Goal: Transaction & Acquisition: Obtain resource

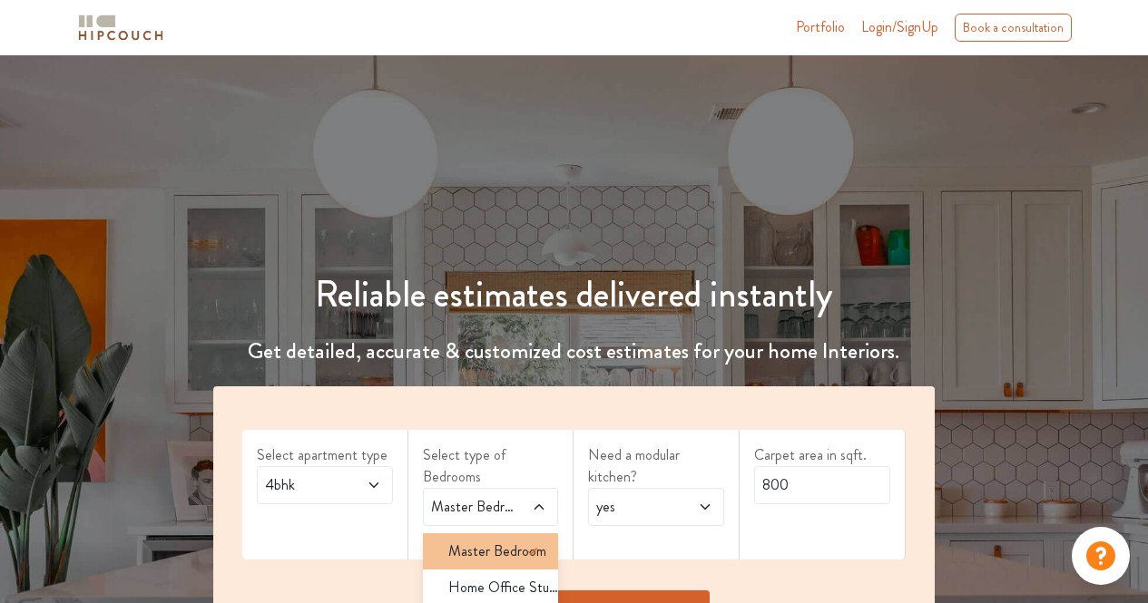
scroll to position [165, 0]
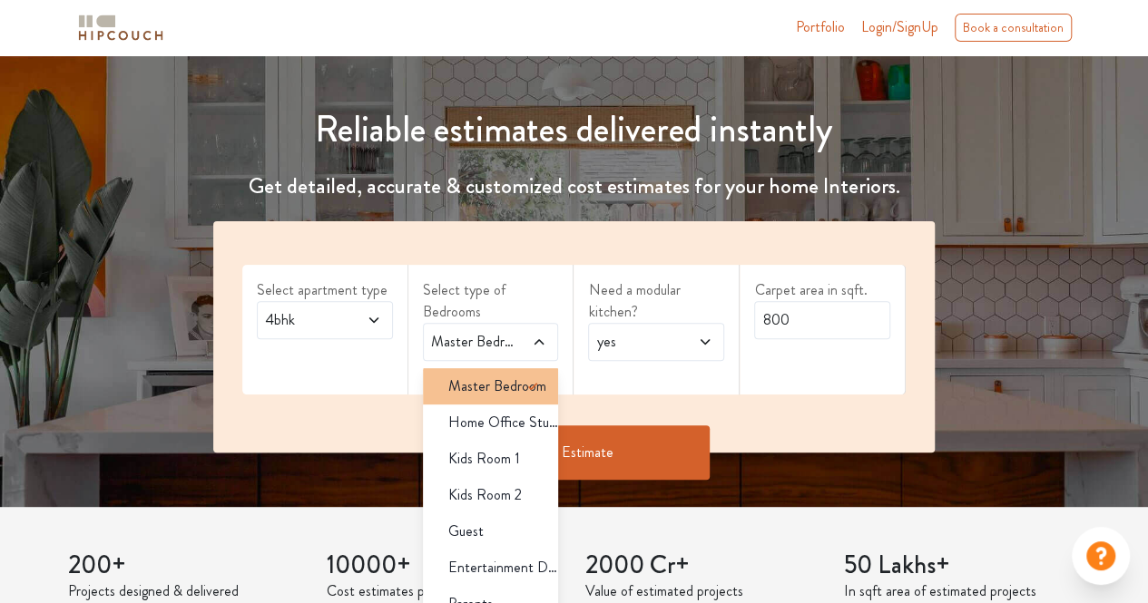
click at [506, 379] on span "Master Bedroom" at bounding box center [497, 387] width 98 height 22
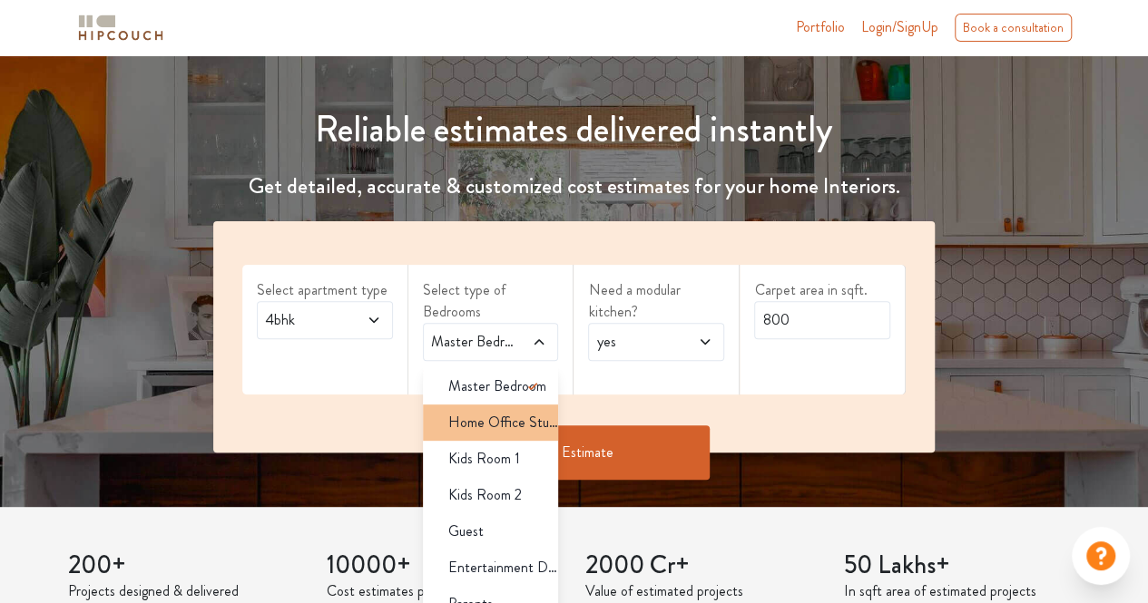
click at [497, 420] on span "Home Office Study" at bounding box center [503, 423] width 111 height 22
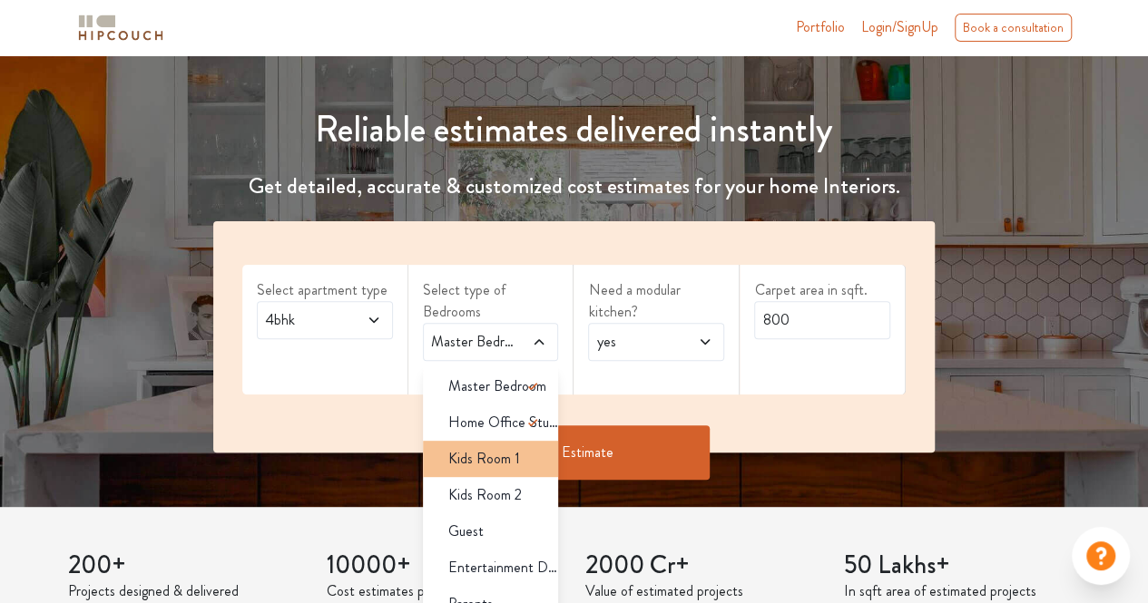
click at [497, 449] on span "Kids Room 1" at bounding box center [484, 459] width 72 height 22
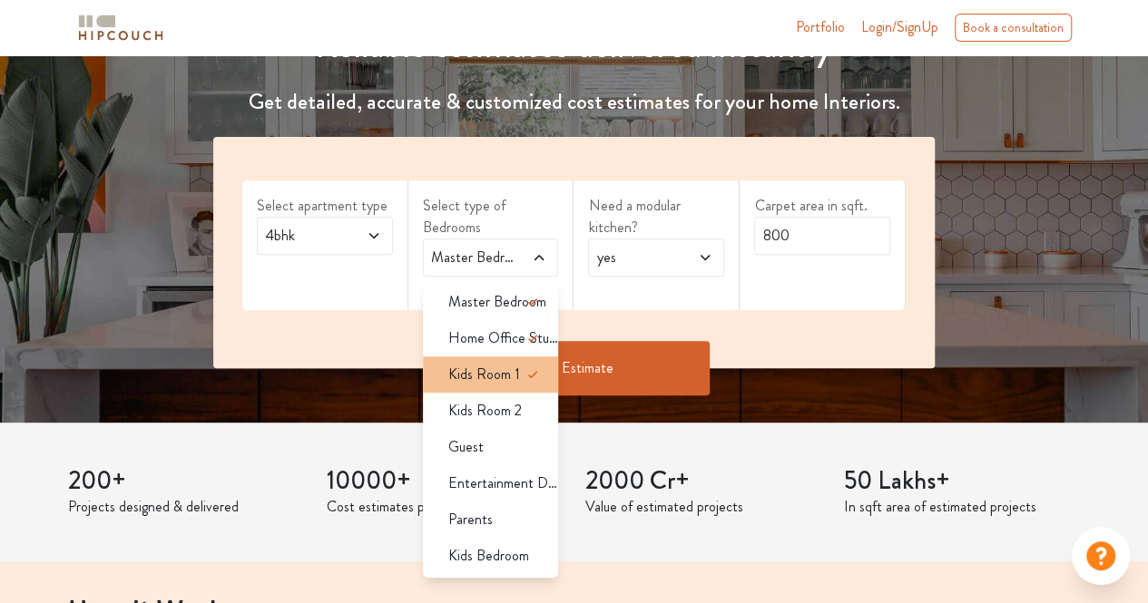
scroll to position [250, 0]
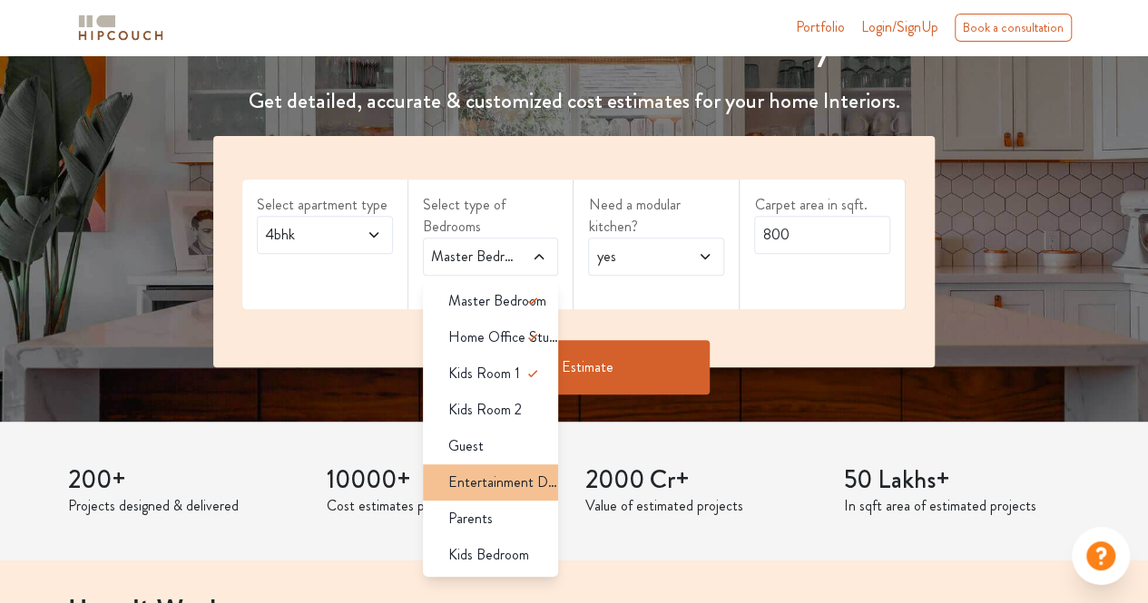
click at [506, 472] on span "Entertainment Den" at bounding box center [503, 483] width 111 height 22
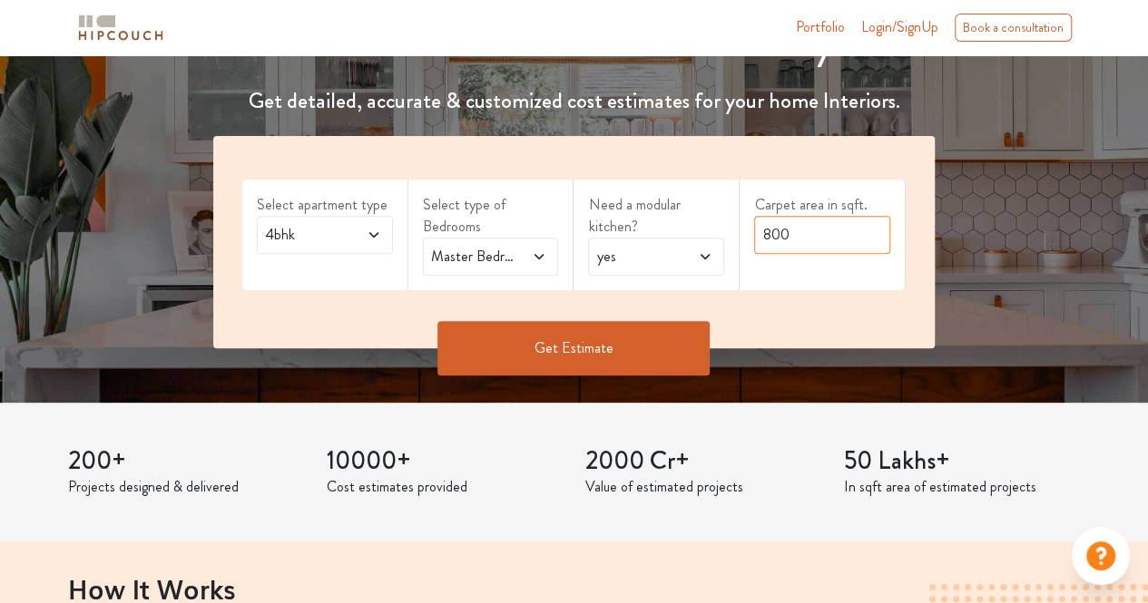
click at [819, 240] on input "800" at bounding box center [822, 235] width 136 height 38
type input "8000"
drag, startPoint x: 819, startPoint y: 240, endPoint x: 545, endPoint y: 353, distance: 296.1
click at [545, 353] on button "Get Estimate" at bounding box center [573, 348] width 272 height 54
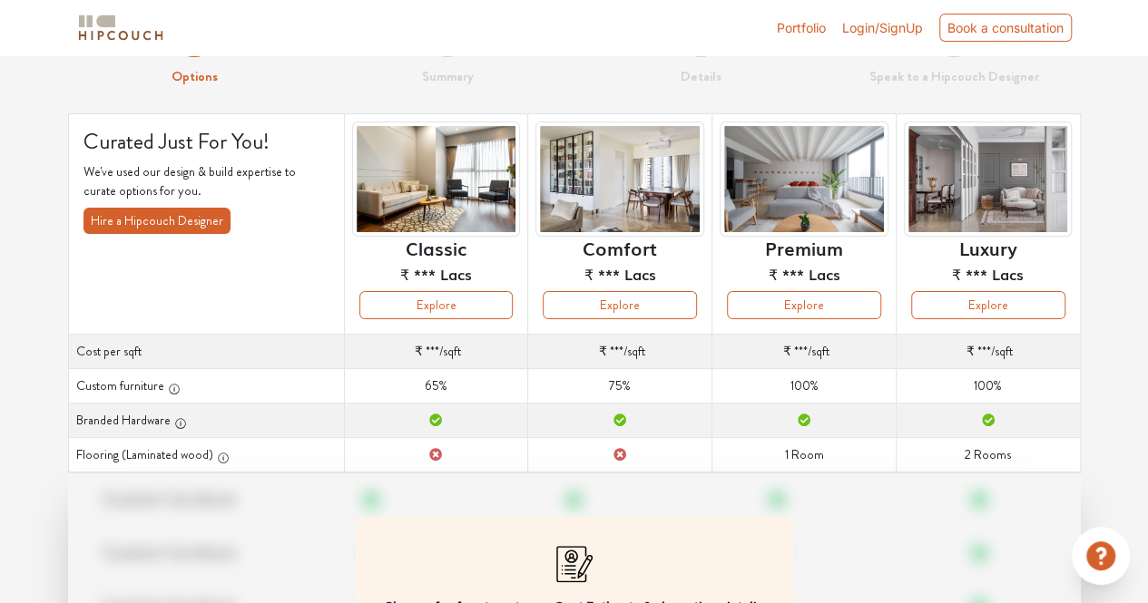
scroll to position [267, 0]
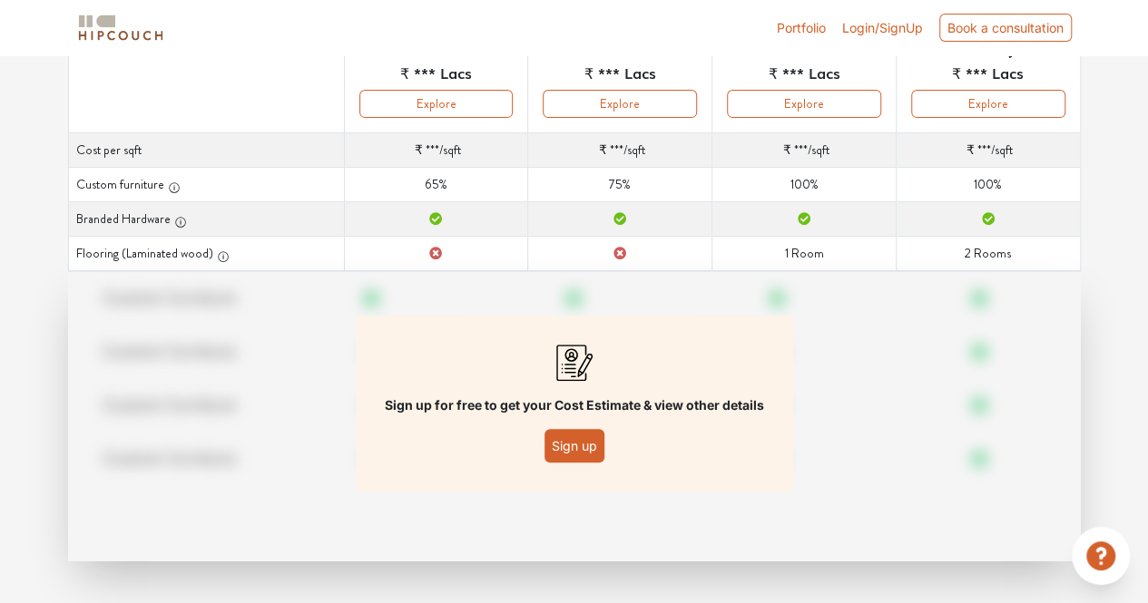
click at [586, 444] on button "Sign up" at bounding box center [574, 446] width 60 height 34
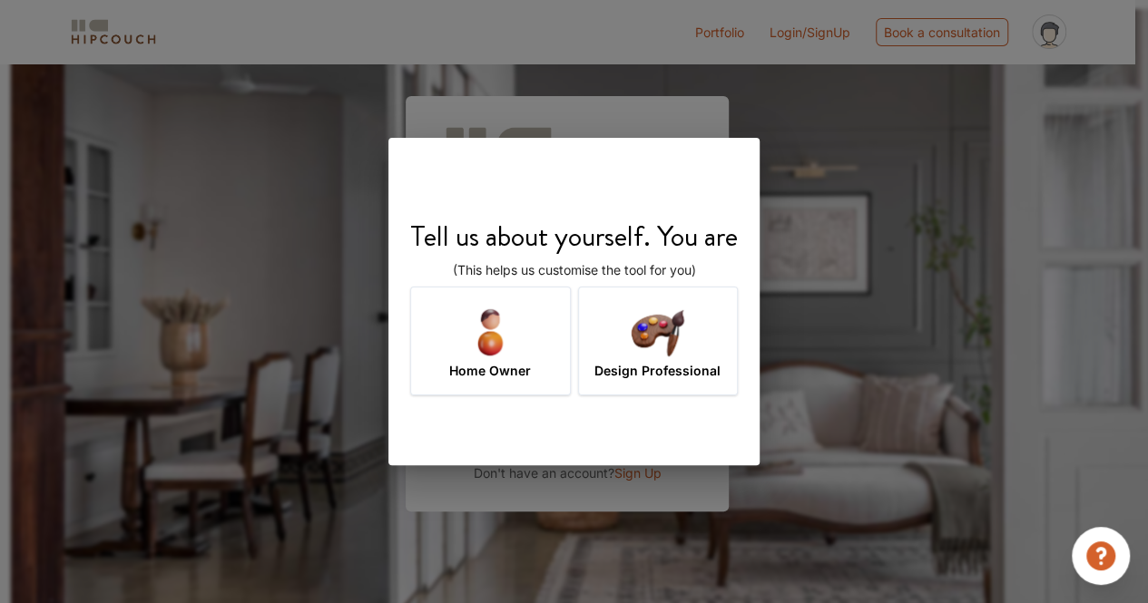
scroll to position [63, 0]
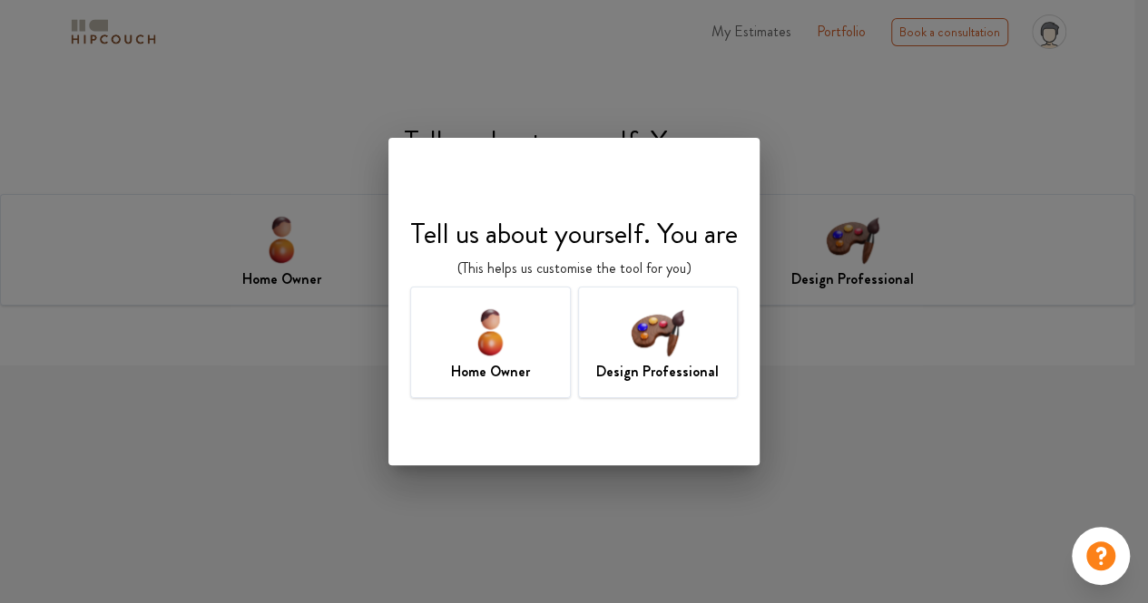
click at [641, 333] on img at bounding box center [657, 331] width 59 height 59
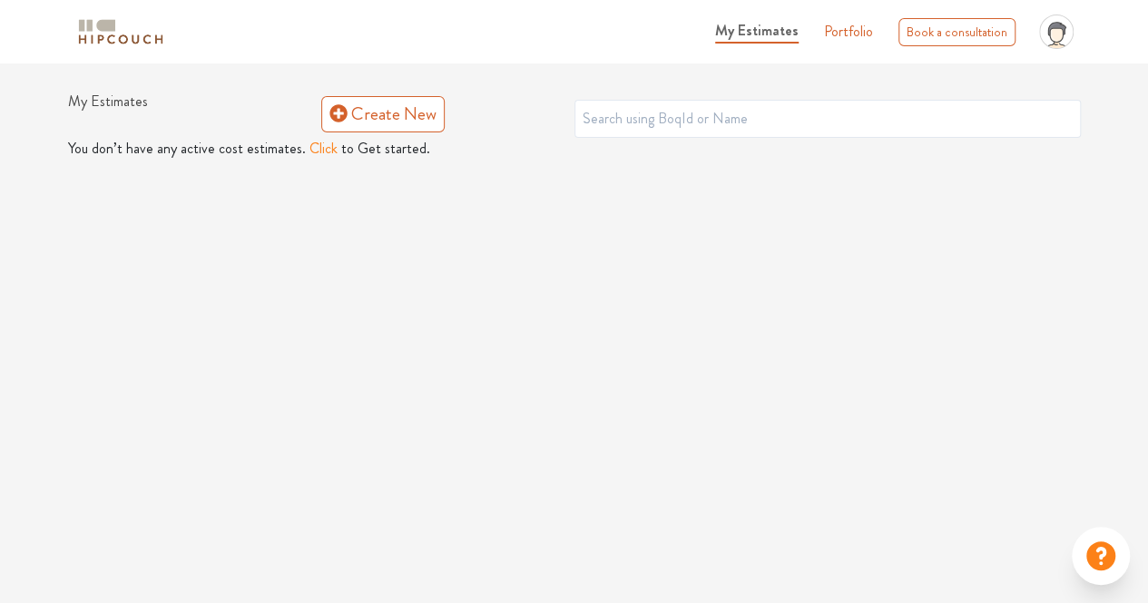
click at [321, 147] on button "Click" at bounding box center [323, 149] width 28 height 22
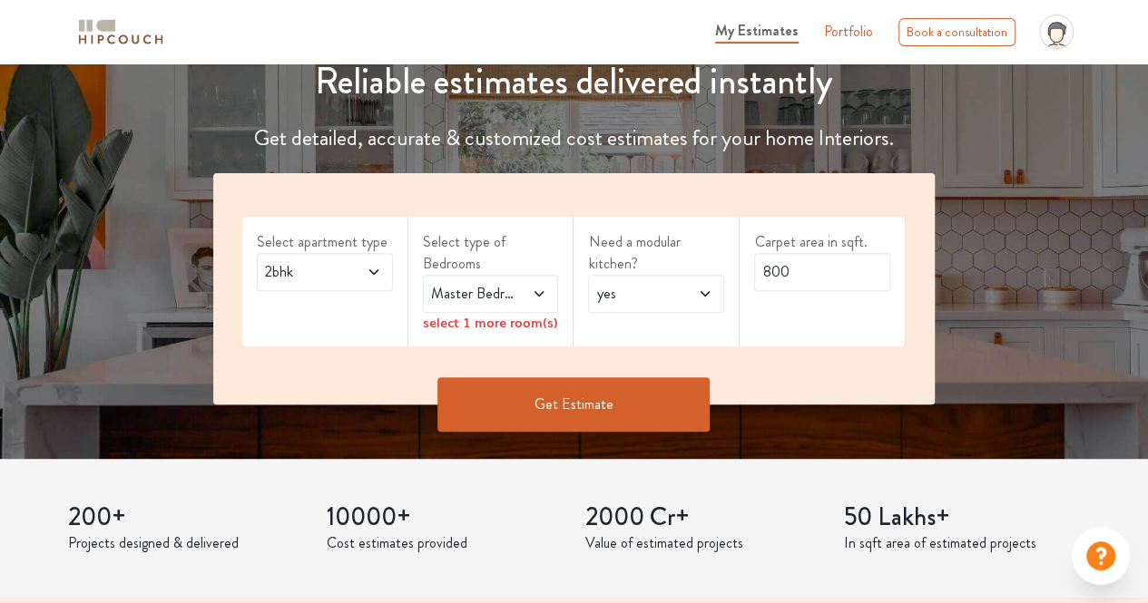
scroll to position [222, 0]
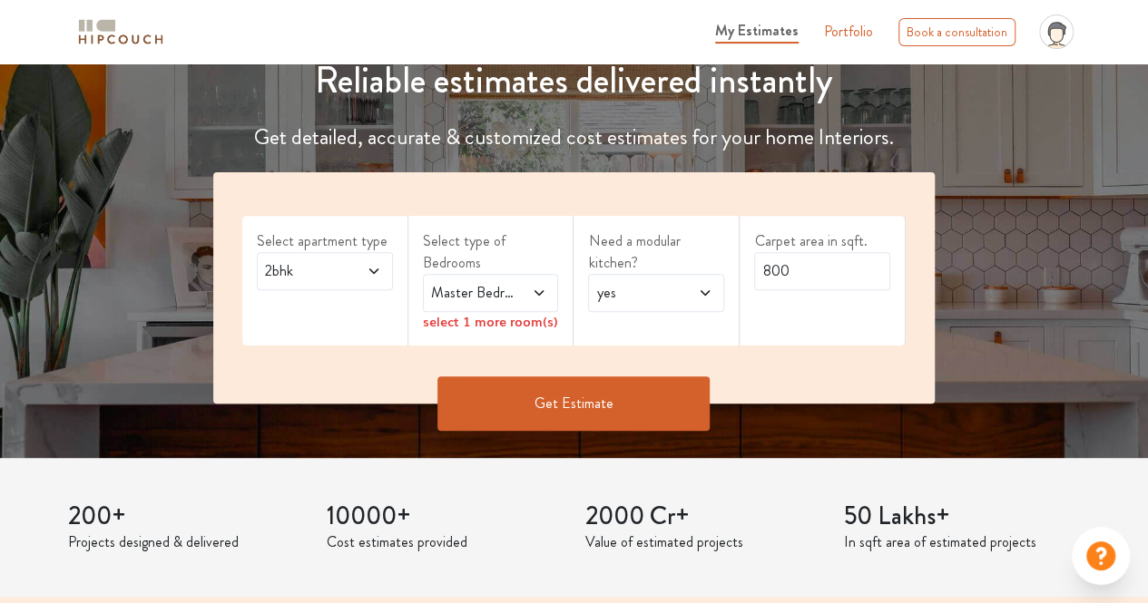
click at [372, 270] on icon at bounding box center [372, 271] width 9 height 5
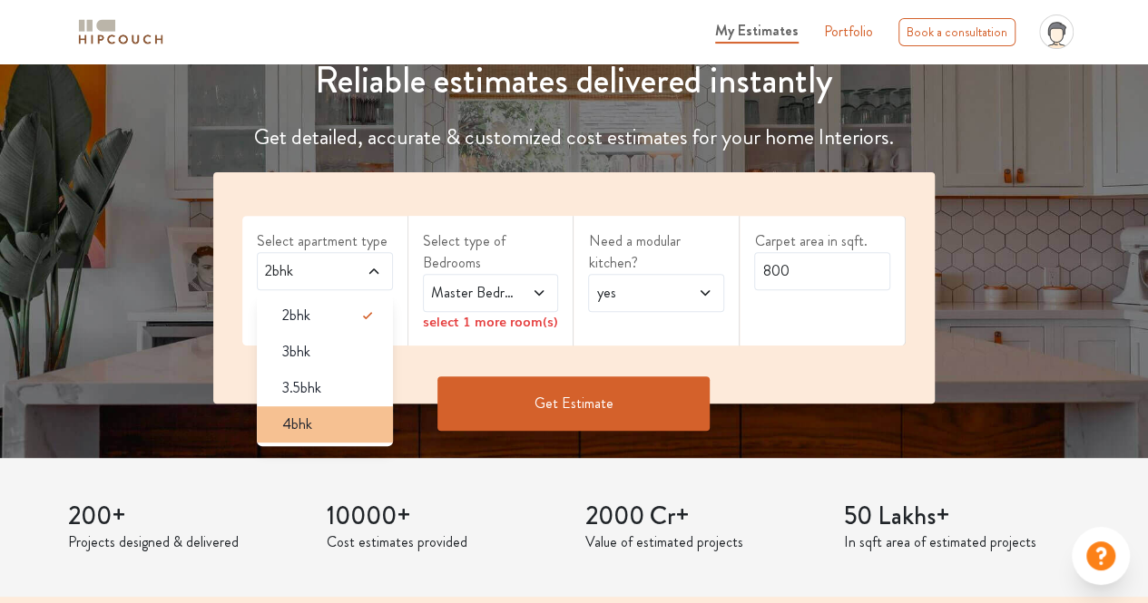
click at [319, 424] on div "4bhk" at bounding box center [330, 425] width 125 height 22
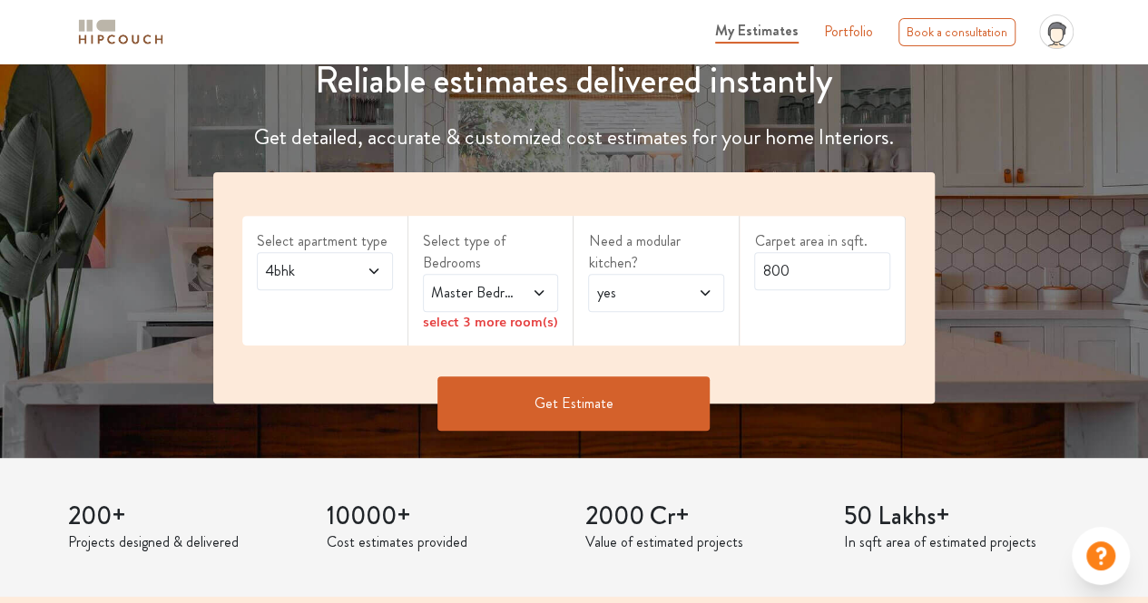
click at [512, 293] on span "Master Bedroom" at bounding box center [472, 293] width 90 height 22
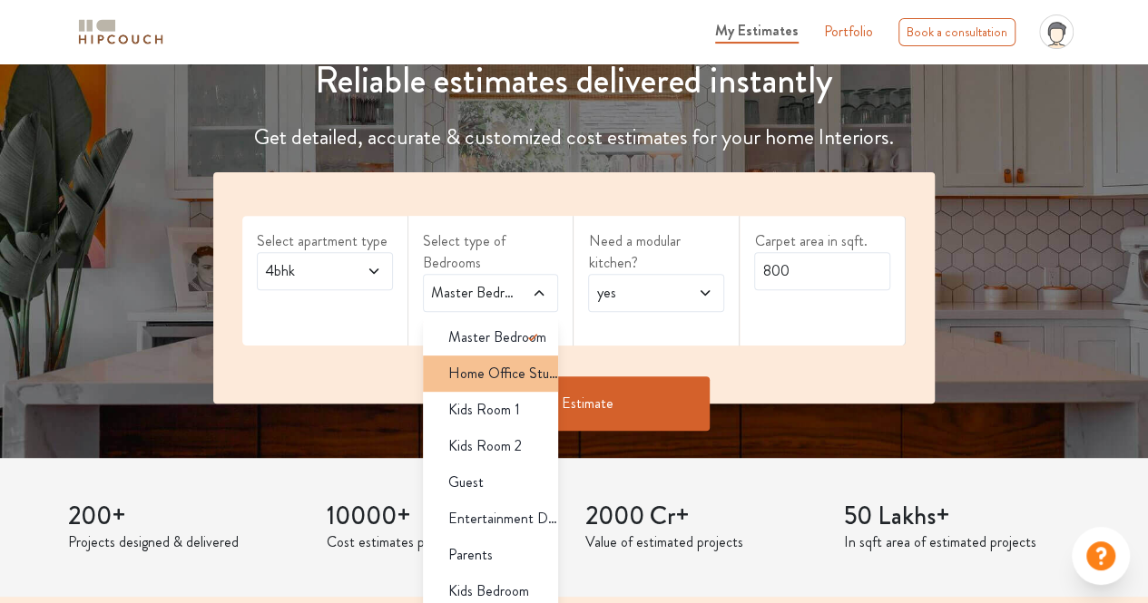
click at [497, 370] on span "Home Office Study" at bounding box center [503, 374] width 111 height 22
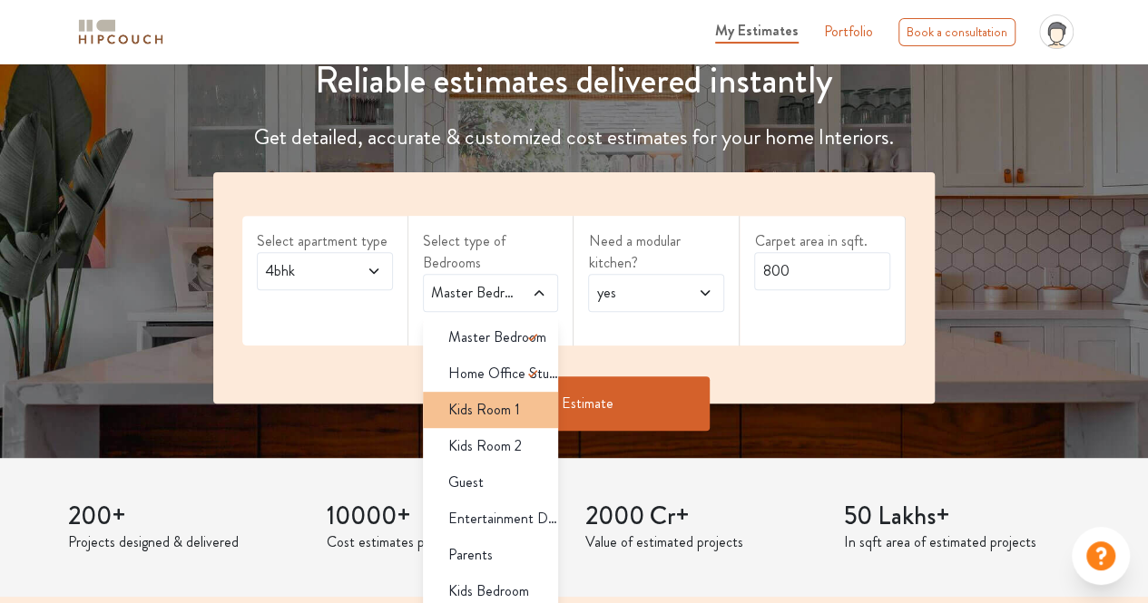
click at [498, 411] on span "Kids Room 1" at bounding box center [484, 410] width 72 height 22
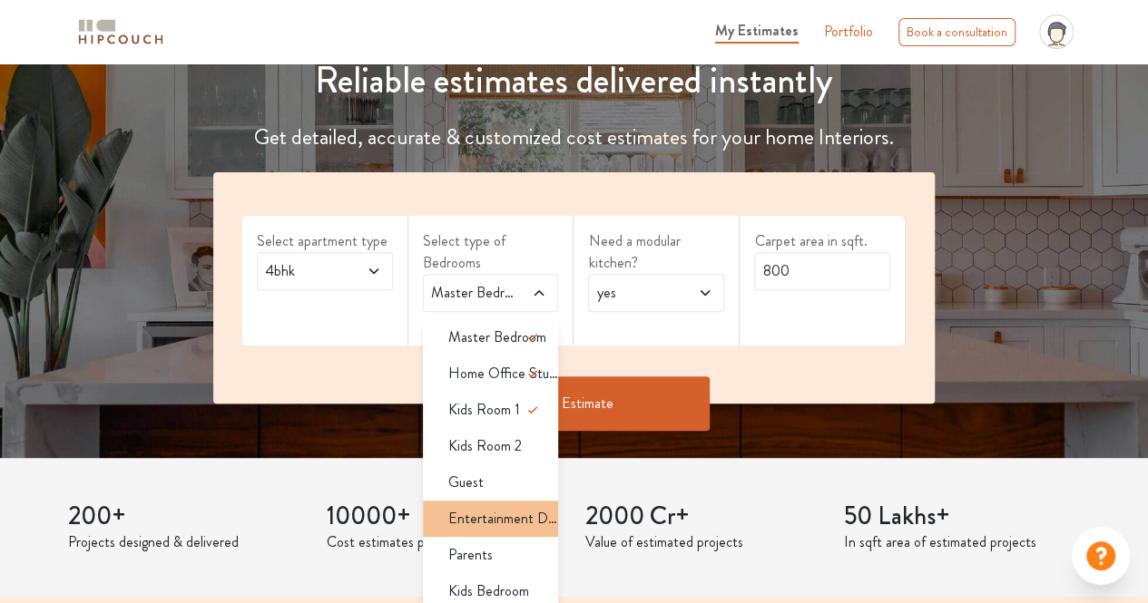
click at [479, 523] on span "Entertainment Den" at bounding box center [503, 519] width 111 height 22
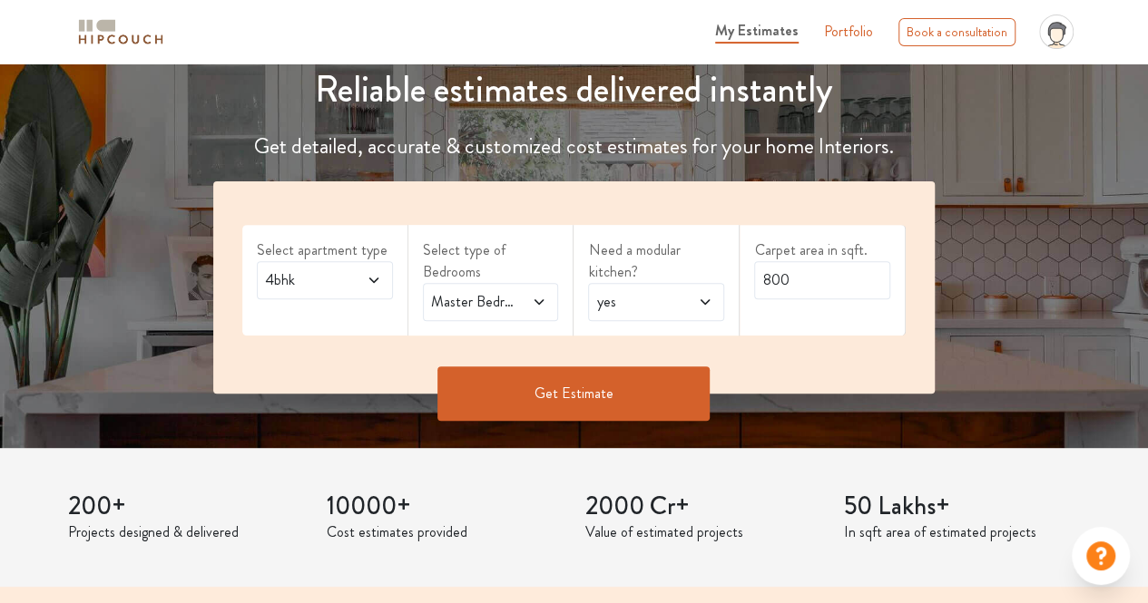
scroll to position [212, 0]
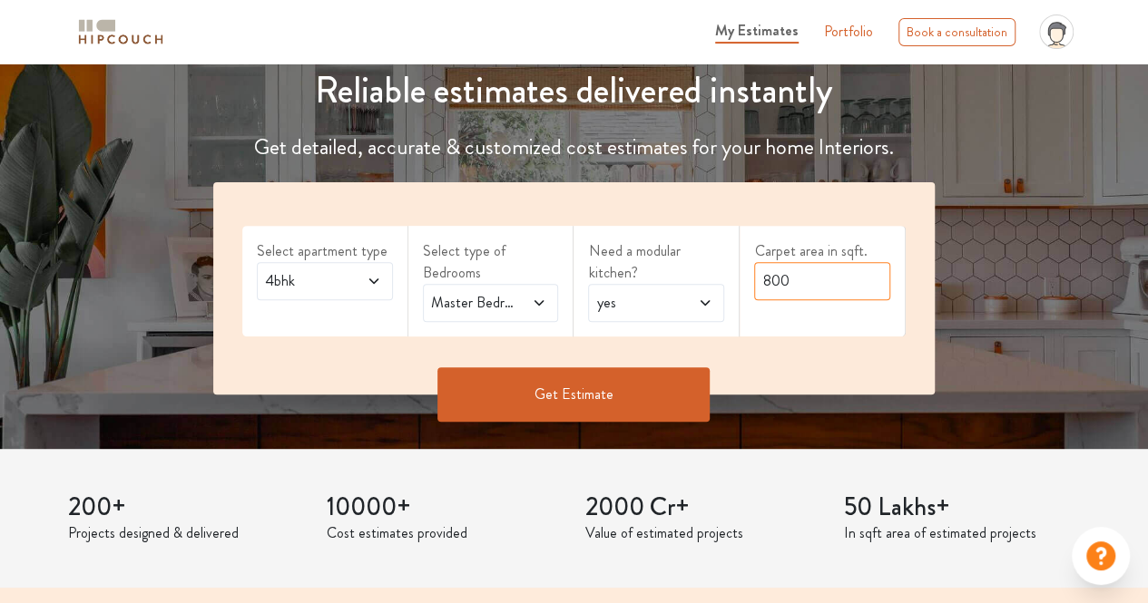
click at [813, 278] on input "800" at bounding box center [822, 281] width 136 height 38
type input "8000"
click at [610, 390] on button "Get Estimate" at bounding box center [573, 394] width 272 height 54
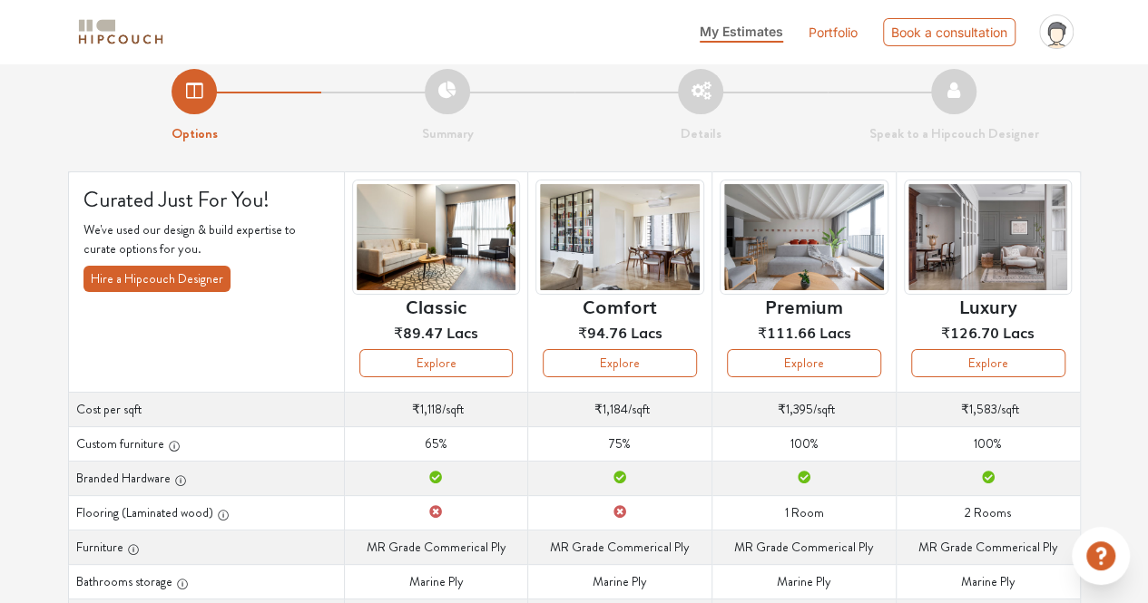
scroll to position [15, 0]
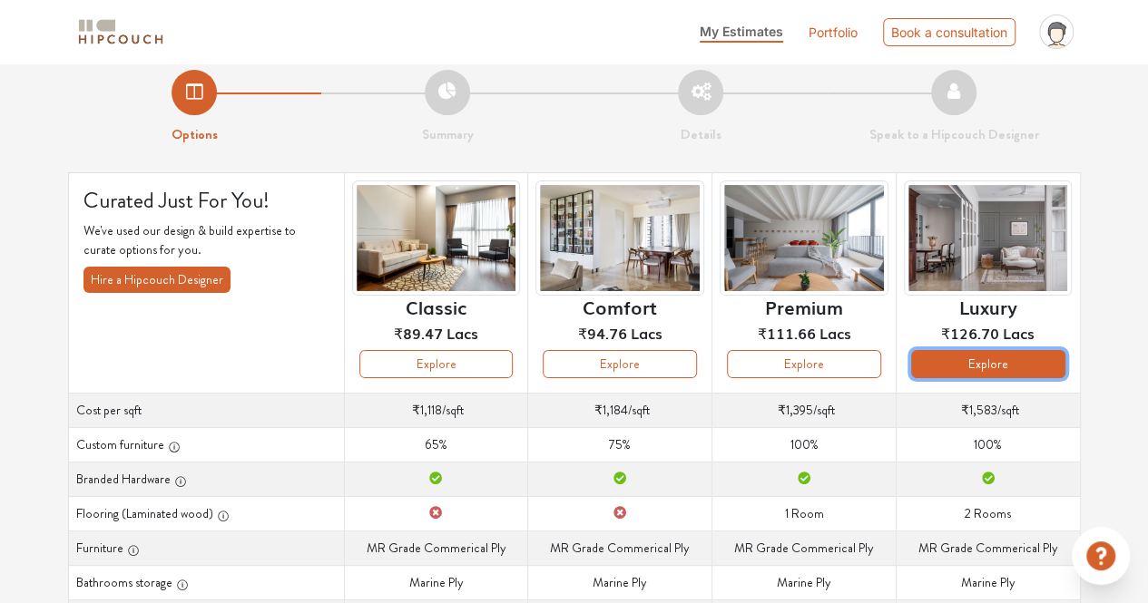
click at [994, 366] on button "Explore" at bounding box center [988, 364] width 154 height 28
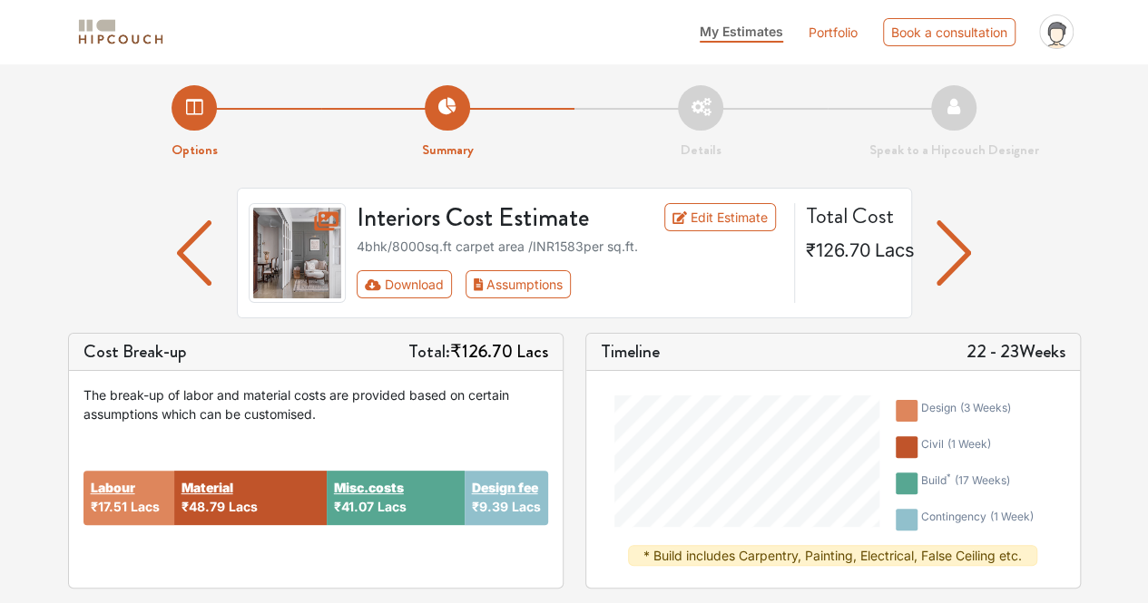
click at [190, 99] on li "Options" at bounding box center [194, 122] width 253 height 75
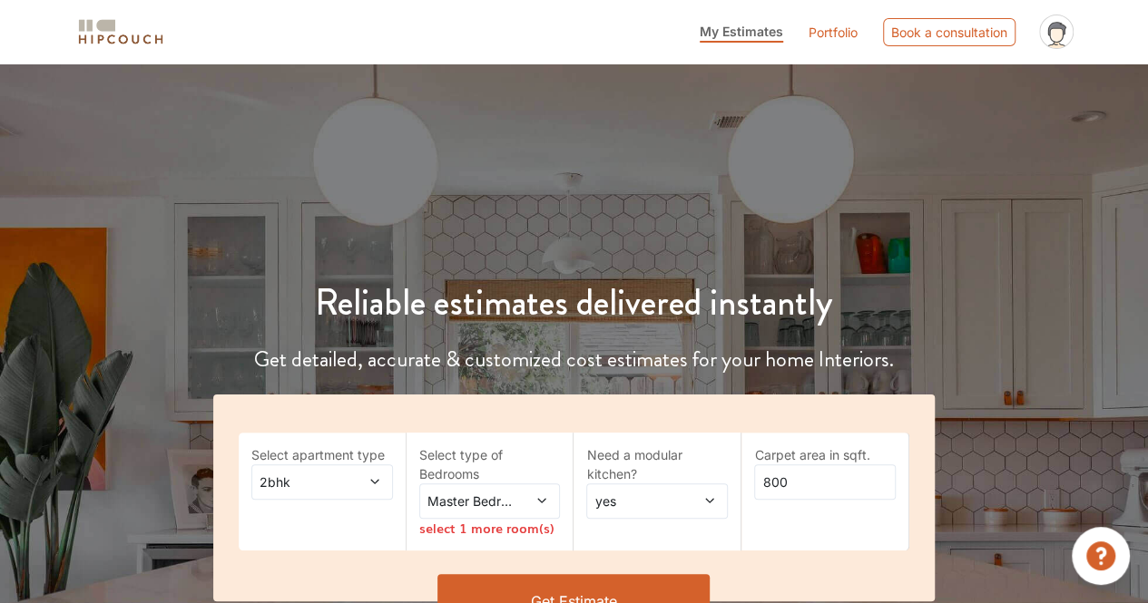
scroll to position [125, 0]
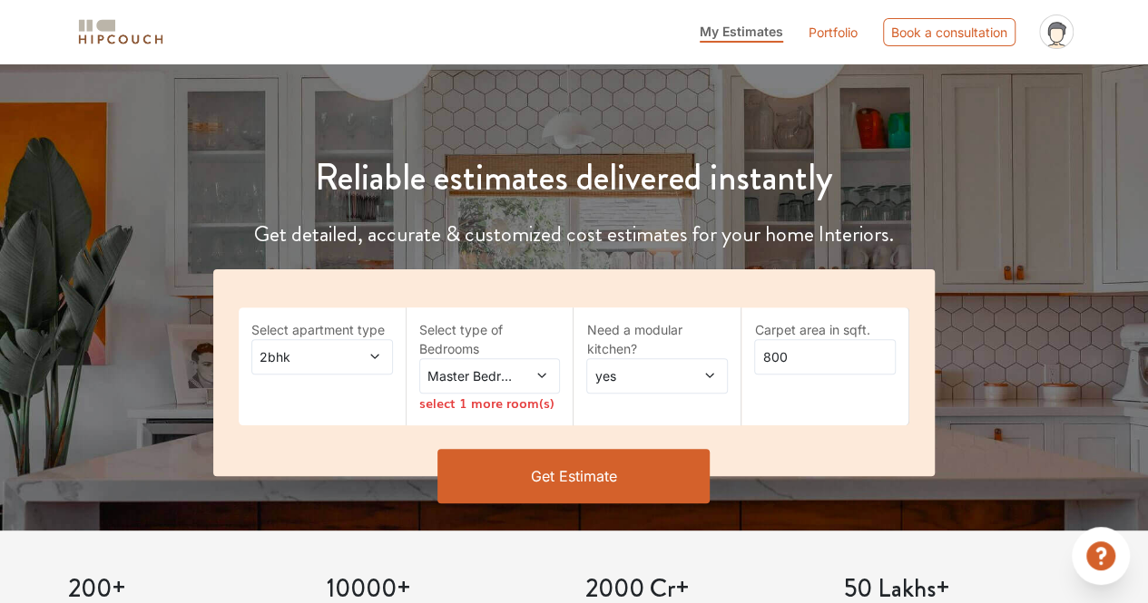
click at [379, 357] on icon at bounding box center [374, 356] width 13 height 13
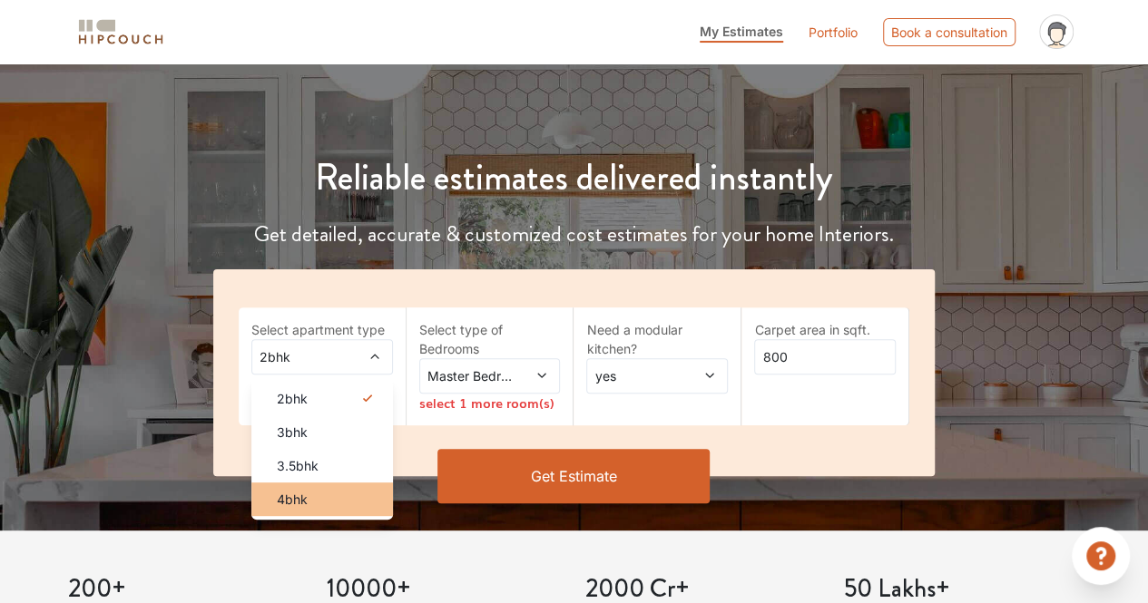
click at [314, 499] on div "4bhk" at bounding box center [327, 499] width 131 height 19
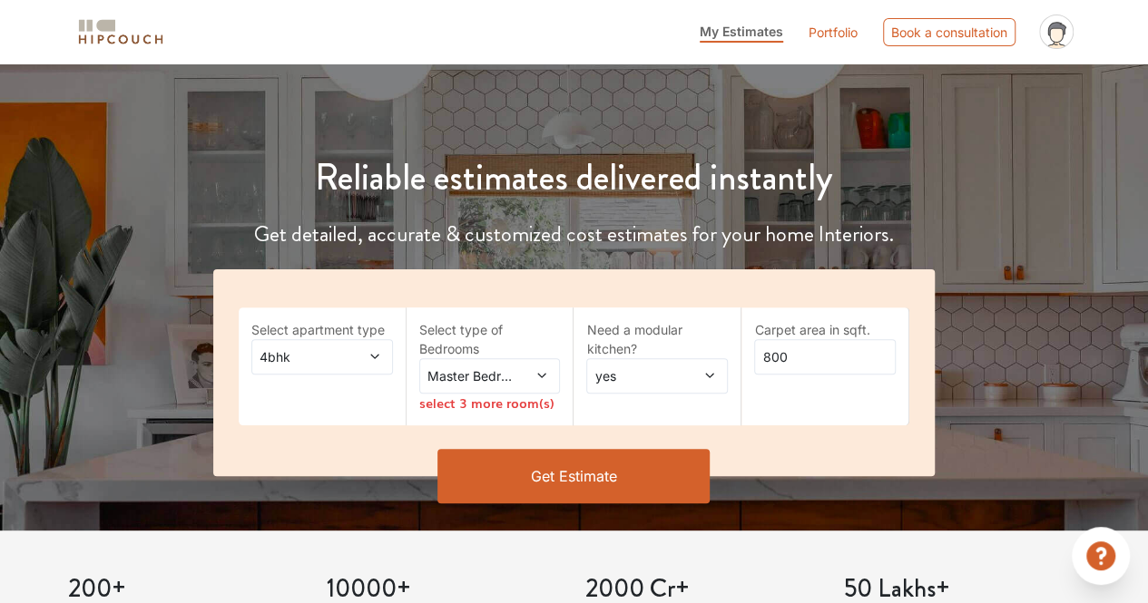
click at [533, 376] on span at bounding box center [532, 375] width 31 height 19
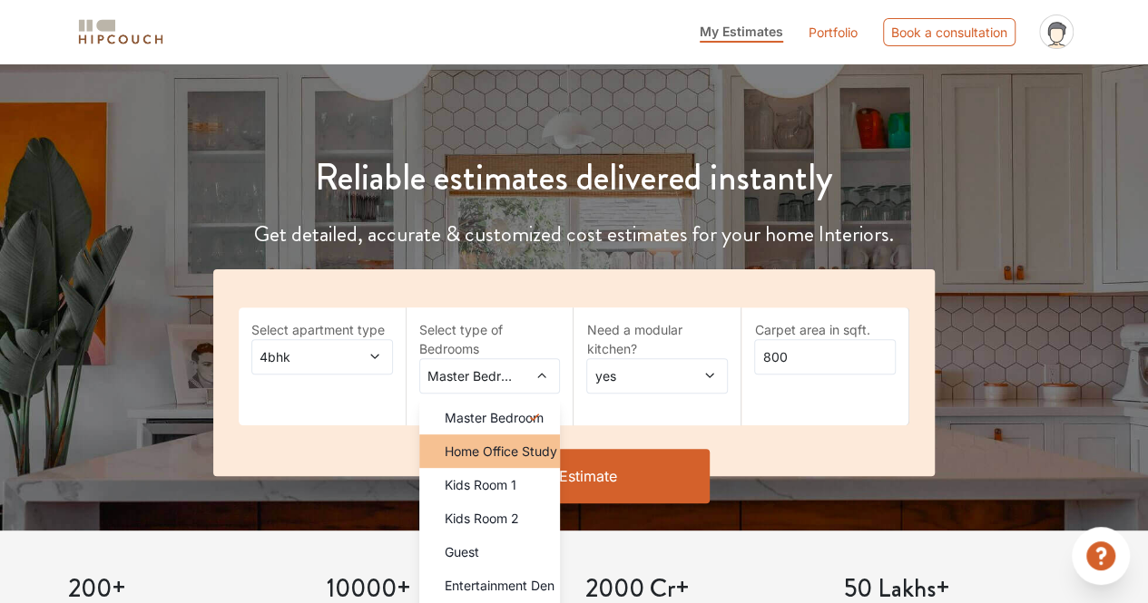
click at [503, 440] on li "Home Office Study" at bounding box center [490, 452] width 142 height 34
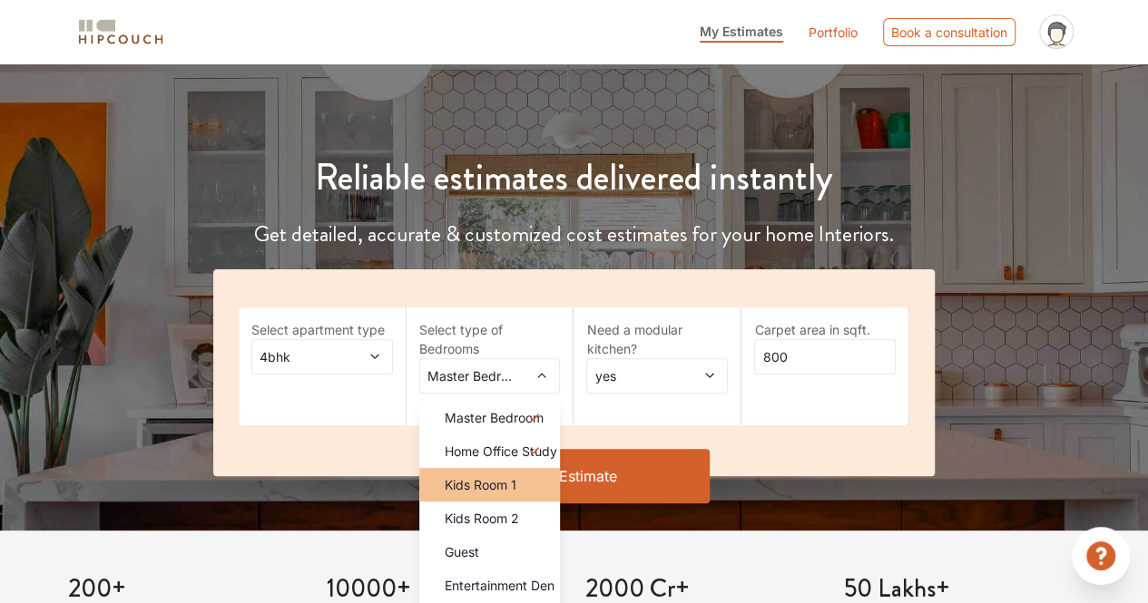
click at [478, 496] on li "Kids Room 1" at bounding box center [490, 485] width 142 height 34
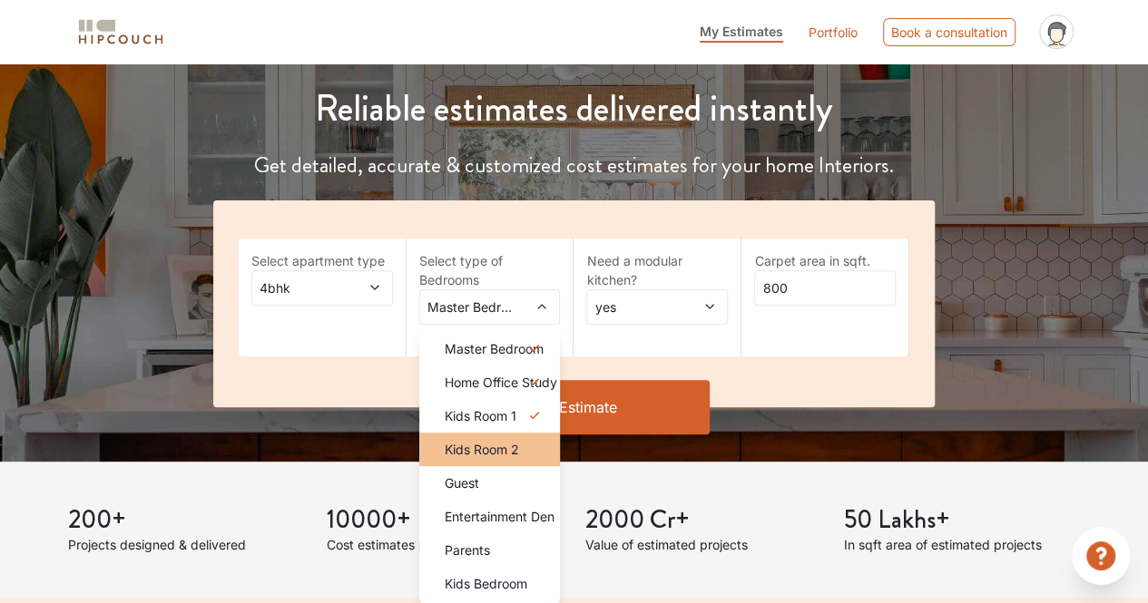
click at [504, 454] on span "Kids Room 2" at bounding box center [481, 449] width 74 height 19
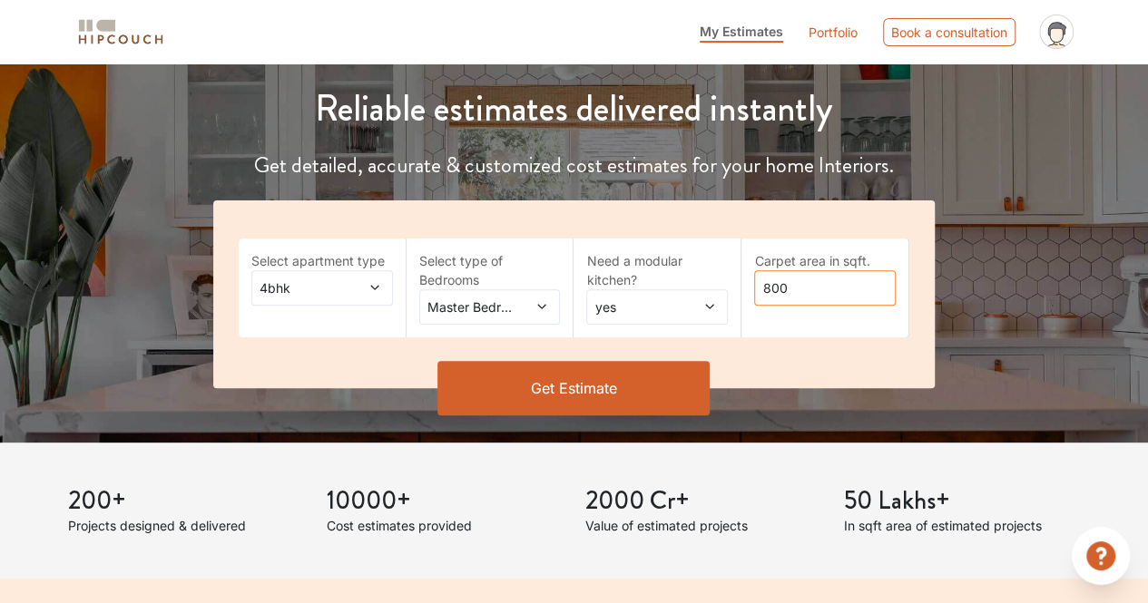
click at [806, 288] on input "800" at bounding box center [825, 287] width 142 height 35
type input "8000"
click at [639, 371] on button "Get Estimate" at bounding box center [573, 388] width 272 height 54
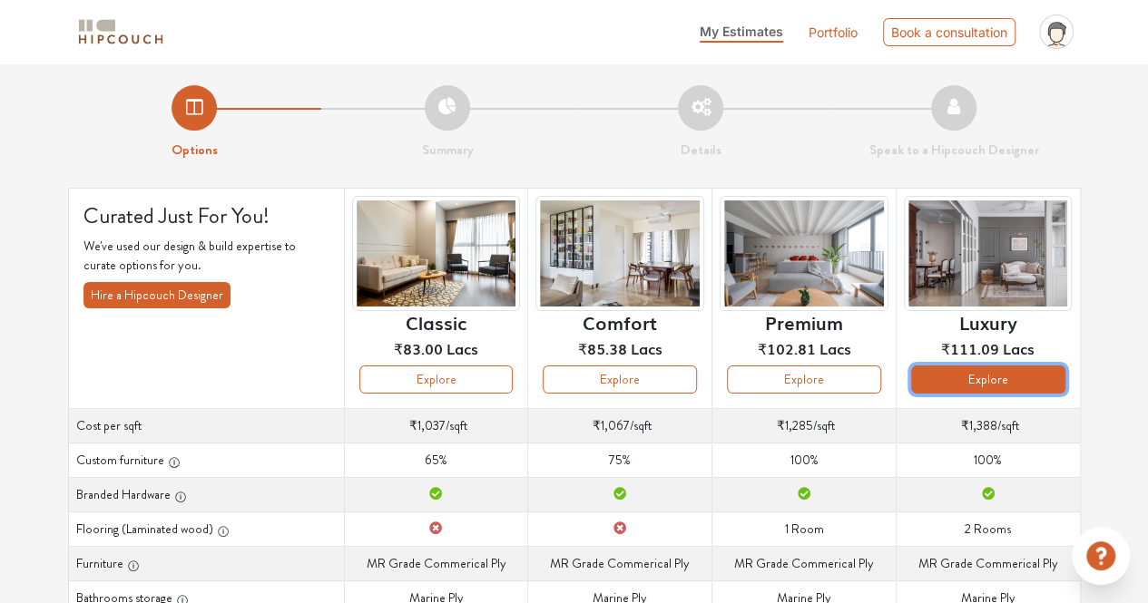
click at [996, 382] on button "Explore" at bounding box center [988, 380] width 154 height 28
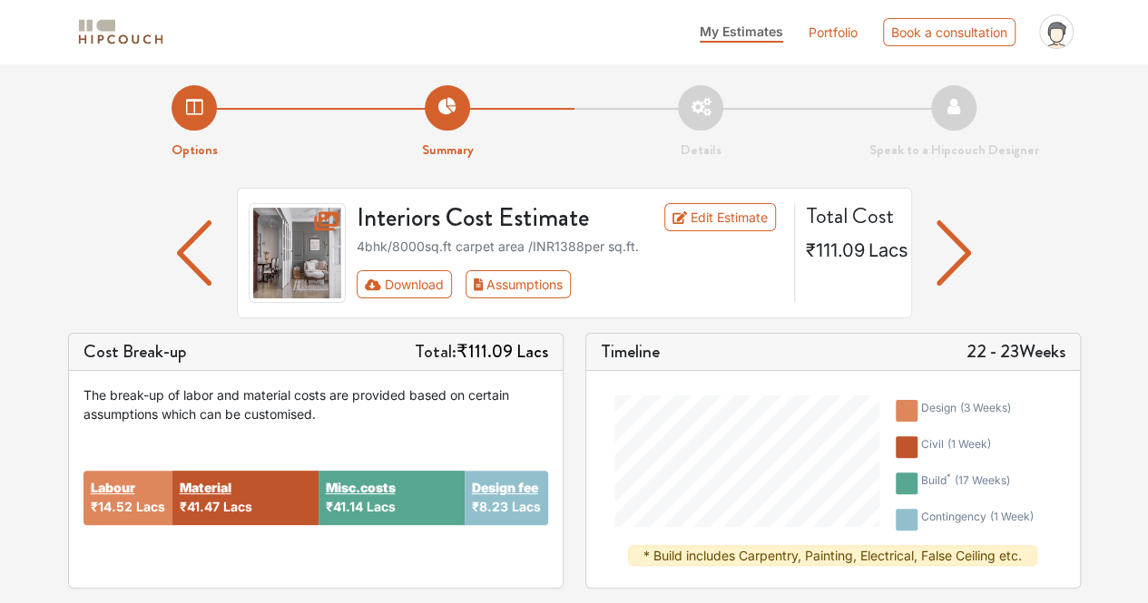
click at [950, 243] on img "button" at bounding box center [953, 252] width 35 height 65
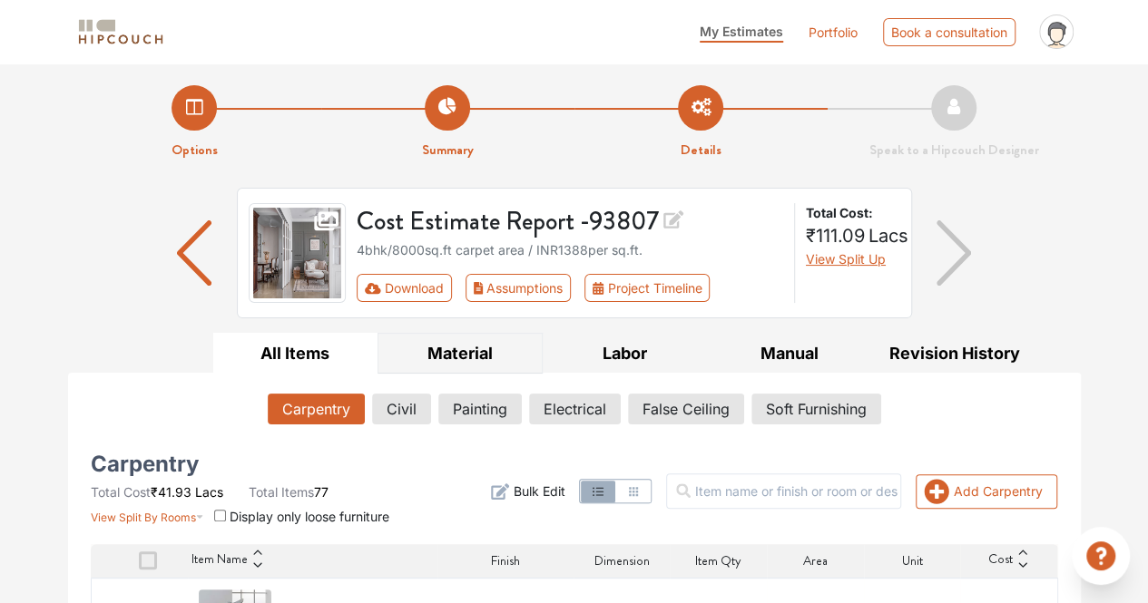
click at [437, 357] on button "Material" at bounding box center [459, 353] width 165 height 41
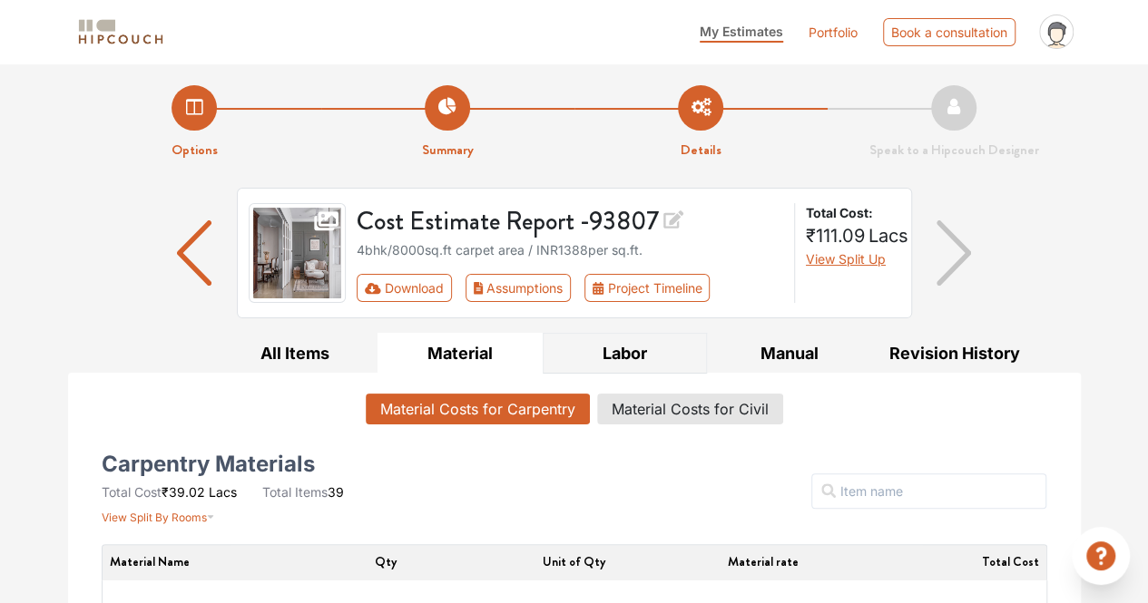
click at [633, 357] on button "Labor" at bounding box center [624, 353] width 165 height 41
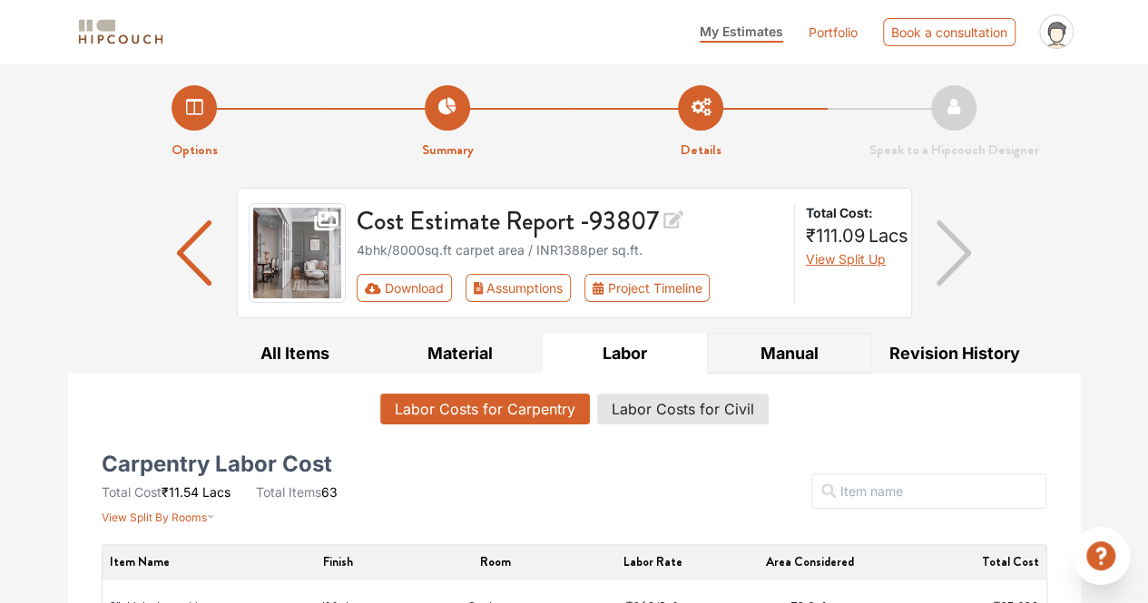
click at [775, 343] on button "Manual" at bounding box center [789, 353] width 165 height 41
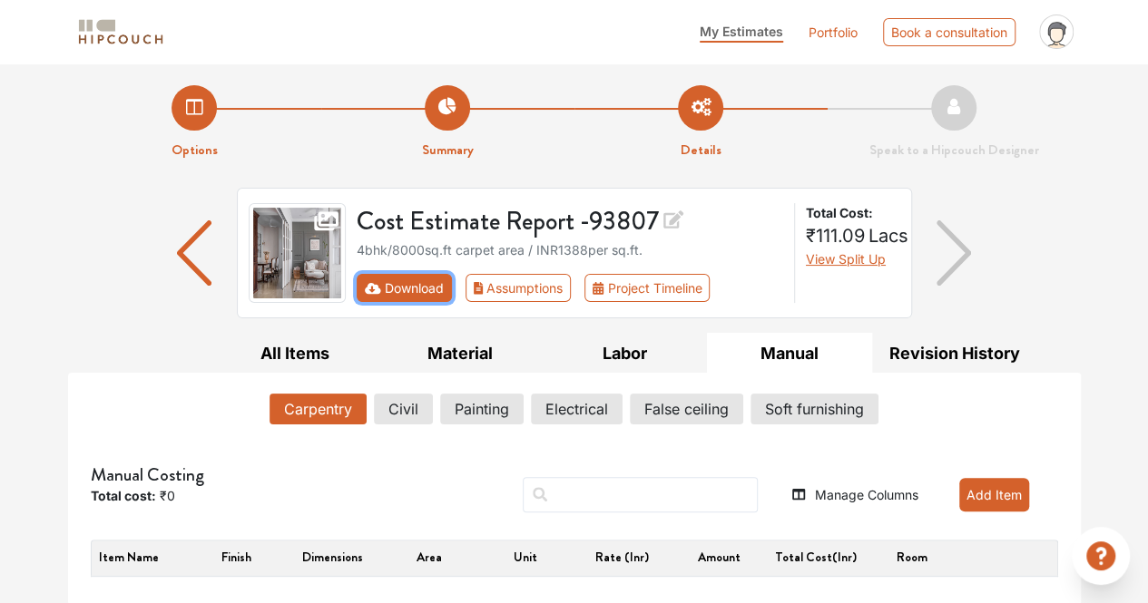
click at [419, 288] on button "Download" at bounding box center [404, 288] width 95 height 28
click at [1063, 239] on div "Cost Estimate Report - 93807 4bhk / 8000 sq.ft carpet area / INR 1388 per sq.ft…" at bounding box center [574, 260] width 1012 height 145
click at [952, 252] on img "button" at bounding box center [953, 252] width 35 height 65
click at [1094, 97] on div "Options Summary Details Speak to a Hipcouch Designer Cost Estimate Report - 938…" at bounding box center [574, 334] width 1148 height 542
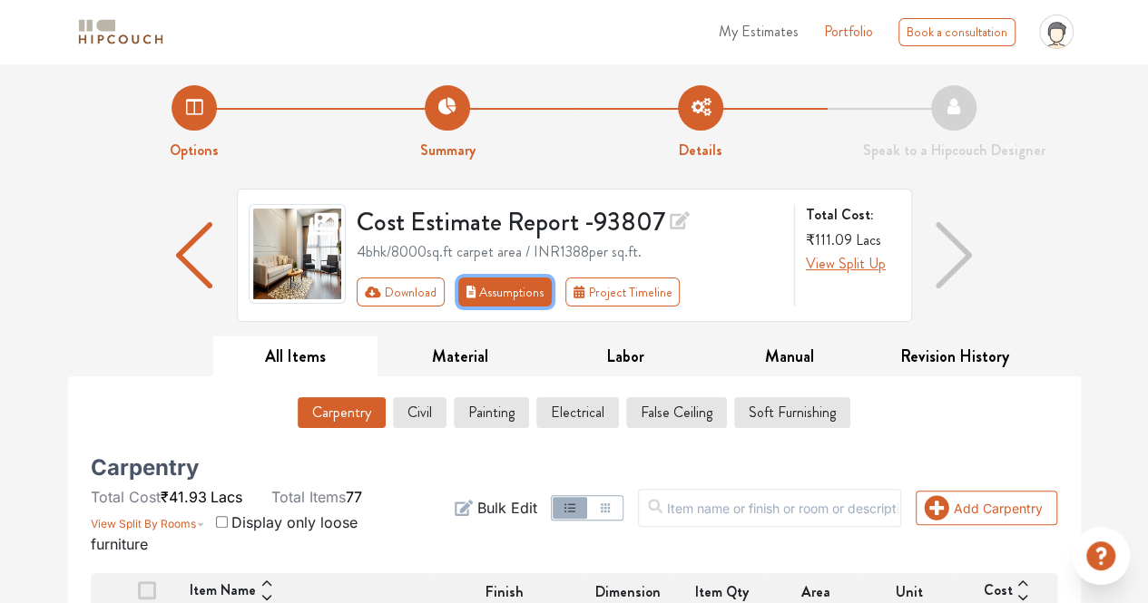
click at [490, 289] on button "Assumptions" at bounding box center [505, 292] width 94 height 29
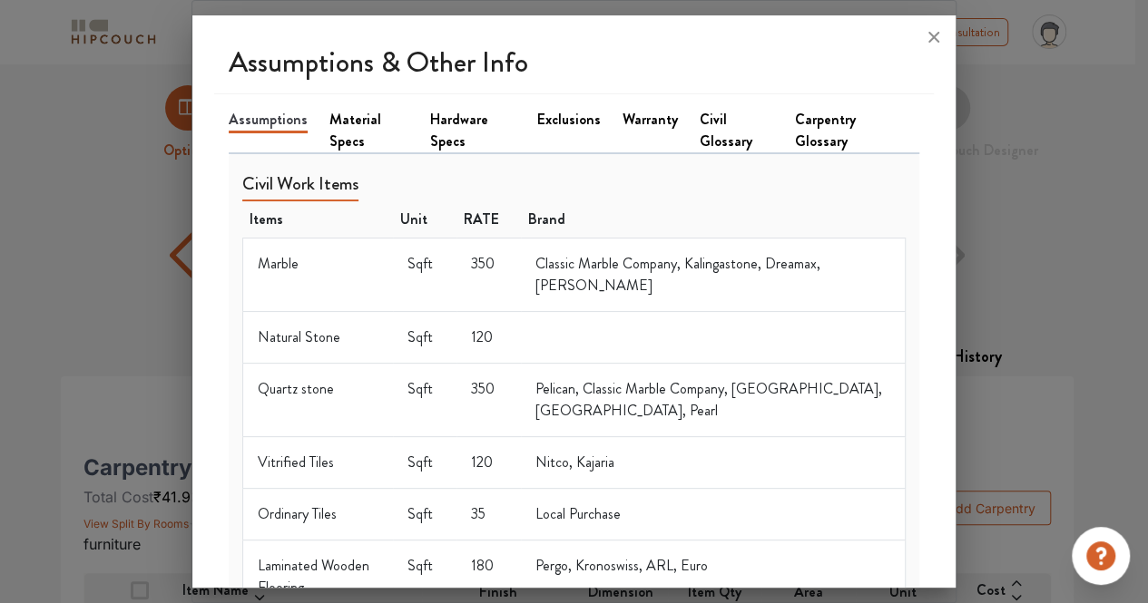
click at [615, 273] on td "Classic Marble Company, Kalingastone, Dreamax, Aditya Stonex" at bounding box center [713, 275] width 385 height 73
click at [937, 34] on icon at bounding box center [933, 37] width 29 height 29
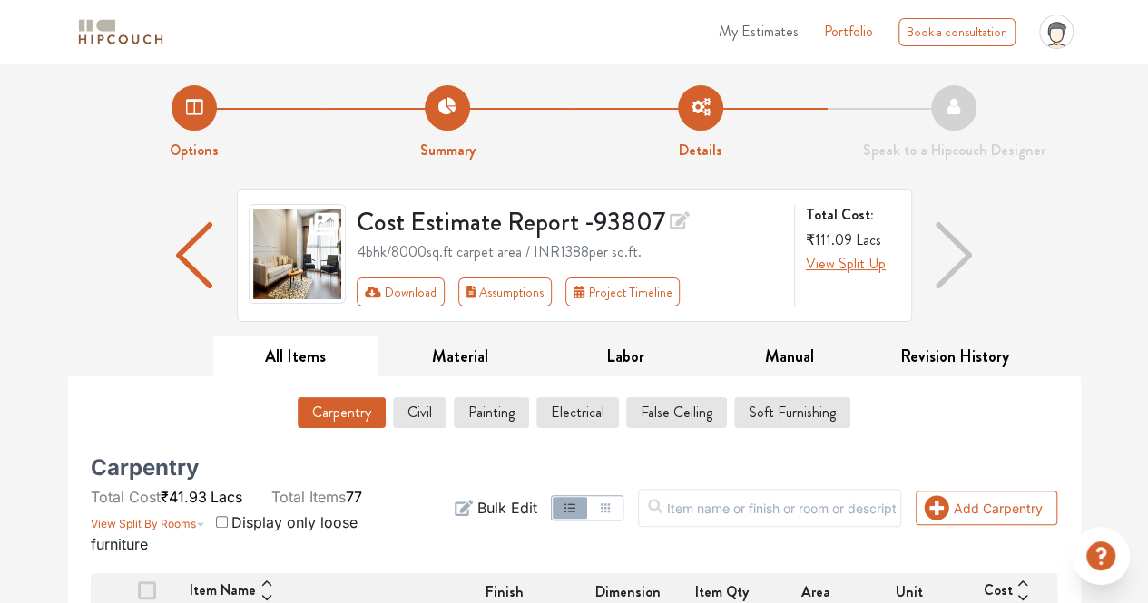
click at [191, 123] on li "Options" at bounding box center [194, 123] width 253 height 76
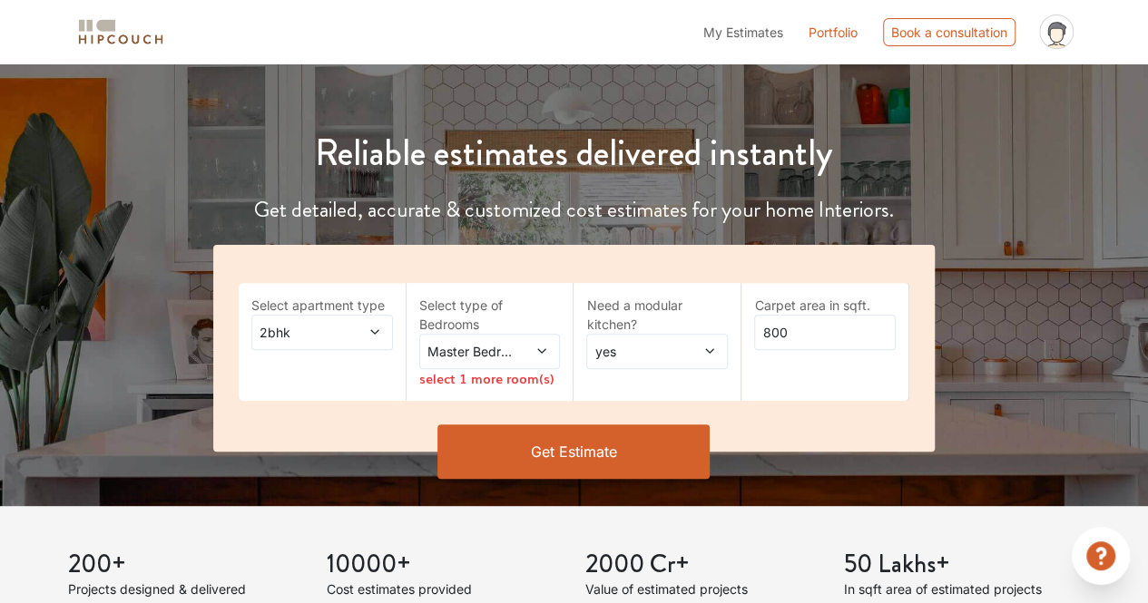
scroll to position [151, 0]
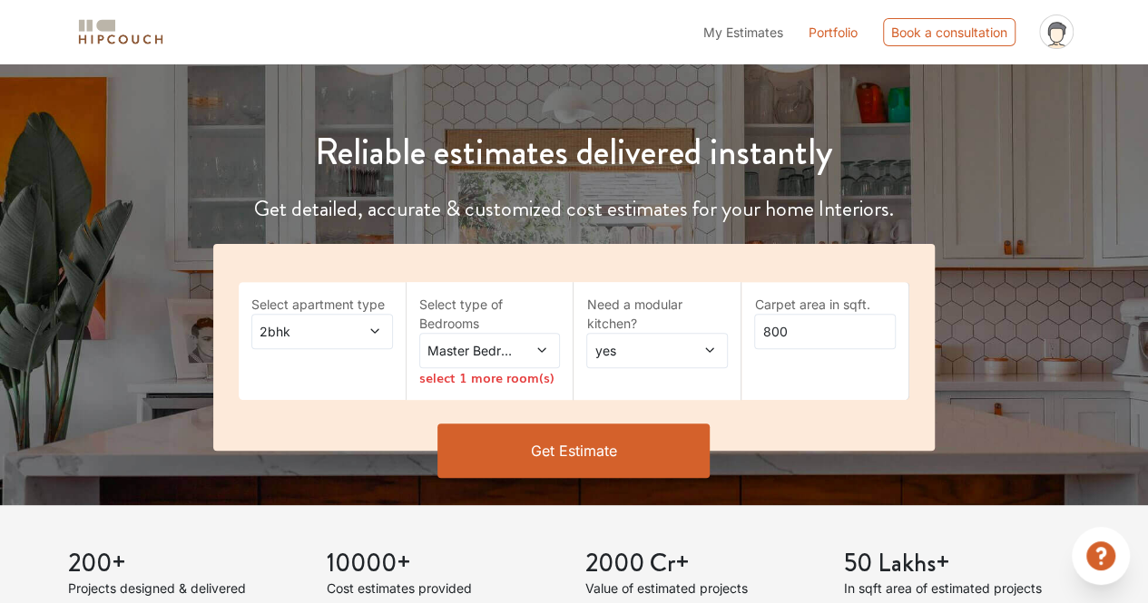
click at [370, 325] on icon at bounding box center [374, 331] width 13 height 13
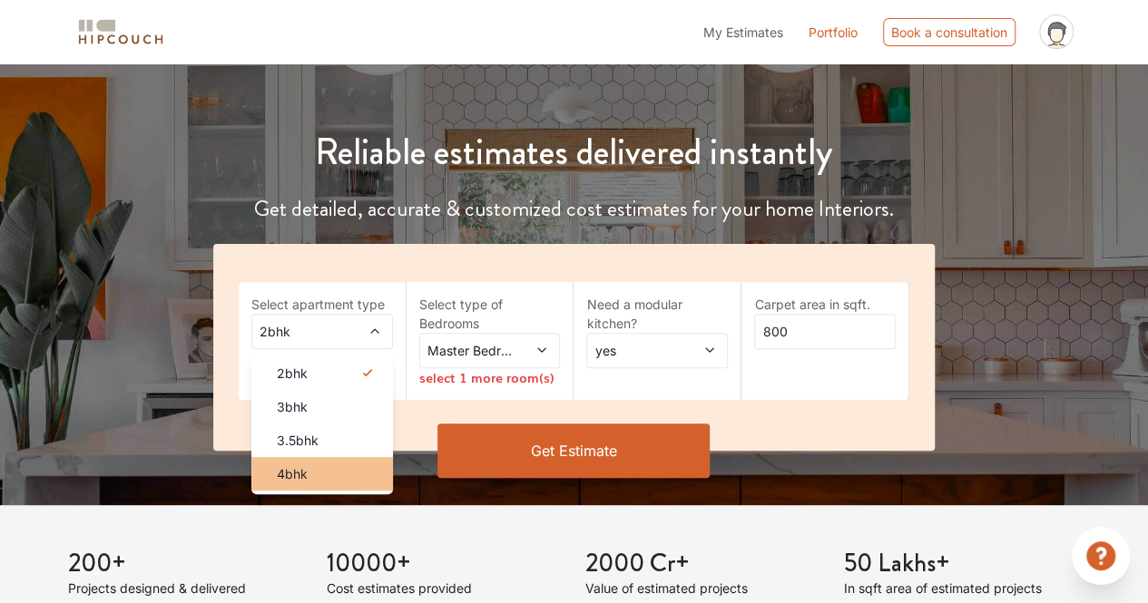
click at [290, 470] on span "4bhk" at bounding box center [292, 473] width 31 height 19
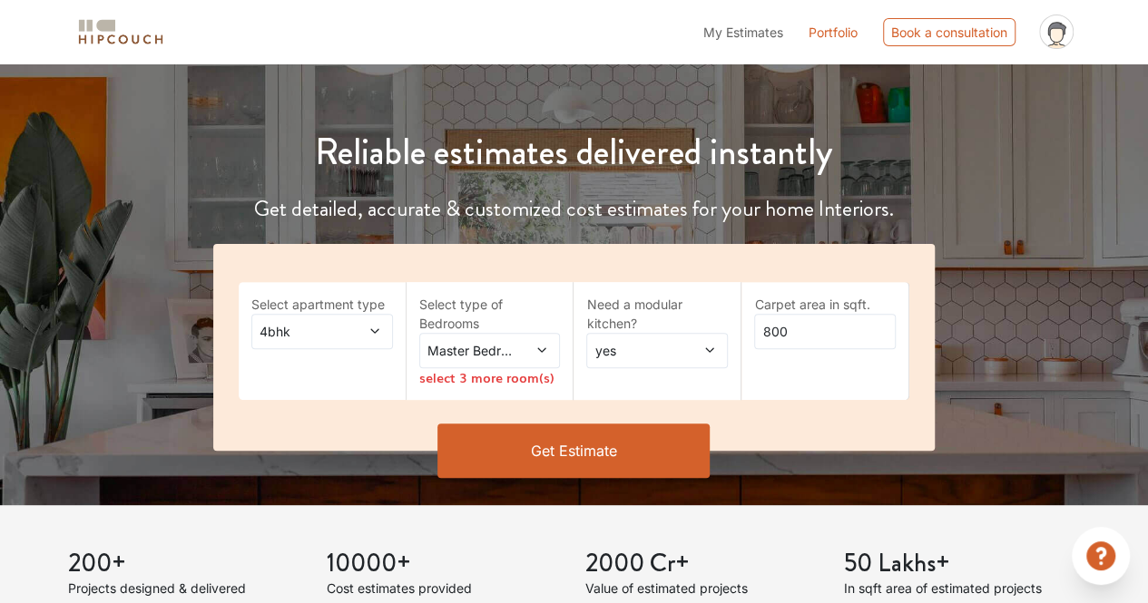
click at [520, 343] on span at bounding box center [532, 350] width 31 height 19
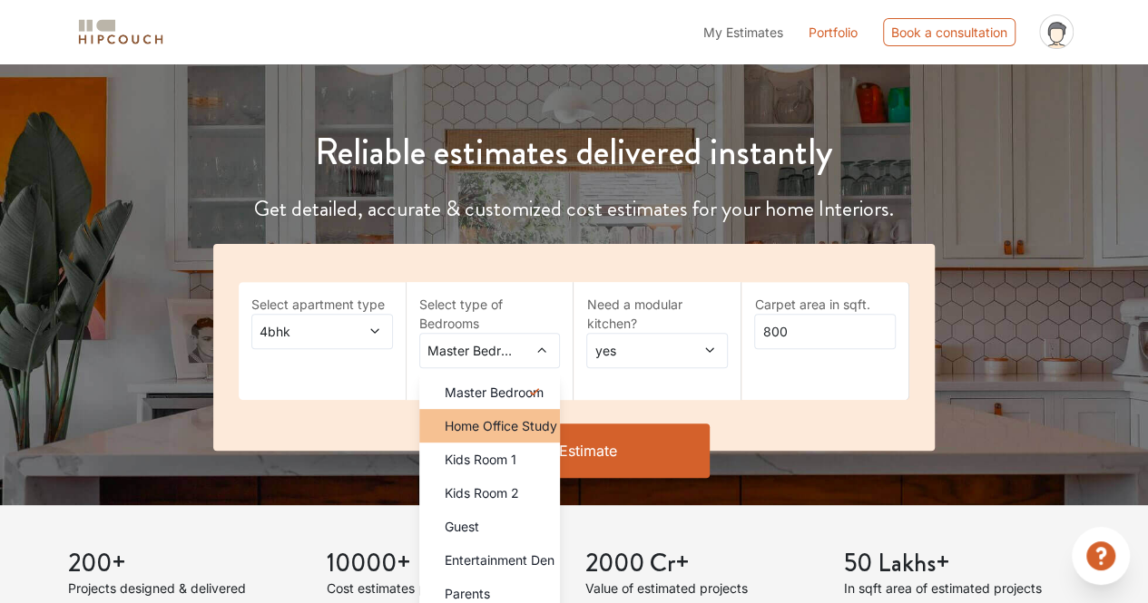
click at [520, 417] on span "Home Office Study" at bounding box center [500, 425] width 112 height 19
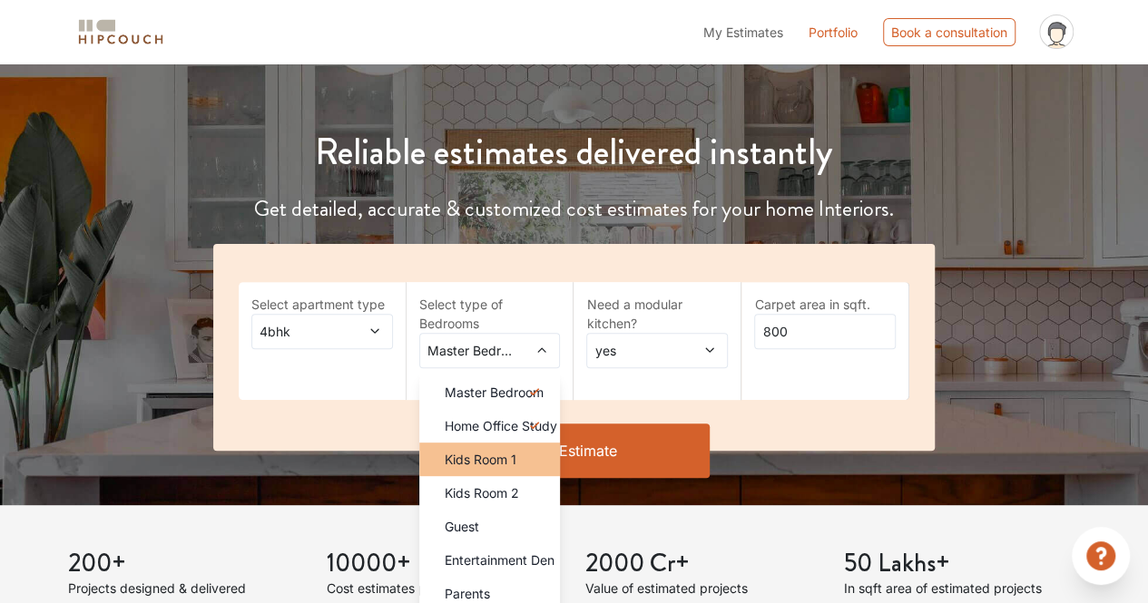
click at [504, 453] on span "Kids Room 1" at bounding box center [480, 459] width 72 height 19
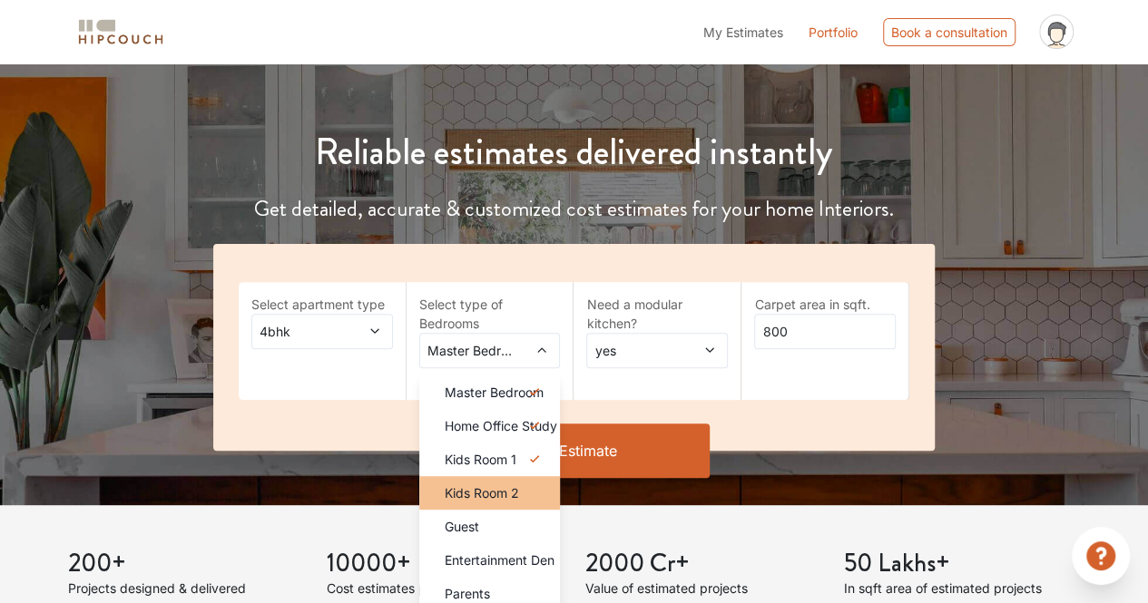
click at [506, 482] on li "Kids Room 2" at bounding box center [490, 493] width 142 height 34
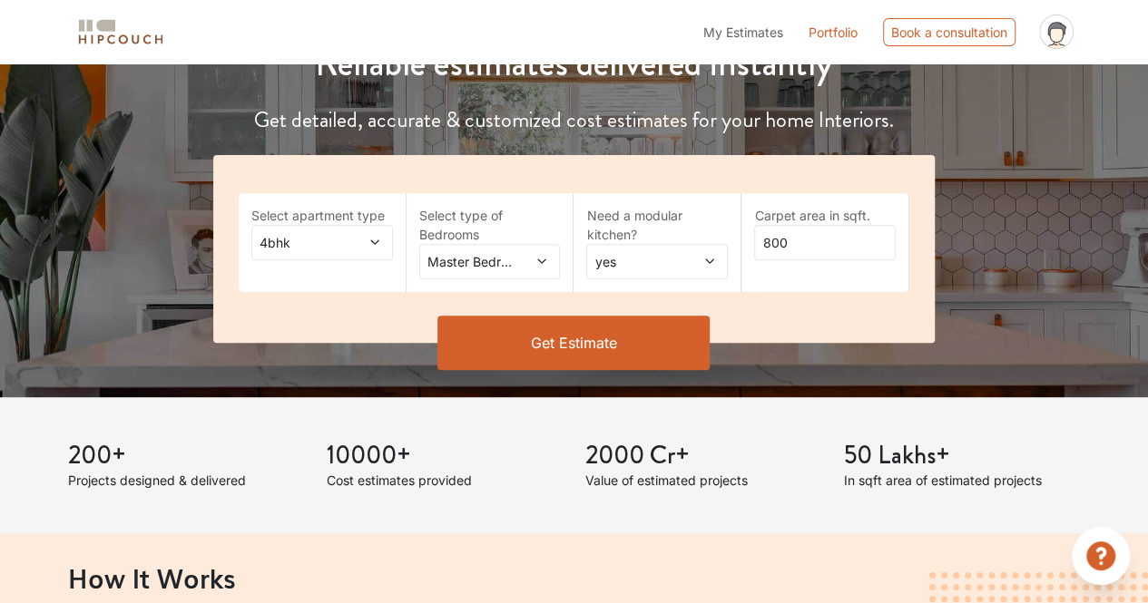
scroll to position [249, 0]
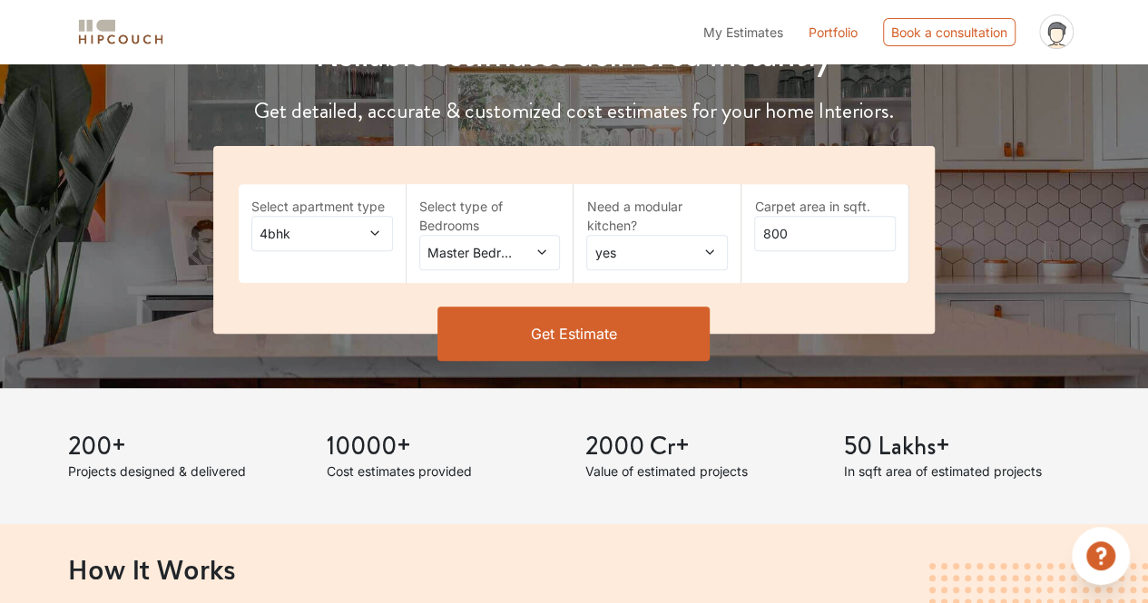
click at [537, 258] on icon at bounding box center [541, 252] width 13 height 13
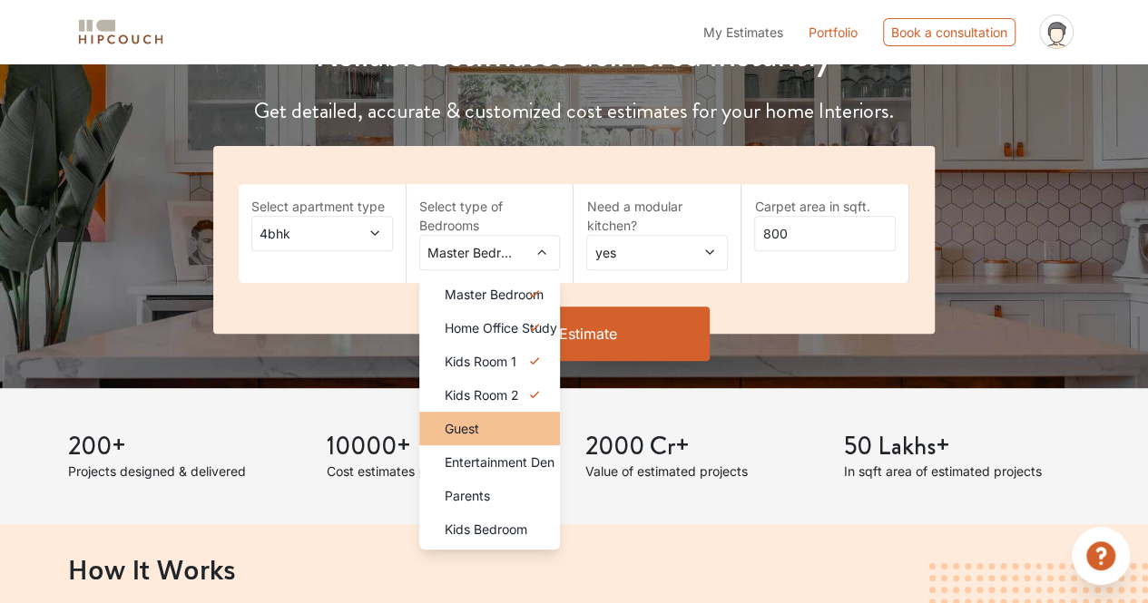
click at [514, 431] on div "Guest" at bounding box center [495, 428] width 131 height 19
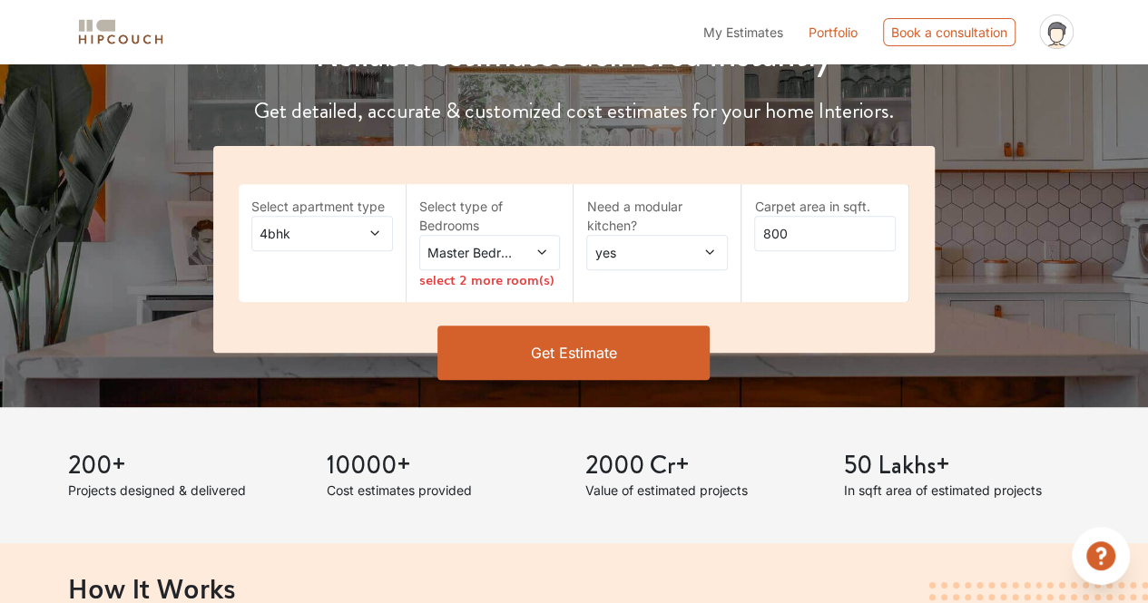
click at [542, 258] on icon at bounding box center [541, 252] width 13 height 13
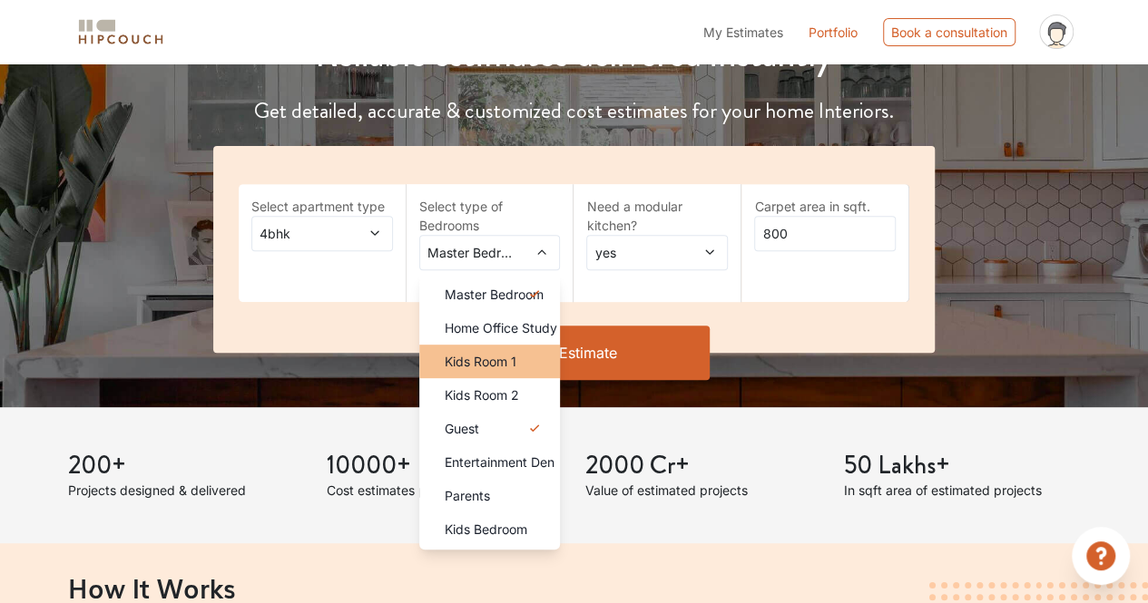
click at [523, 363] on div "Kids Room 1" at bounding box center [495, 361] width 131 height 19
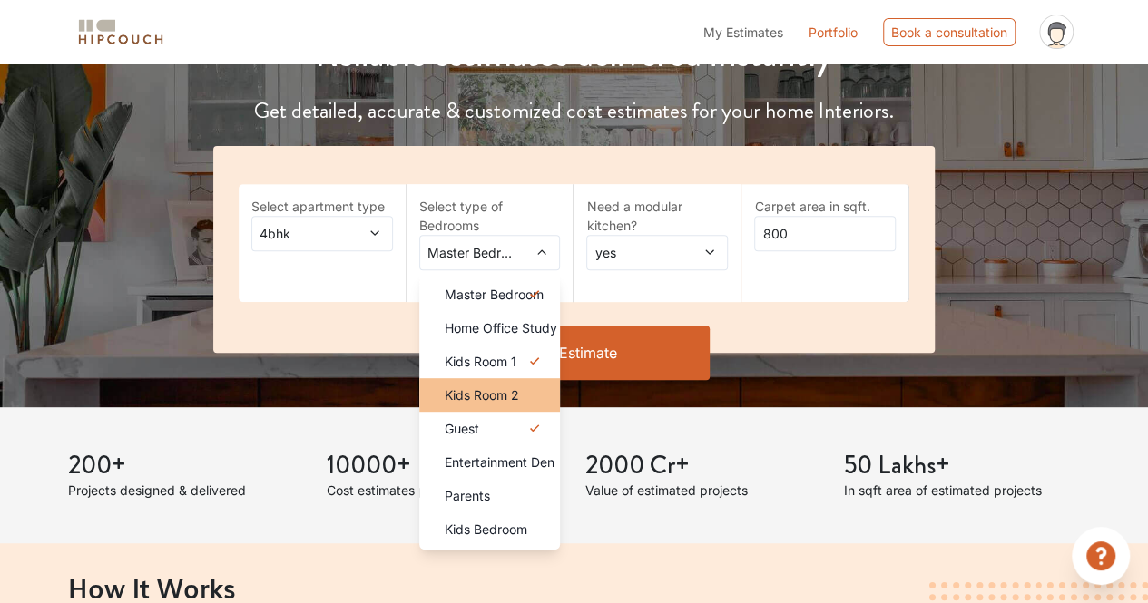
click at [531, 390] on div "Kids Room 2" at bounding box center [495, 395] width 131 height 19
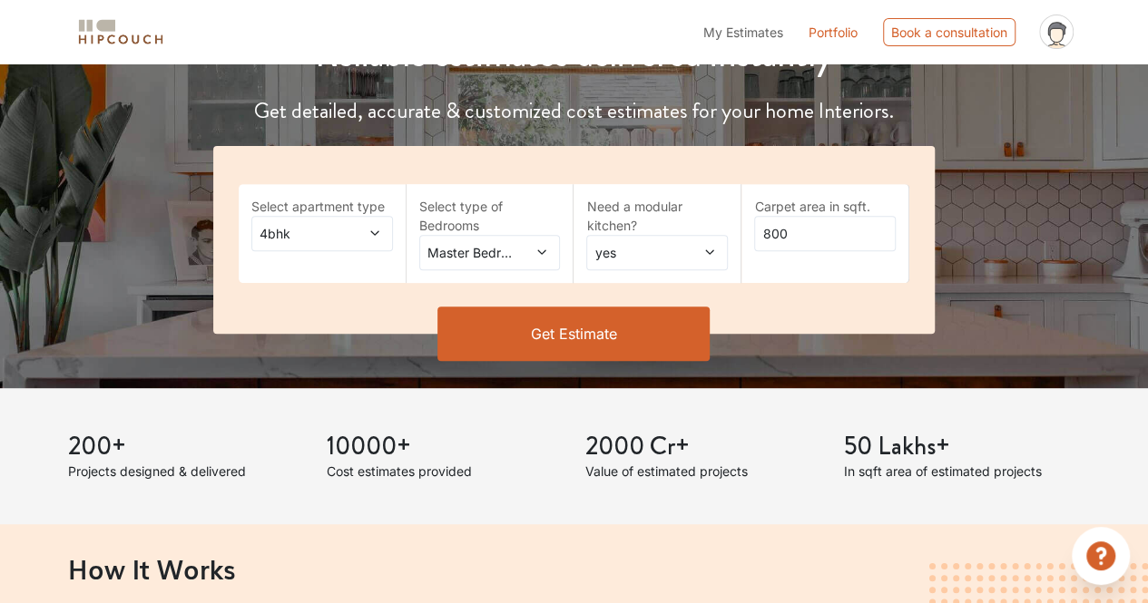
click at [545, 250] on icon at bounding box center [542, 252] width 8 height 5
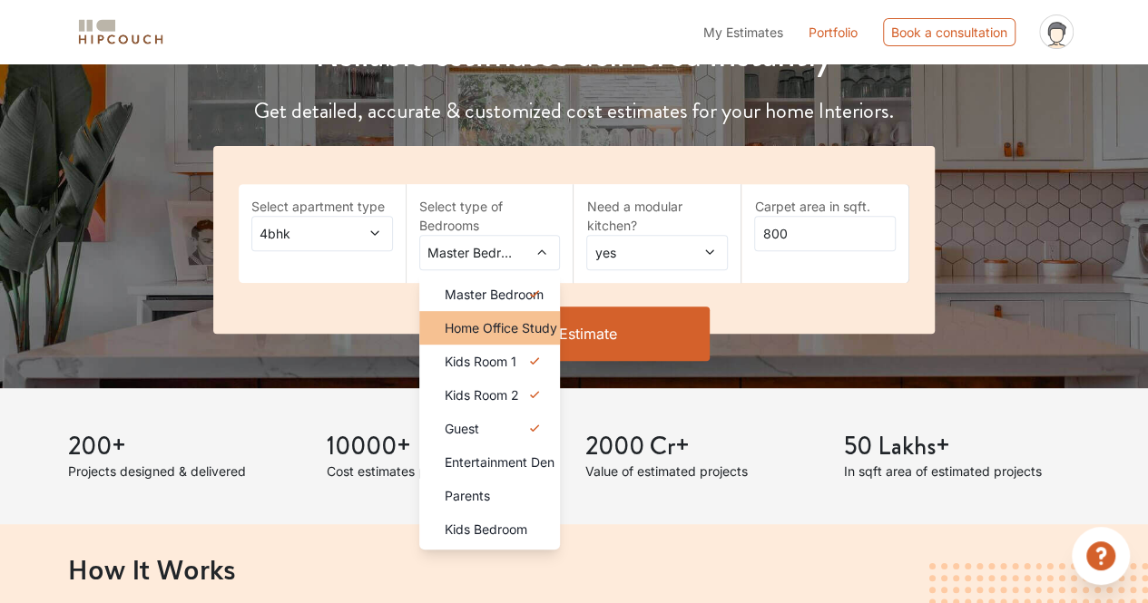
click at [523, 326] on span "Home Office Study" at bounding box center [500, 327] width 112 height 19
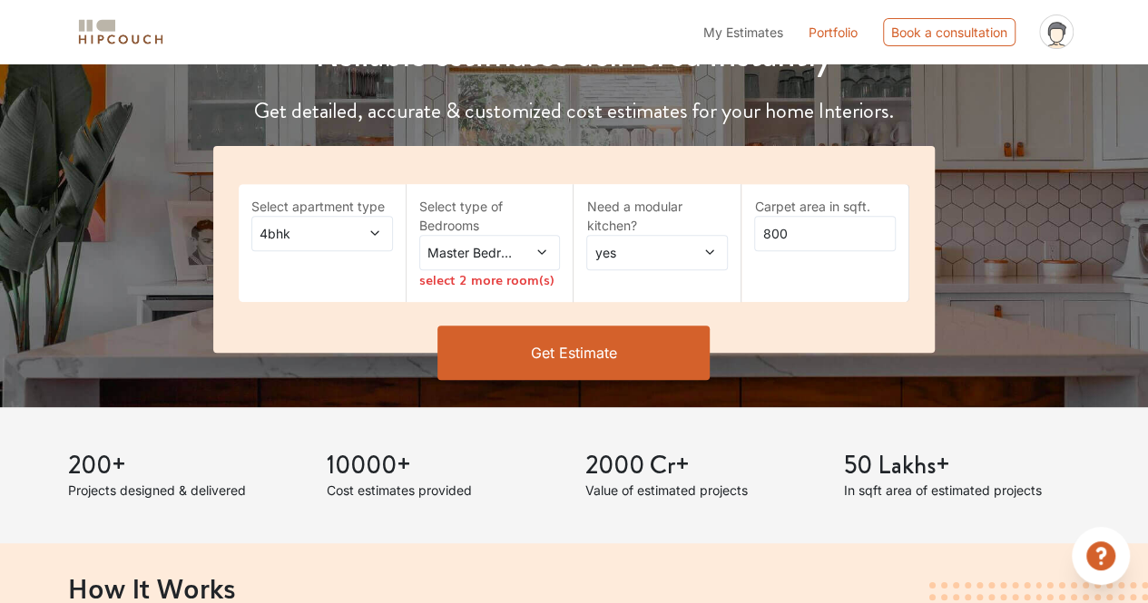
click at [542, 236] on div "Master Bedroom,Home Office Study" at bounding box center [490, 252] width 142 height 35
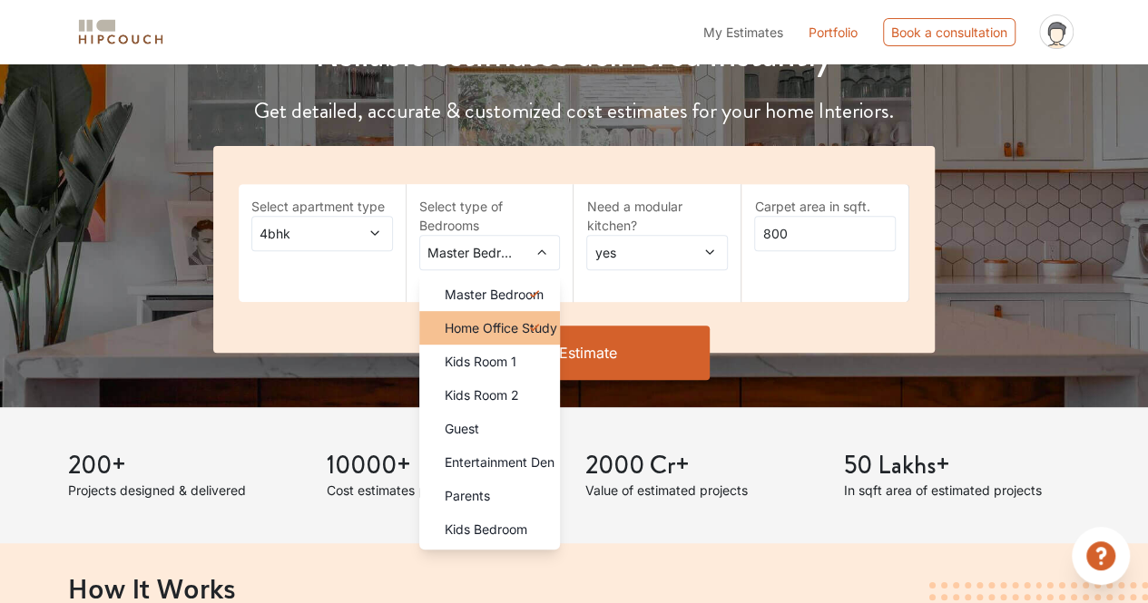
click at [518, 342] on li "Home Office Study" at bounding box center [490, 328] width 142 height 34
click at [532, 326] on span "Home Office Study" at bounding box center [500, 327] width 112 height 19
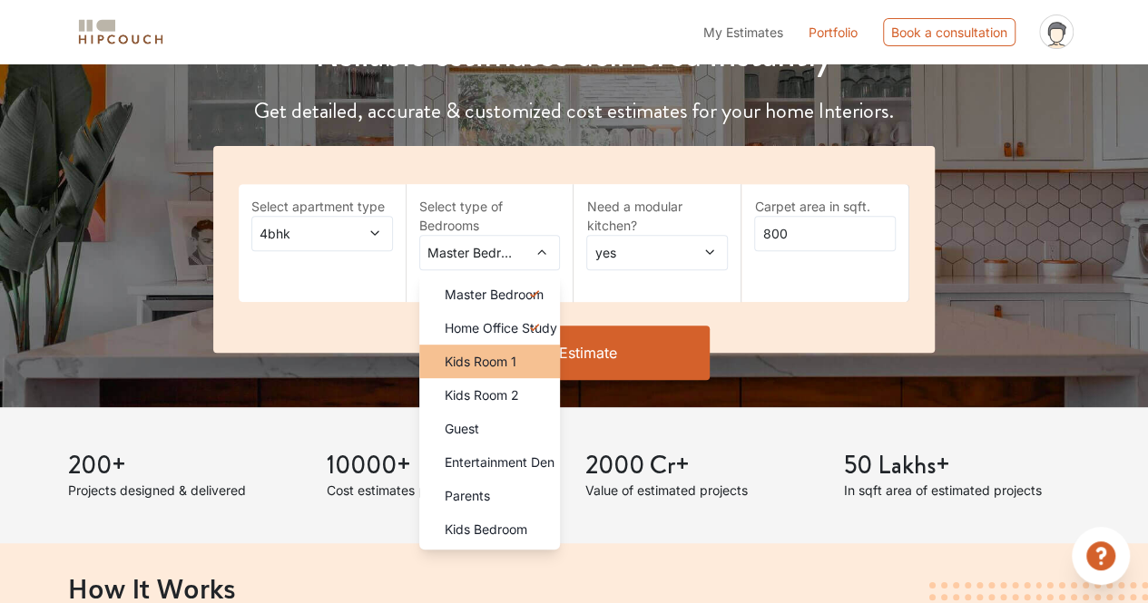
click at [517, 366] on div "Kids Room 1" at bounding box center [495, 361] width 131 height 19
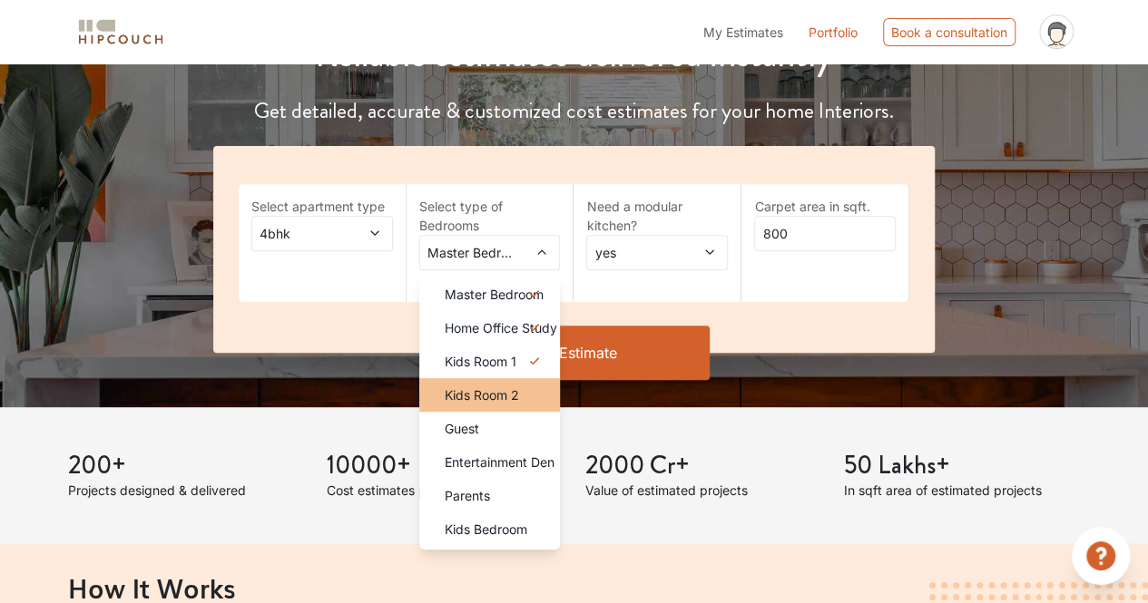
click at [516, 386] on span "Kids Room 2" at bounding box center [481, 395] width 74 height 19
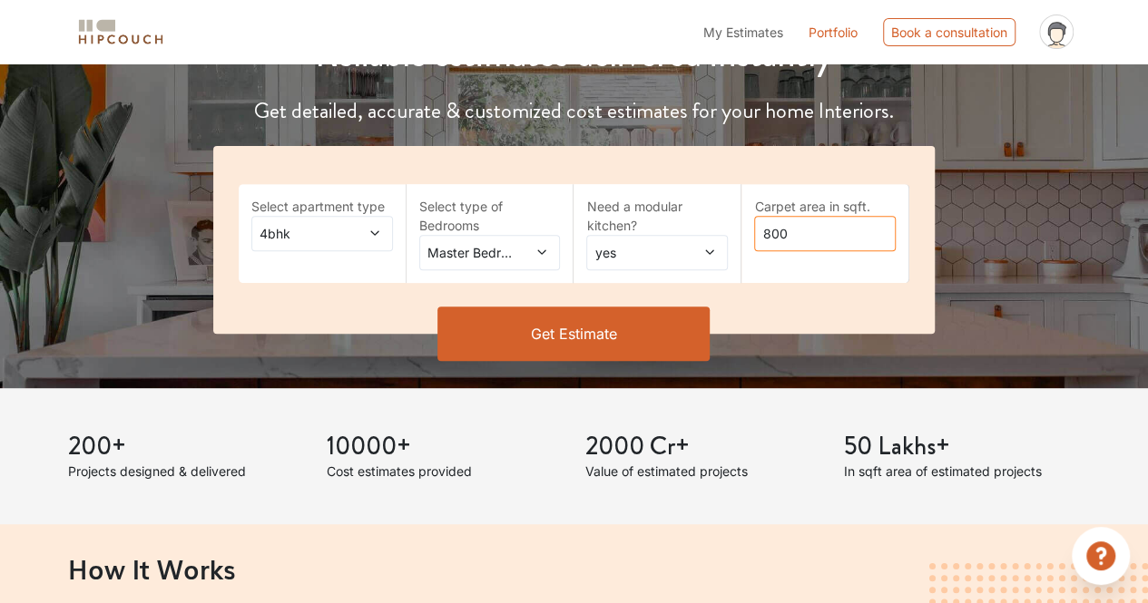
click at [809, 239] on input "800" at bounding box center [825, 233] width 142 height 35
type input "8000"
click at [629, 325] on button "Get Estimate" at bounding box center [573, 334] width 272 height 54
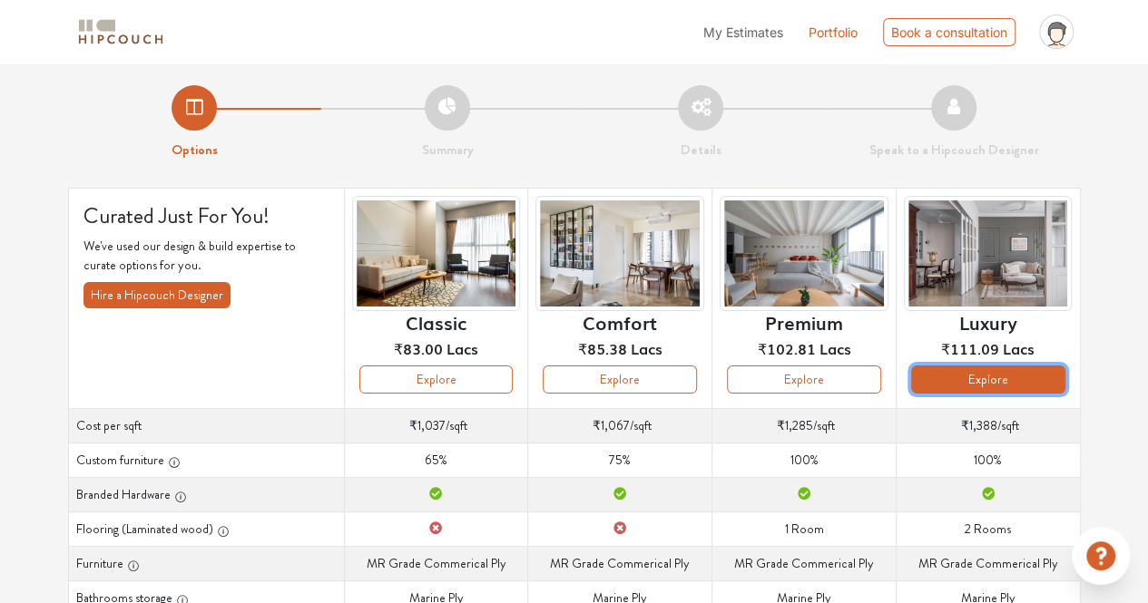
click at [1036, 382] on button "Explore" at bounding box center [988, 380] width 154 height 28
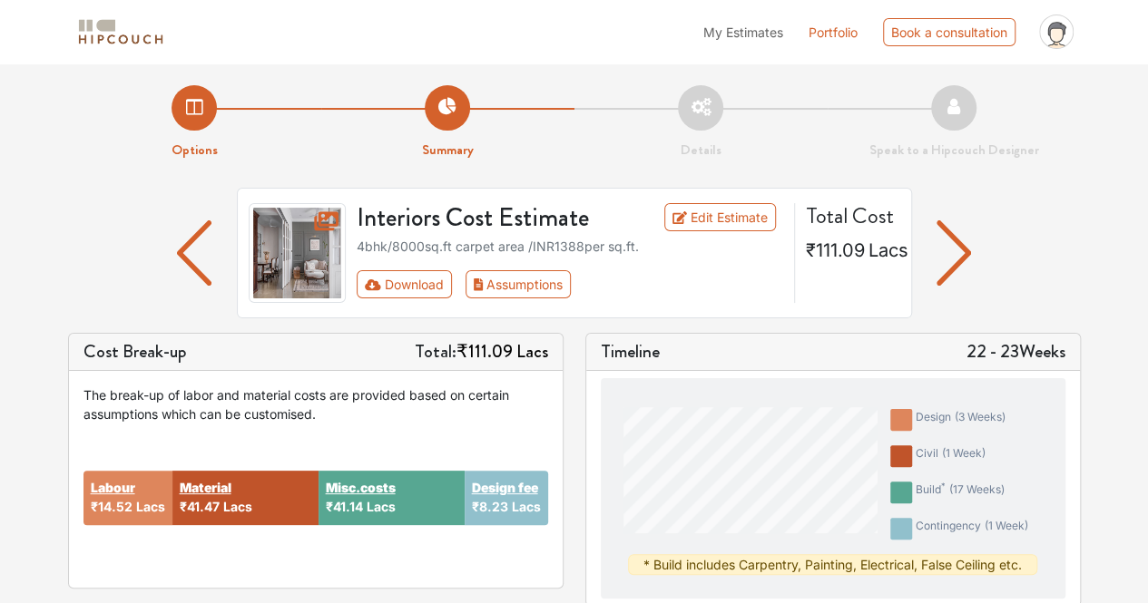
click at [952, 240] on img "button" at bounding box center [953, 252] width 35 height 65
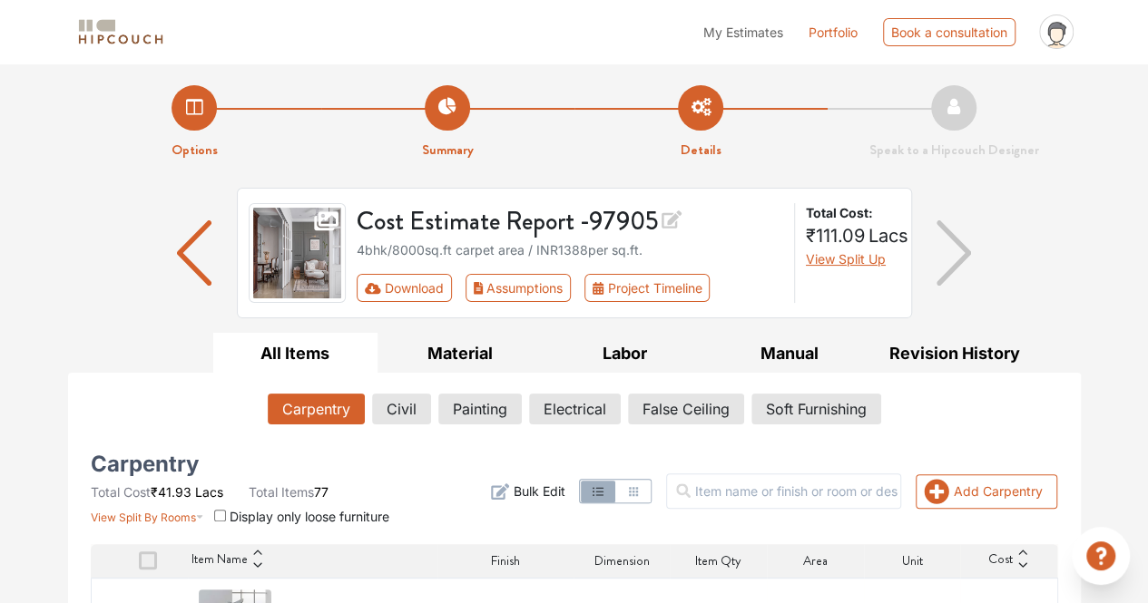
click at [579, 190] on div "Cost Estimate Report - 97905 4bhk / 8000 sq.ft carpet area / INR 1388 per sq.ft…" at bounding box center [574, 253] width 675 height 131
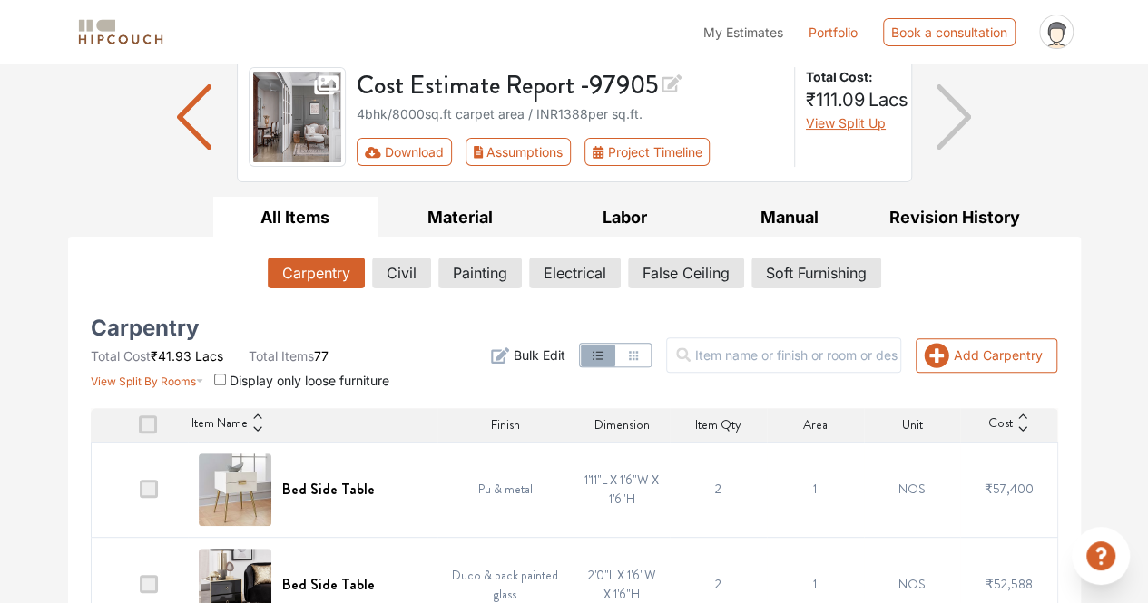
scroll to position [138, 0]
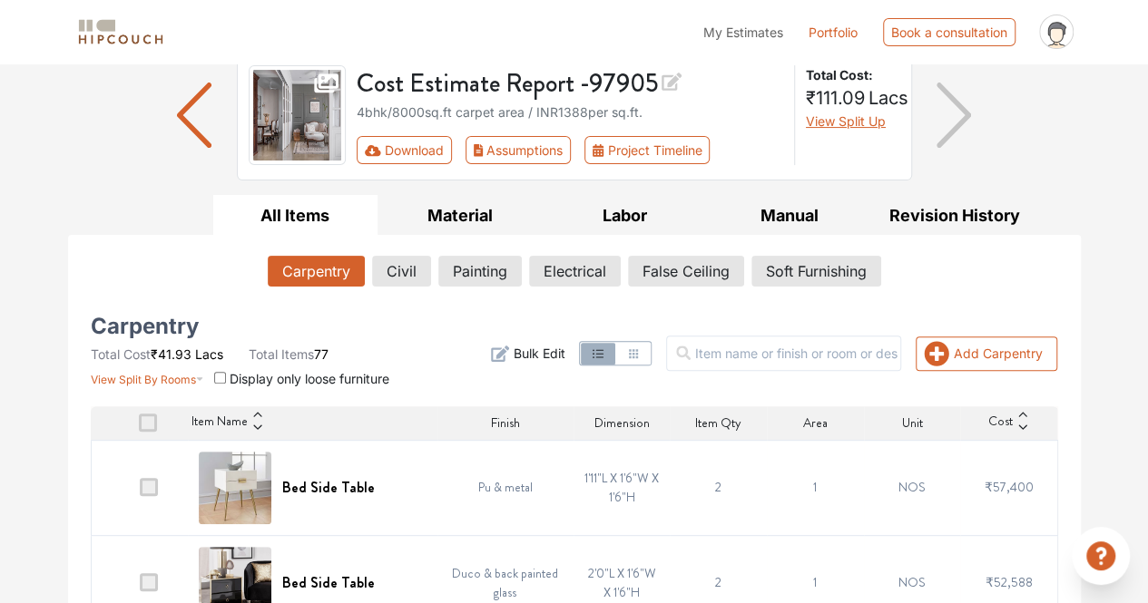
click at [640, 352] on icon "button" at bounding box center [633, 354] width 15 height 15
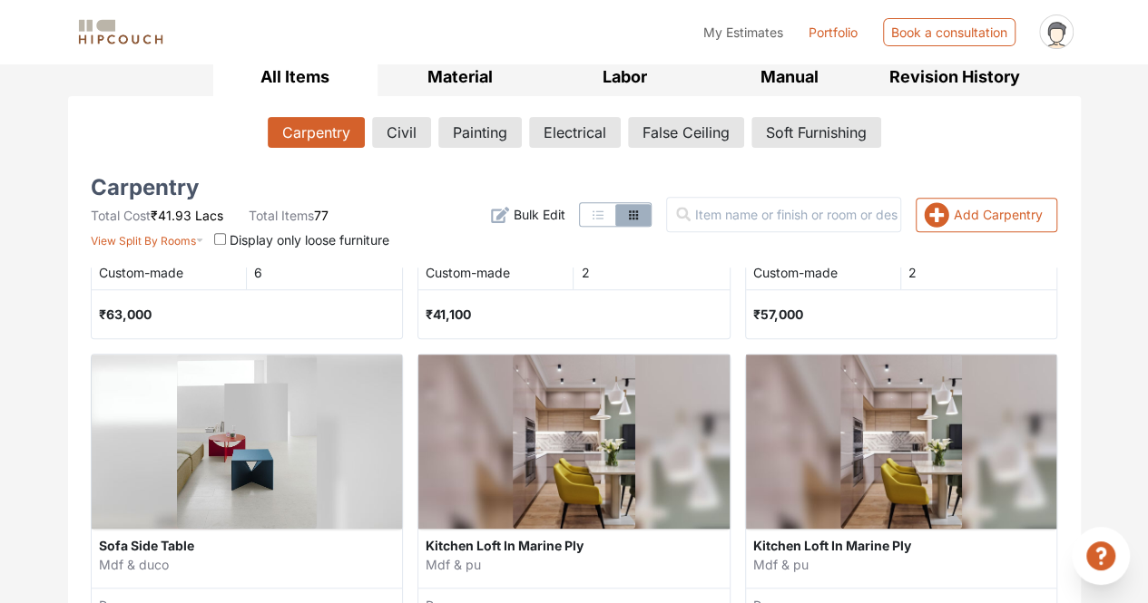
scroll to position [0, 0]
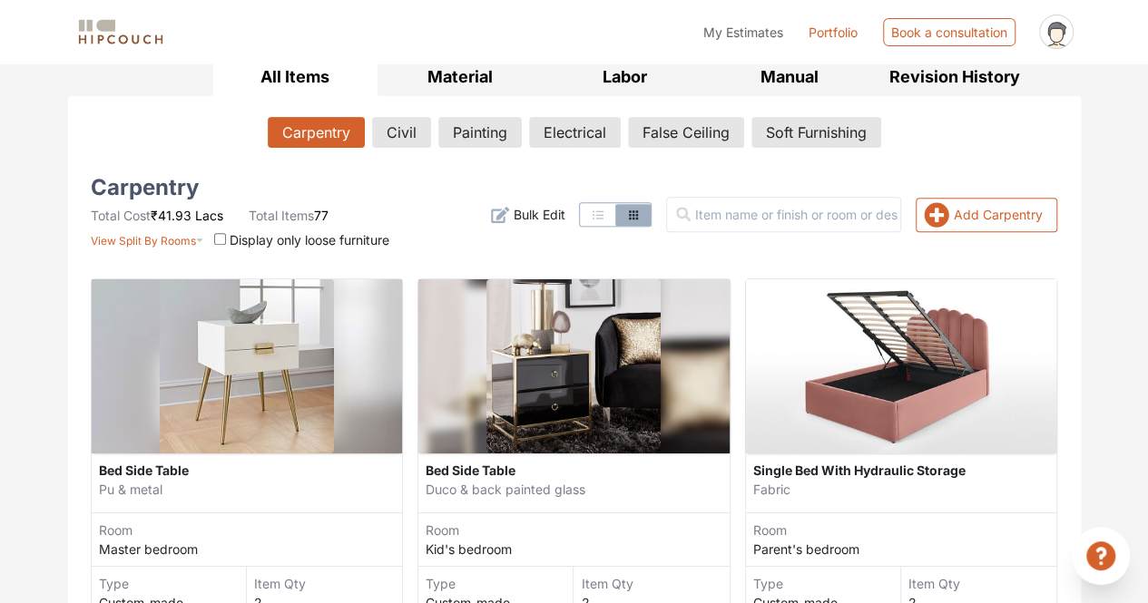
click at [605, 219] on icon "button" at bounding box center [598, 215] width 15 height 15
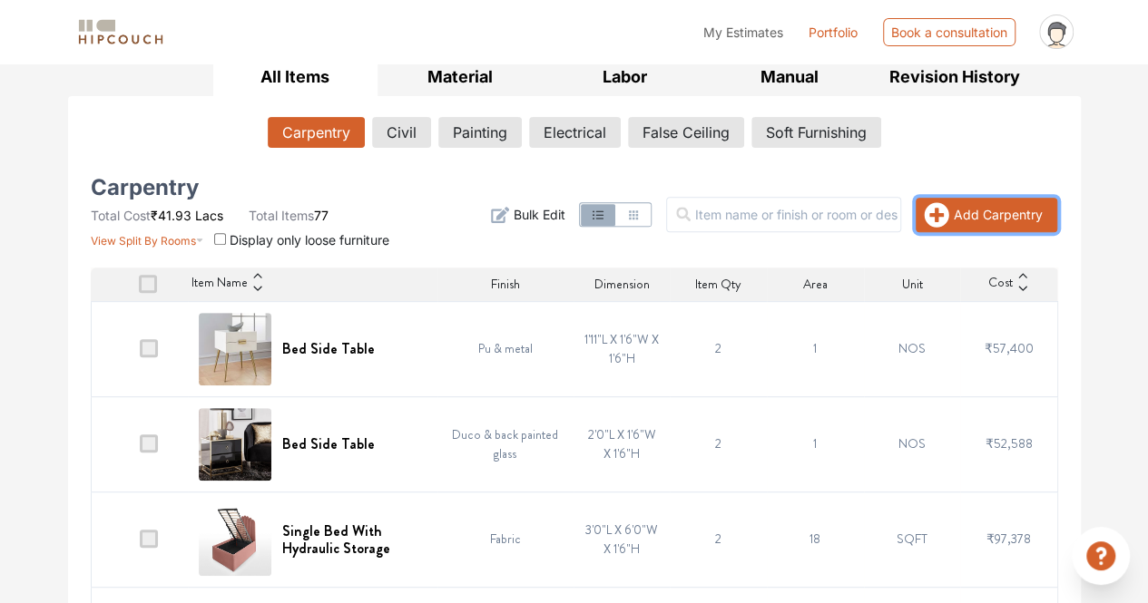
click at [978, 206] on button "Add Carpentry" at bounding box center [986, 215] width 142 height 34
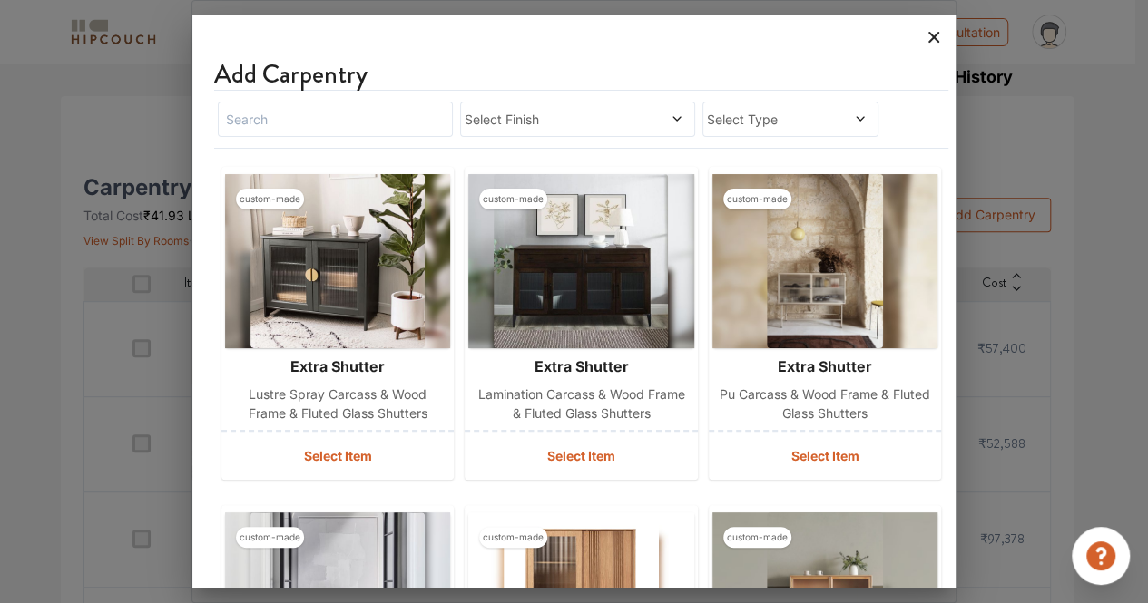
click at [938, 34] on icon at bounding box center [933, 37] width 29 height 29
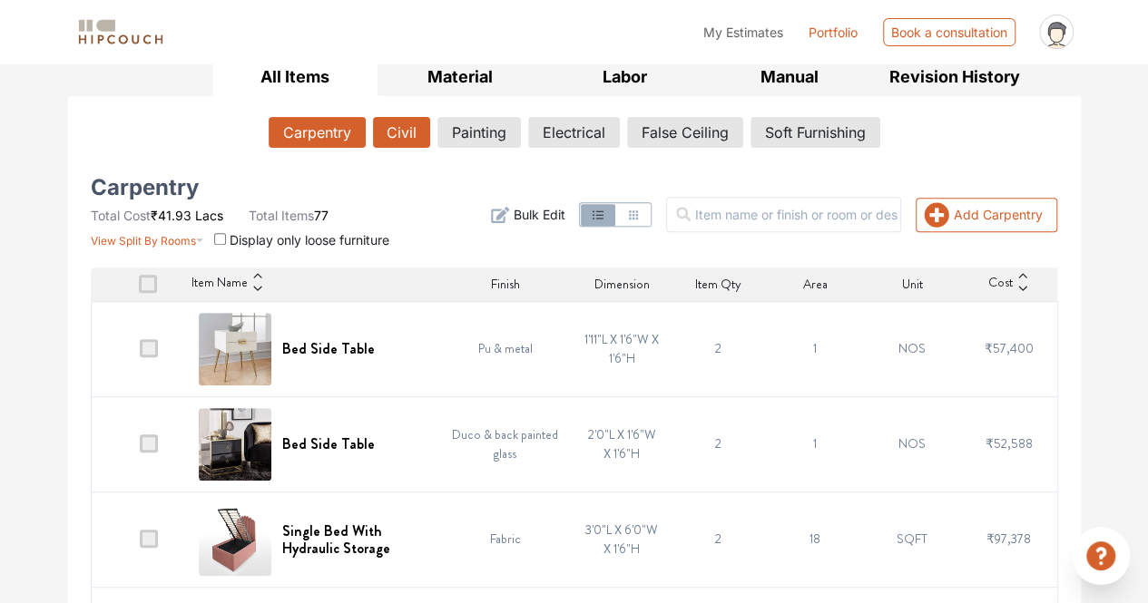
click at [397, 134] on button "Civil" at bounding box center [401, 132] width 57 height 31
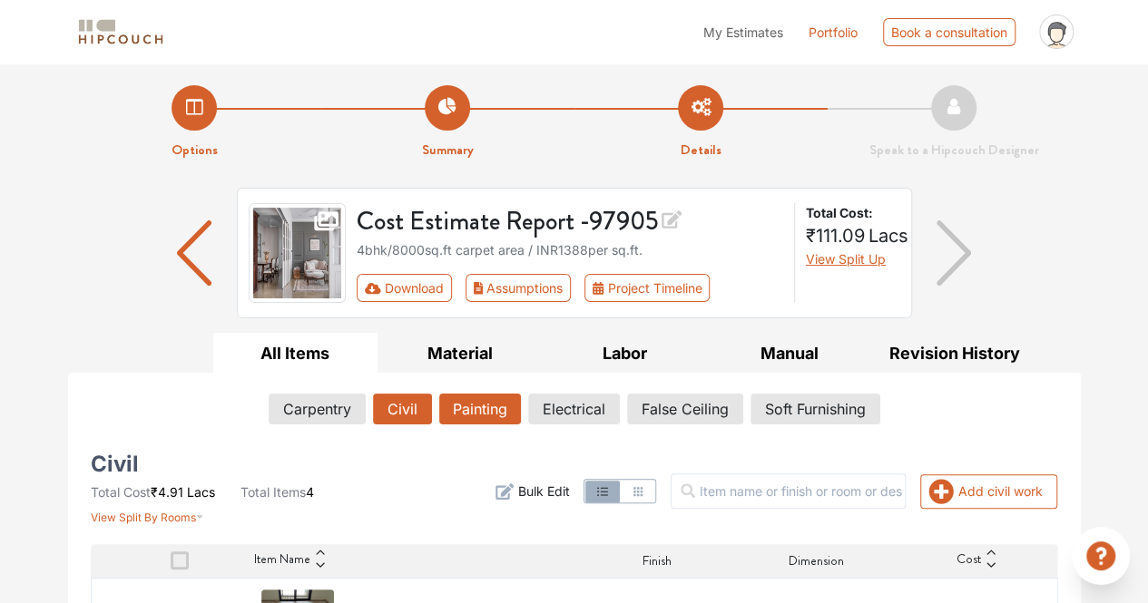
click at [503, 398] on button "Painting" at bounding box center [480, 409] width 82 height 31
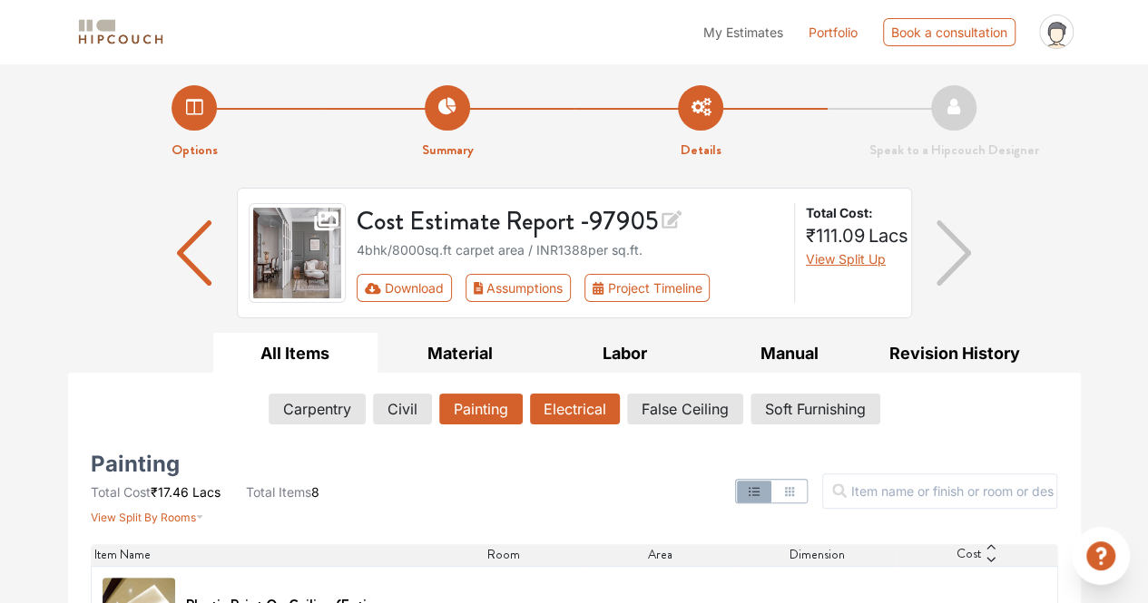
click at [564, 398] on button "Electrical" at bounding box center [575, 409] width 90 height 31
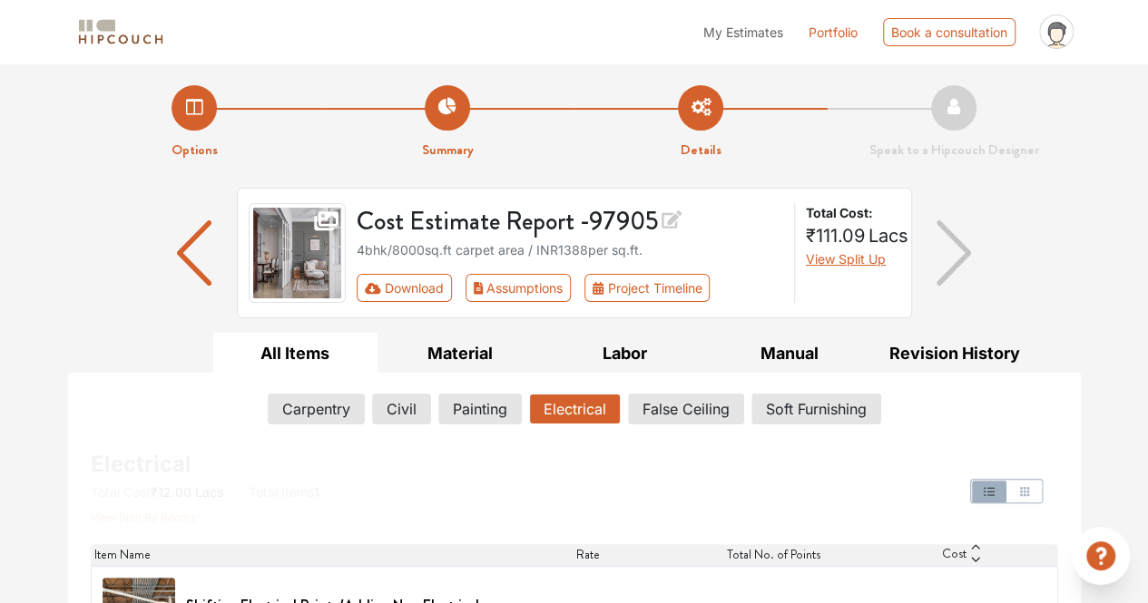
scroll to position [71, 0]
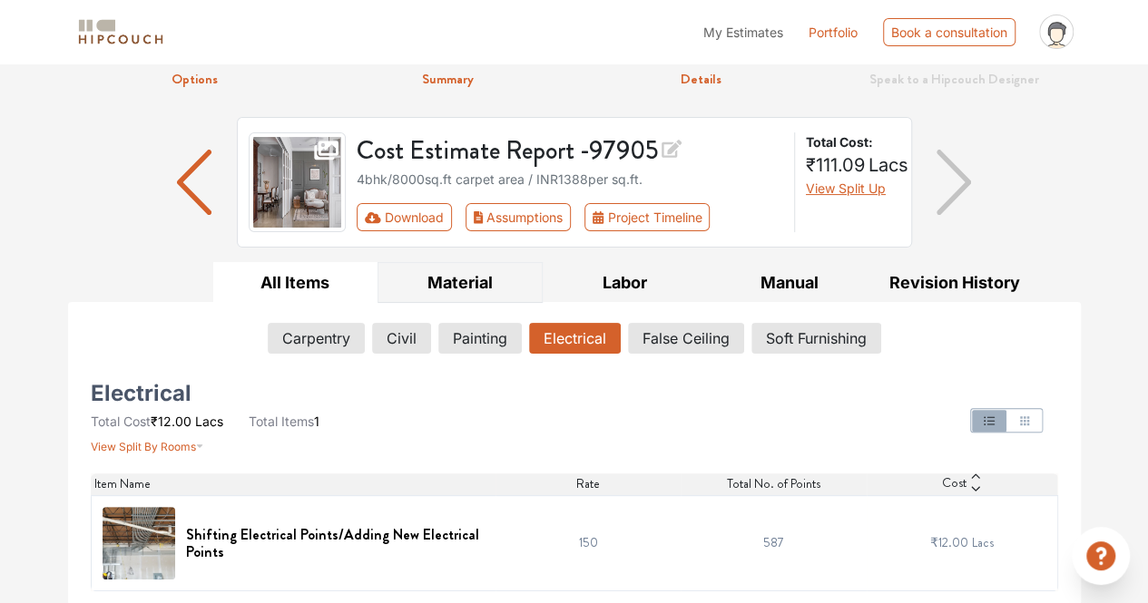
click at [475, 289] on button "Material" at bounding box center [459, 282] width 165 height 41
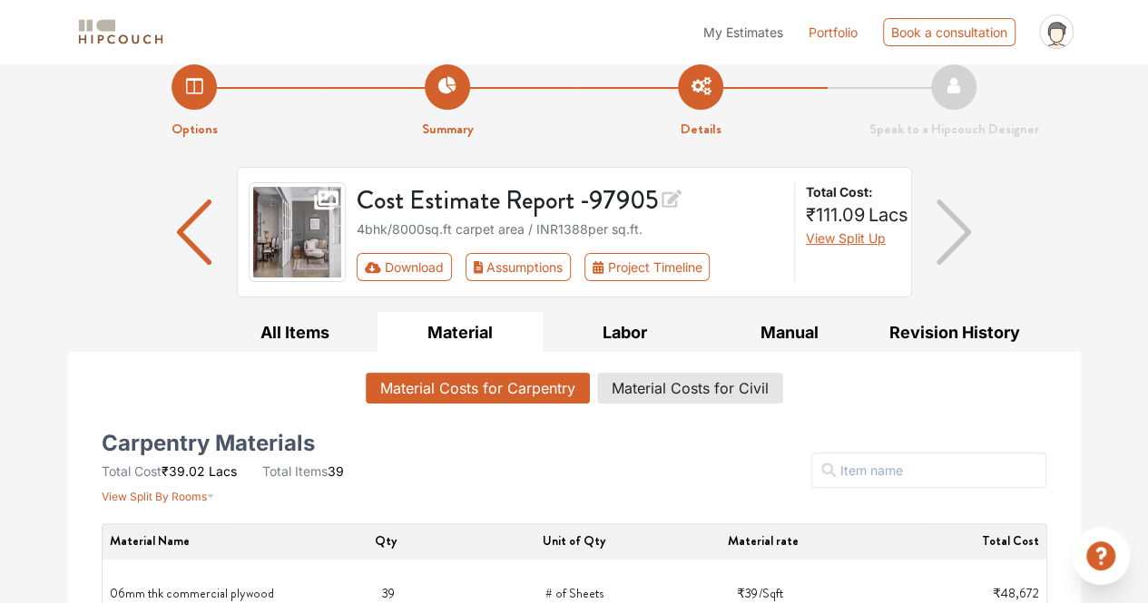
scroll to position [19, 0]
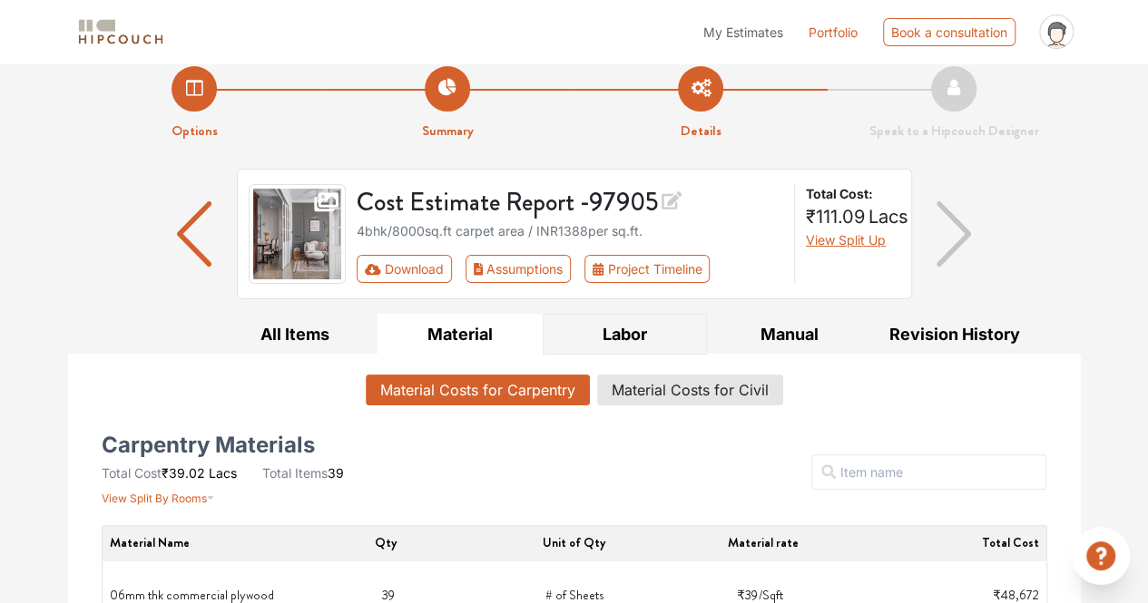
click at [622, 345] on button "Labor" at bounding box center [624, 334] width 165 height 41
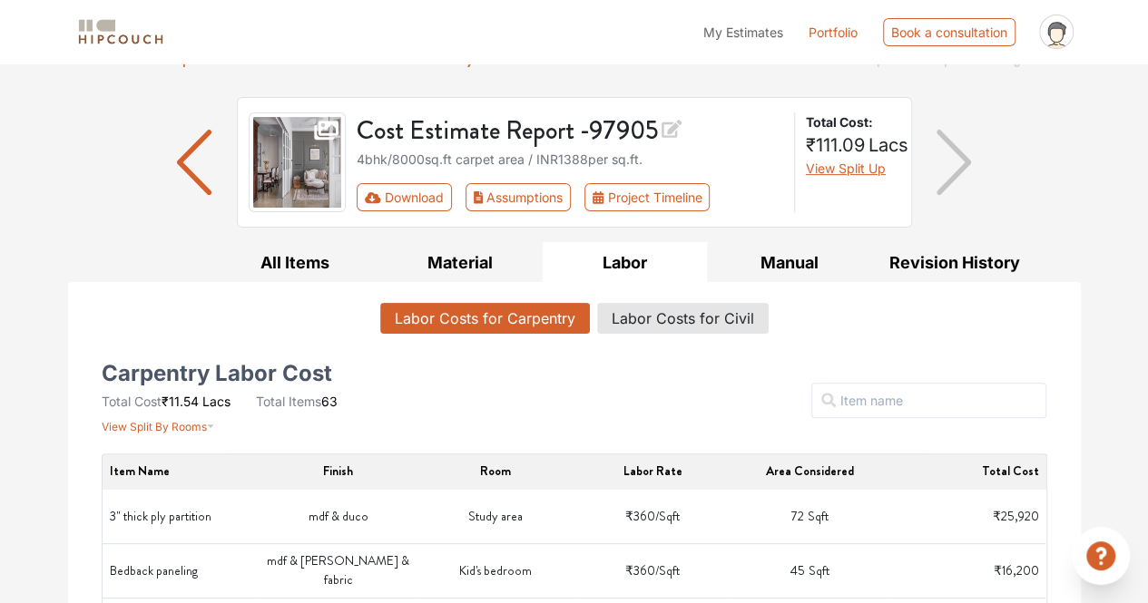
scroll to position [90, 0]
click at [777, 269] on button "Manual" at bounding box center [789, 263] width 165 height 41
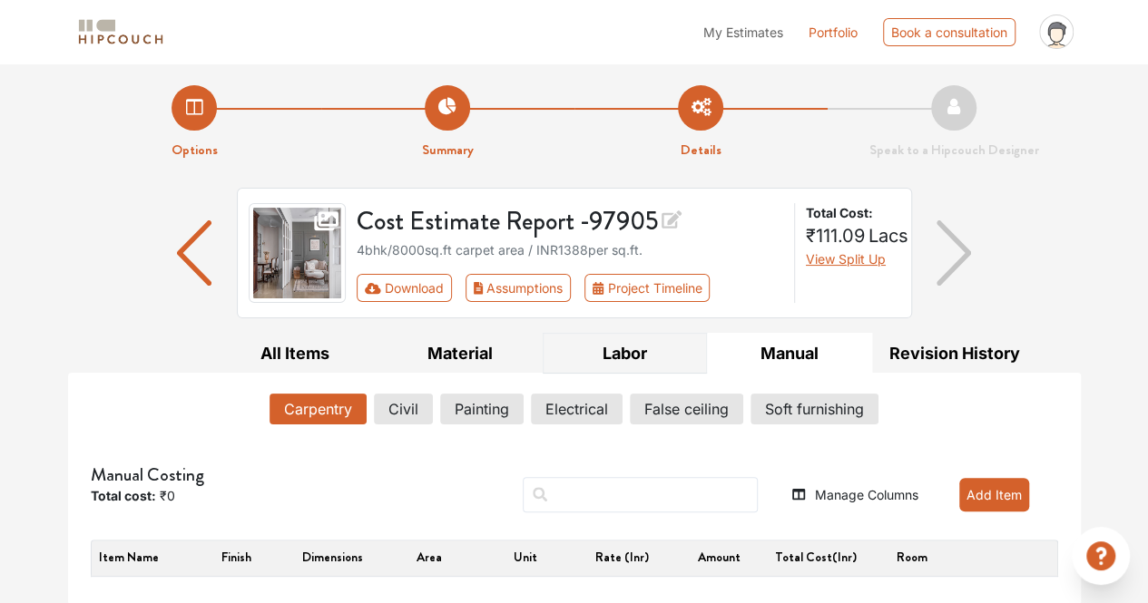
click at [640, 348] on button "Labor" at bounding box center [624, 353] width 165 height 41
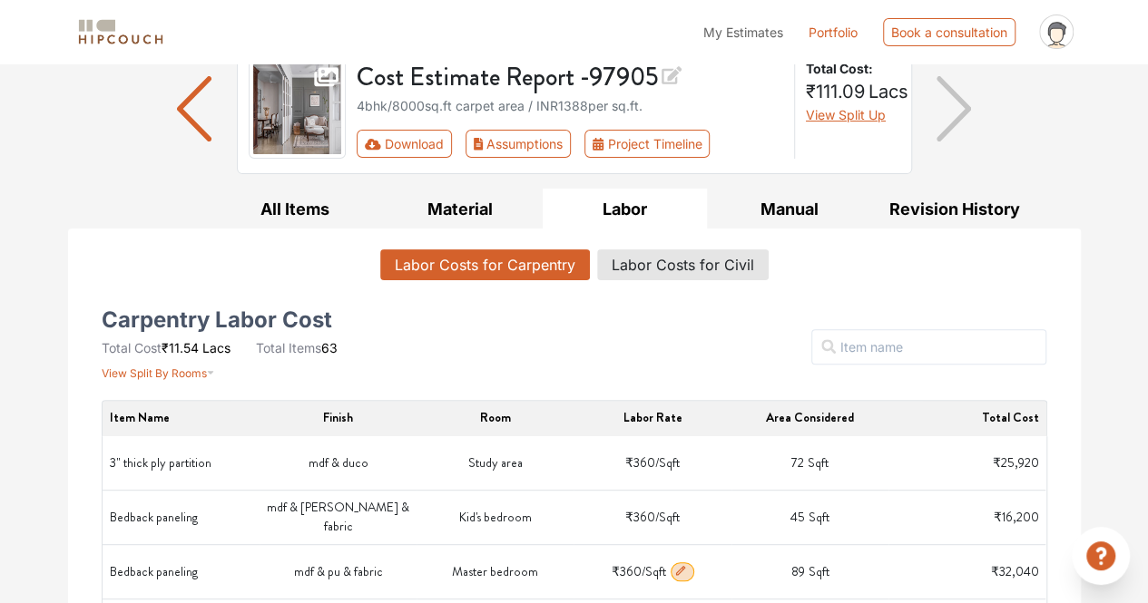
scroll to position [143, 0]
click at [492, 210] on button "Material" at bounding box center [459, 210] width 165 height 41
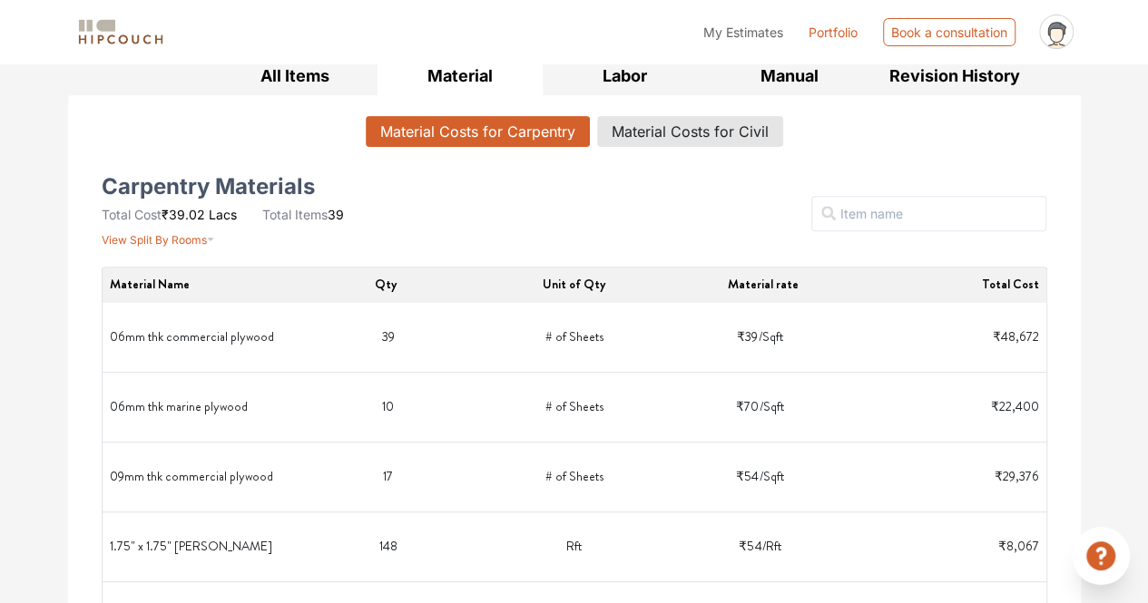
scroll to position [0, 0]
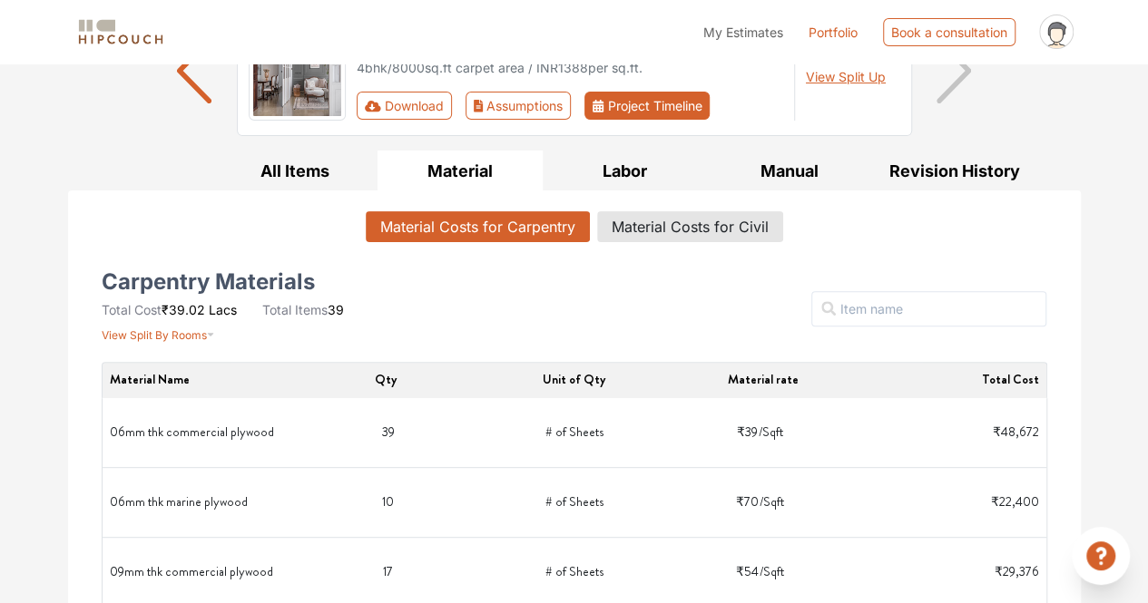
scroll to position [186, 0]
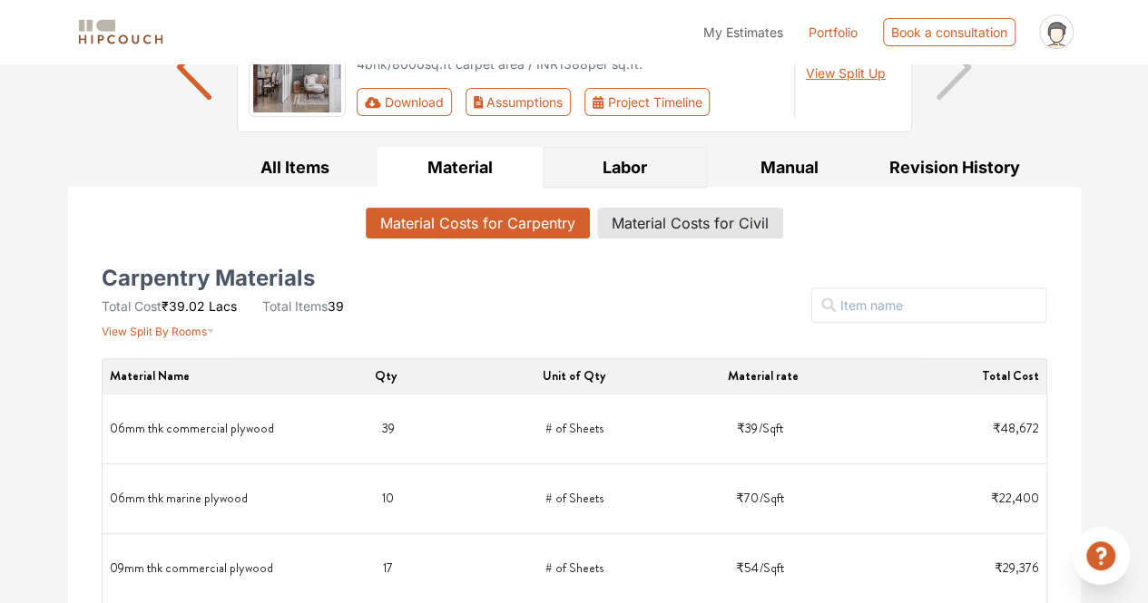
click at [649, 177] on button "Labor" at bounding box center [624, 167] width 165 height 41
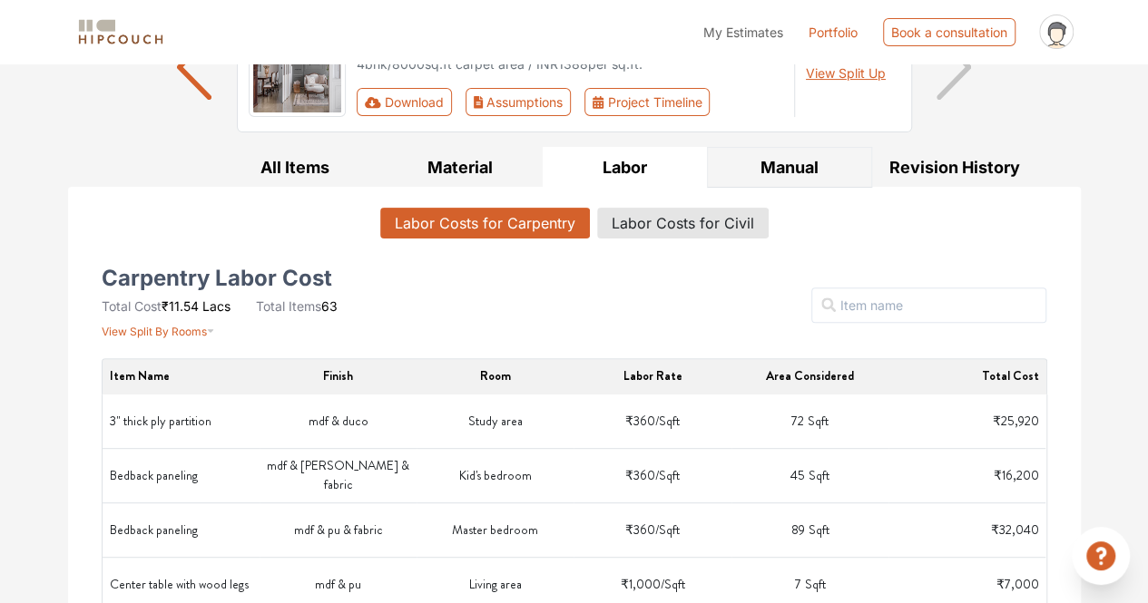
click at [767, 155] on button "Manual" at bounding box center [789, 167] width 165 height 41
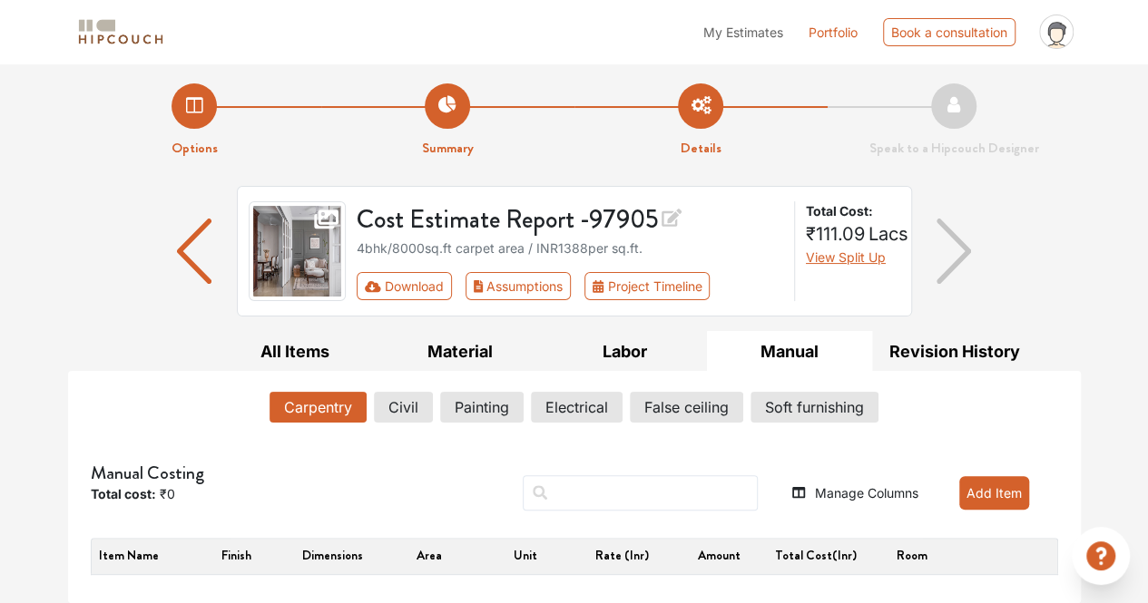
scroll to position [0, 0]
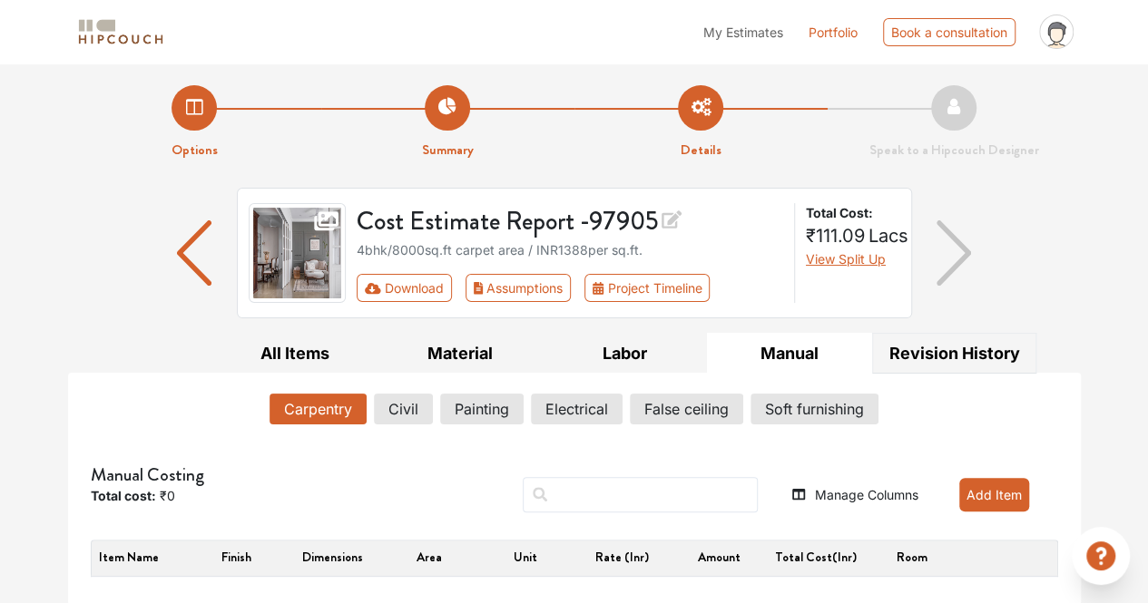
click at [903, 346] on button "Revision History" at bounding box center [954, 353] width 165 height 41
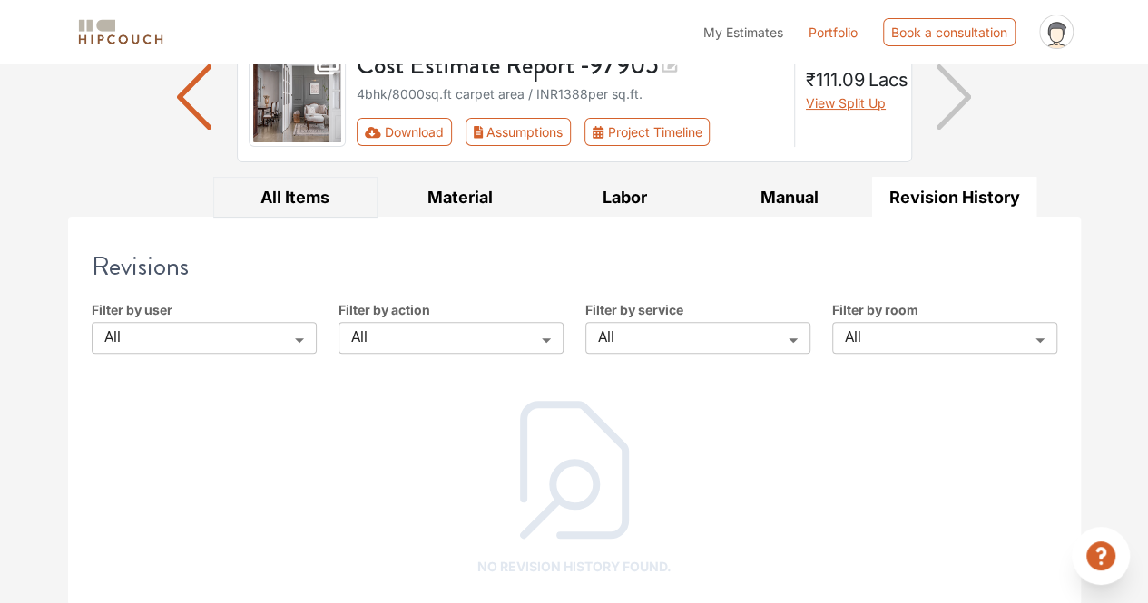
click at [312, 188] on button "All Items" at bounding box center [295, 197] width 165 height 41
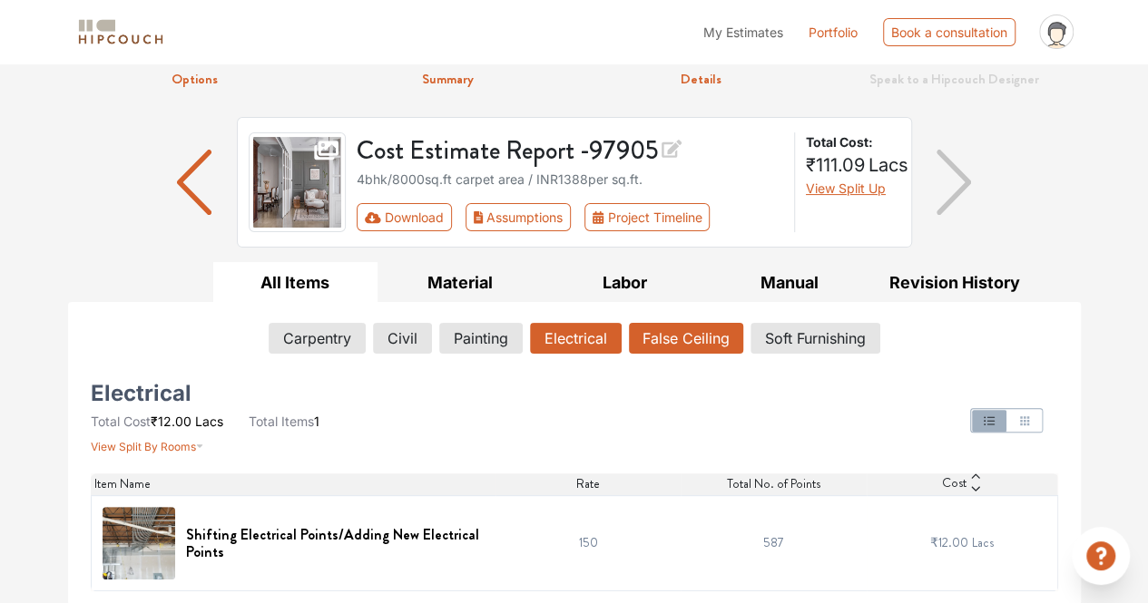
click at [707, 341] on button "False Ceiling" at bounding box center [686, 338] width 114 height 31
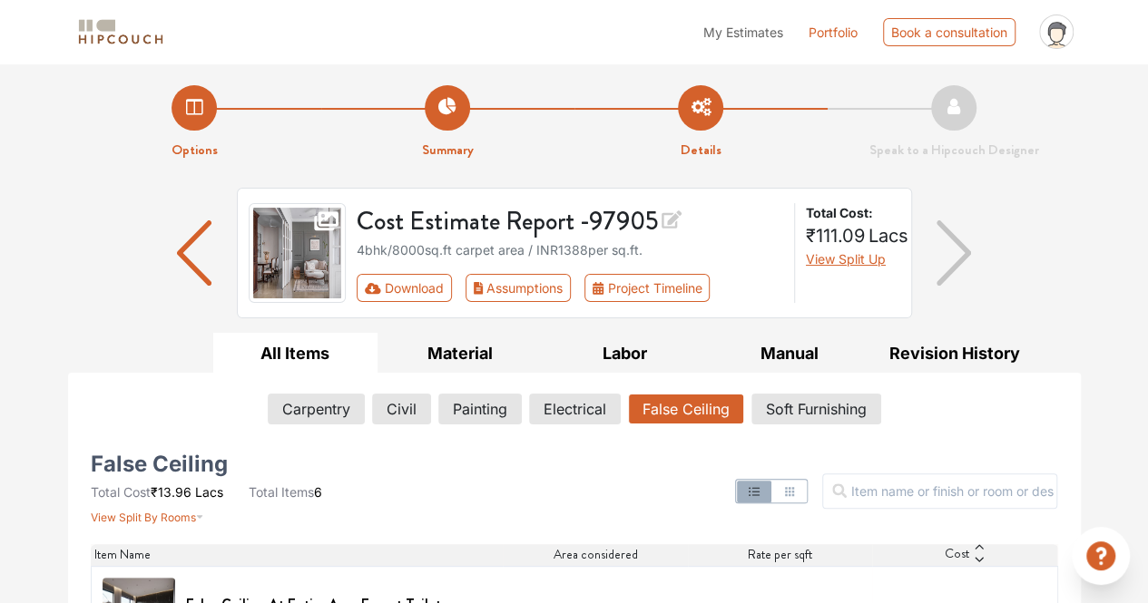
scroll to position [1, 0]
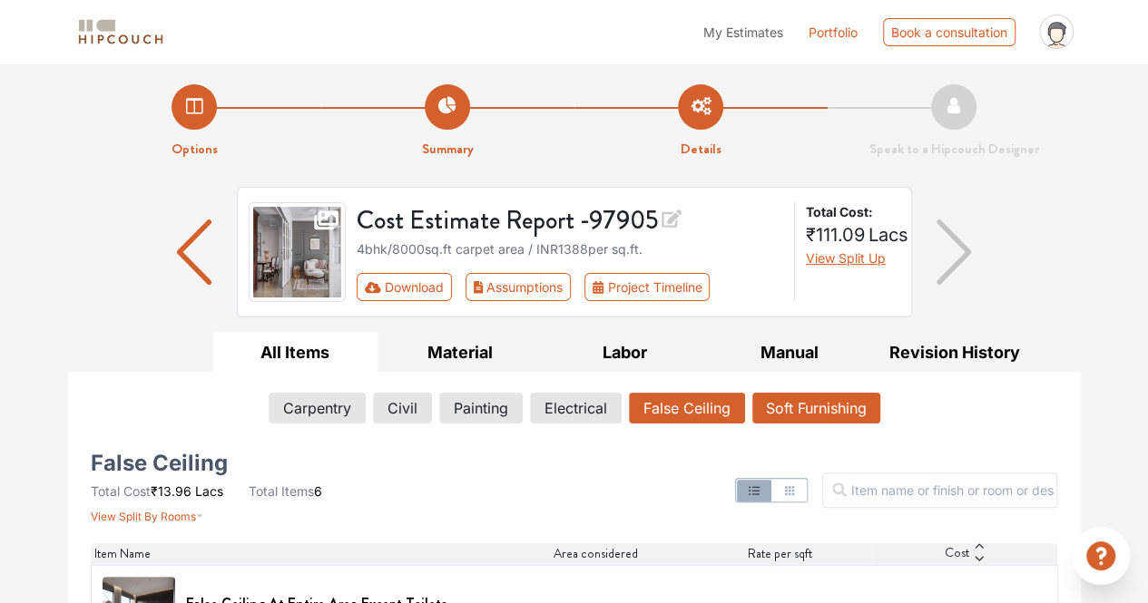
click at [862, 415] on button "Soft Furnishing" at bounding box center [816, 408] width 128 height 31
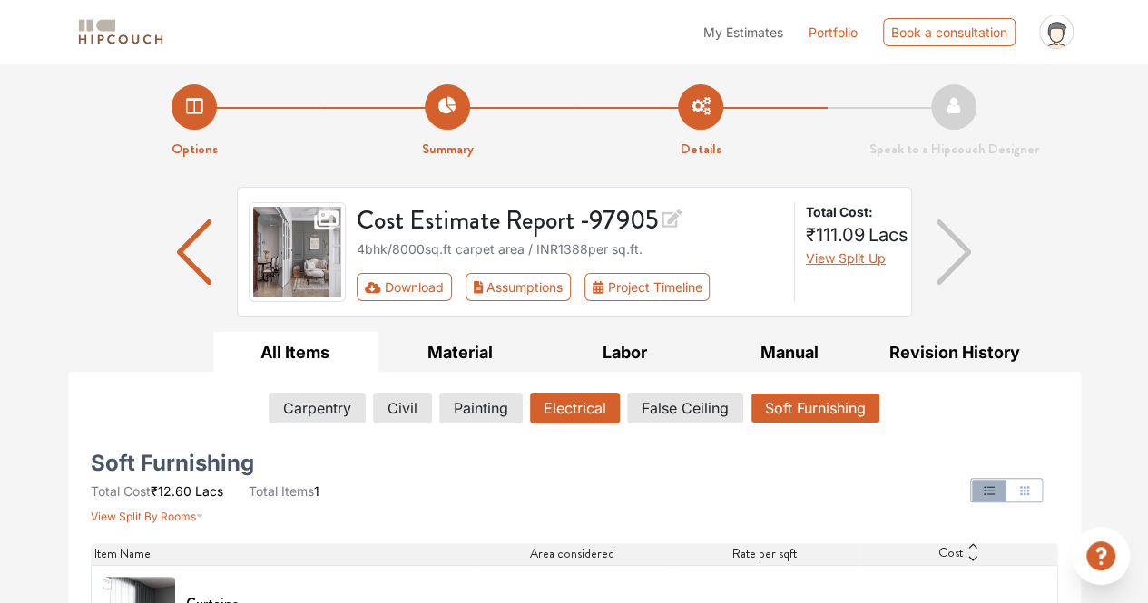
scroll to position [71, 0]
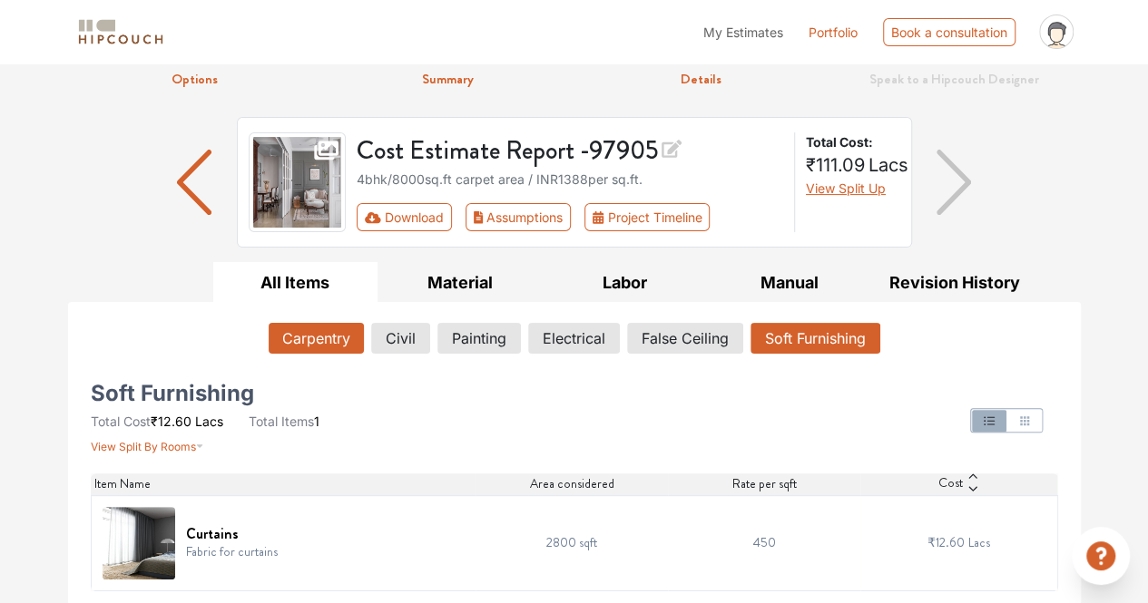
click at [329, 329] on button "Carpentry" at bounding box center [316, 338] width 95 height 31
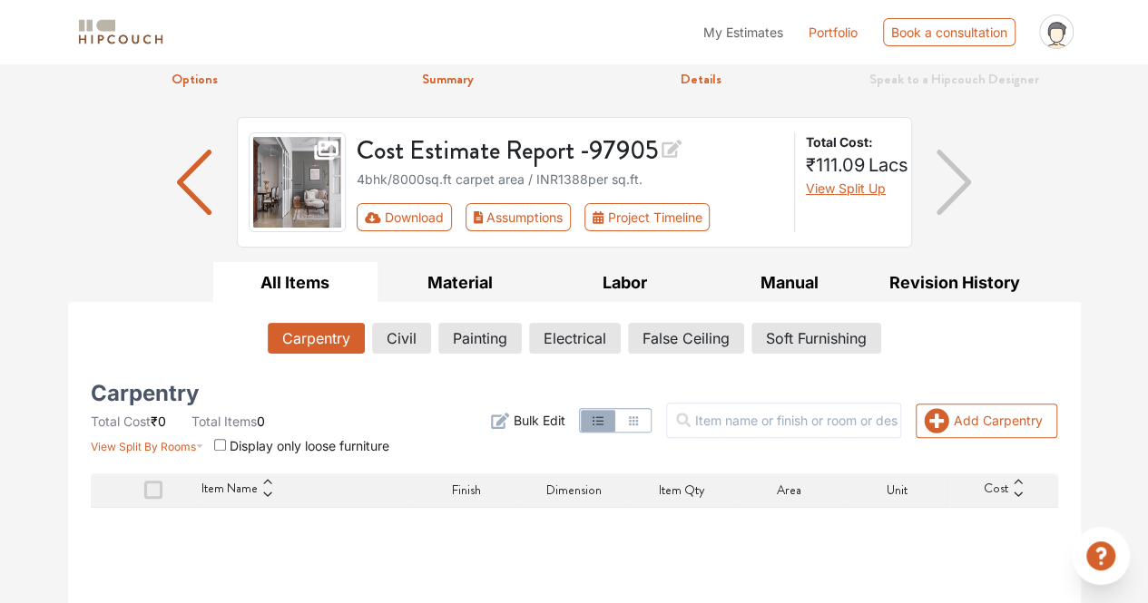
click at [319, 167] on img at bounding box center [298, 182] width 98 height 100
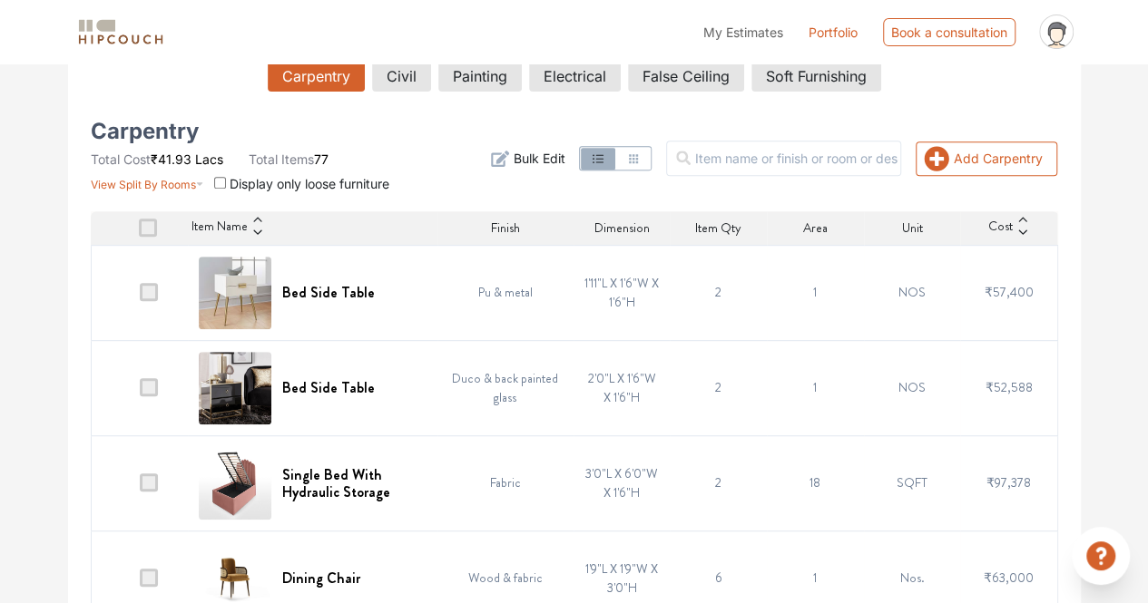
scroll to position [336, 0]
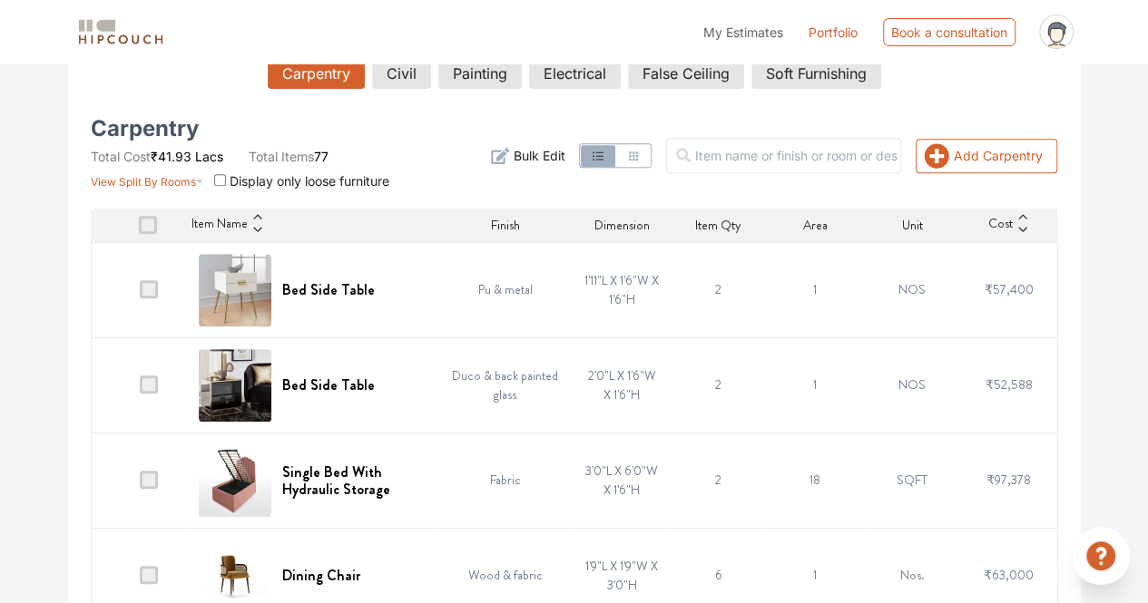
click at [156, 292] on span at bounding box center [149, 289] width 18 height 18
click at [140, 294] on input "checkbox" at bounding box center [140, 294] width 0 height 0
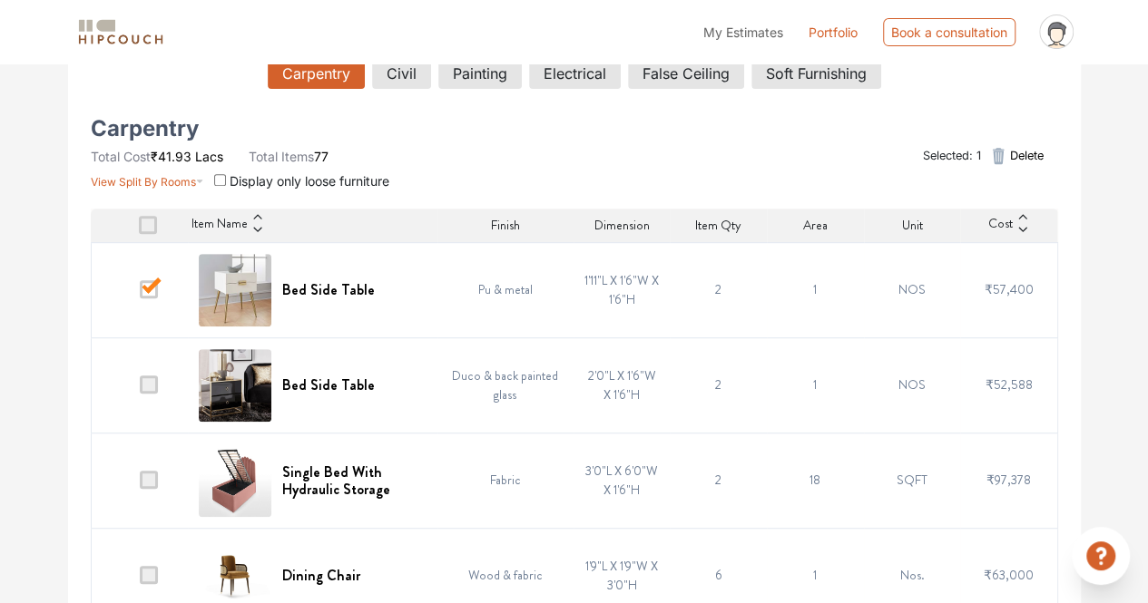
click at [156, 292] on span at bounding box center [149, 289] width 18 height 18
click at [140, 294] on input "checkbox" at bounding box center [140, 294] width 0 height 0
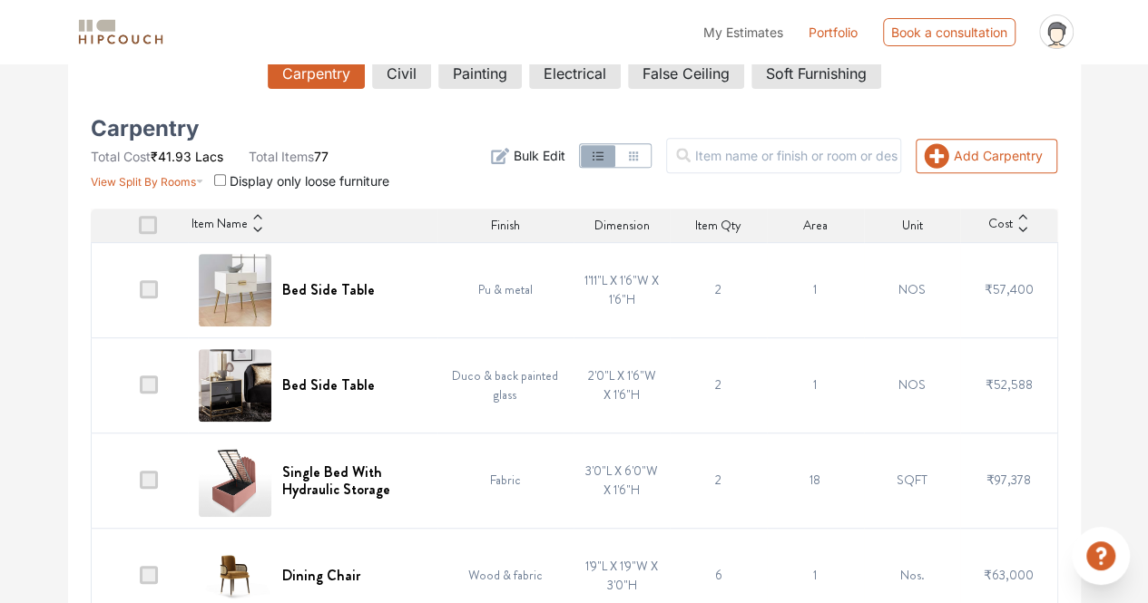
click at [156, 292] on span at bounding box center [149, 289] width 18 height 18
click at [140, 294] on input "checkbox" at bounding box center [140, 294] width 0 height 0
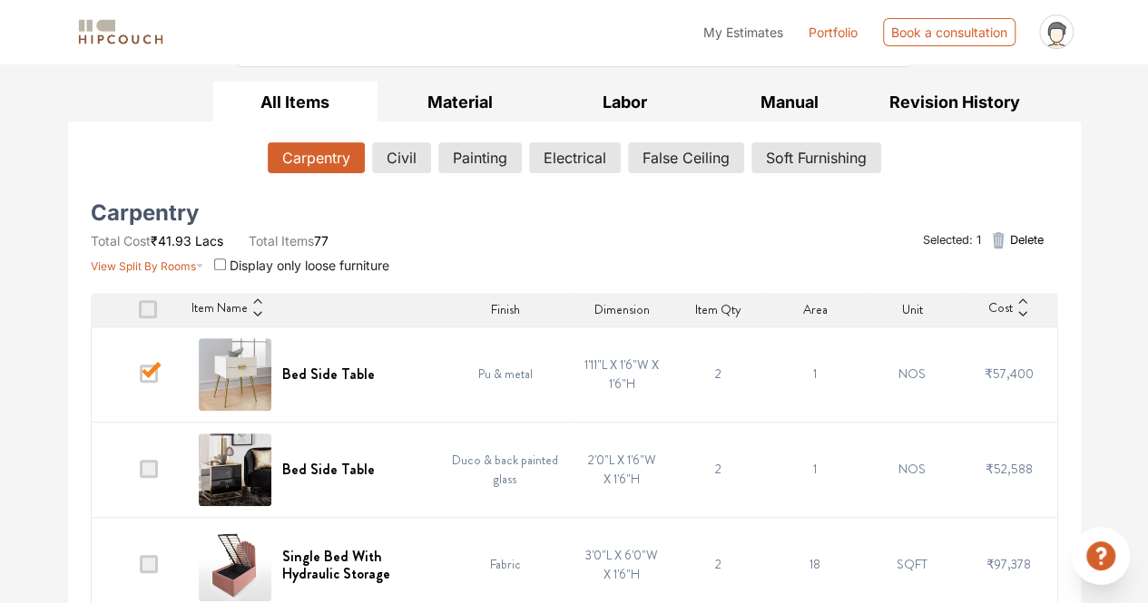
scroll to position [252, 0]
click at [151, 368] on span at bounding box center [149, 373] width 18 height 18
click at [140, 377] on input "checkbox" at bounding box center [140, 377] width 0 height 0
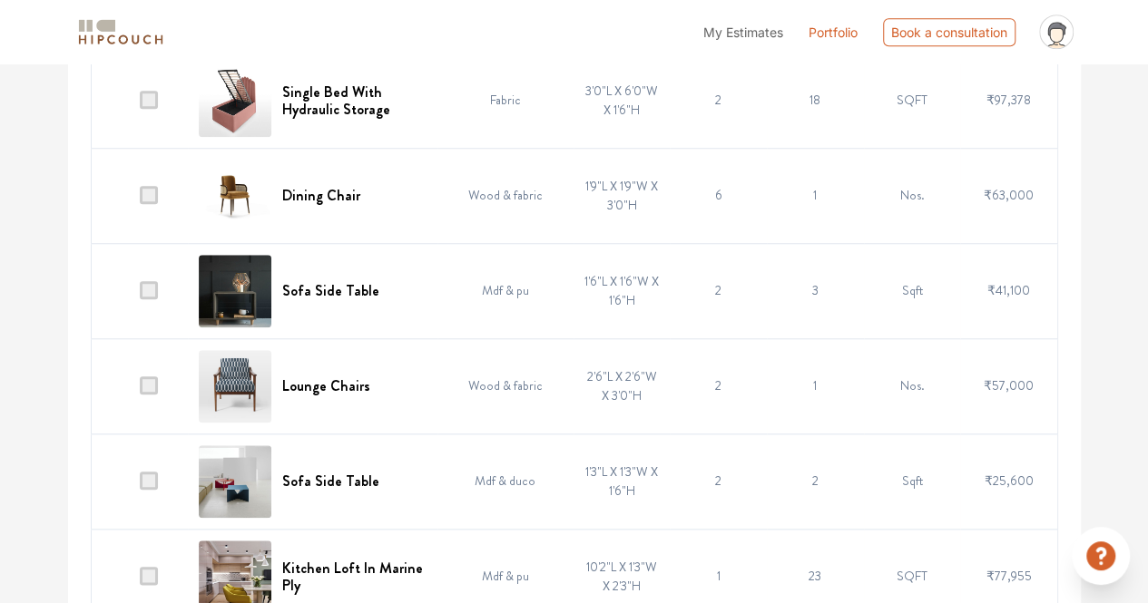
scroll to position [0, 0]
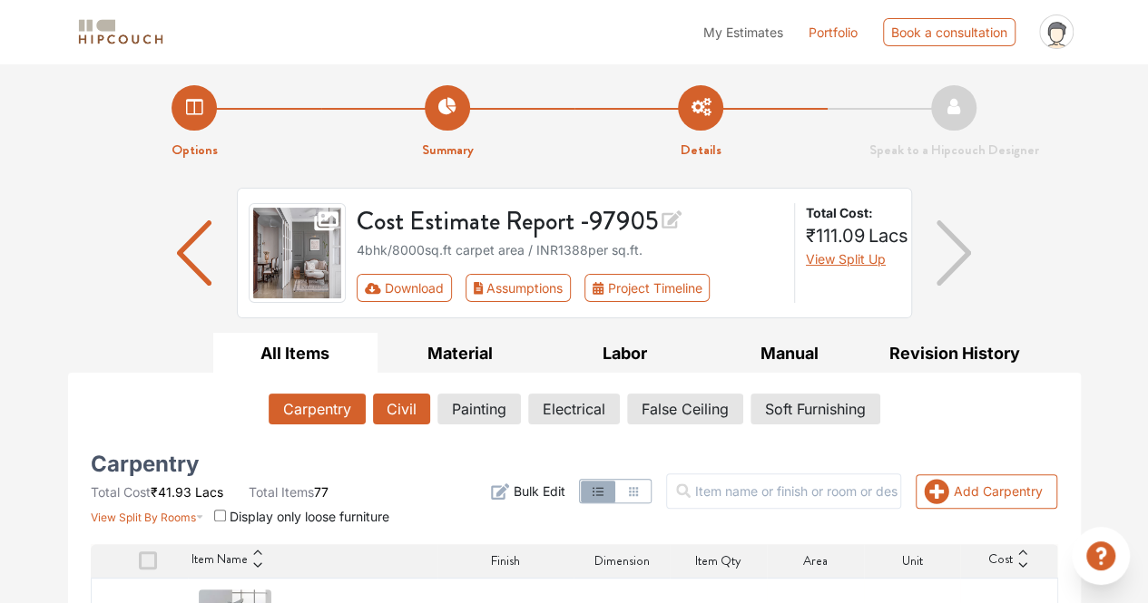
click at [407, 414] on button "Civil" at bounding box center [401, 409] width 57 height 31
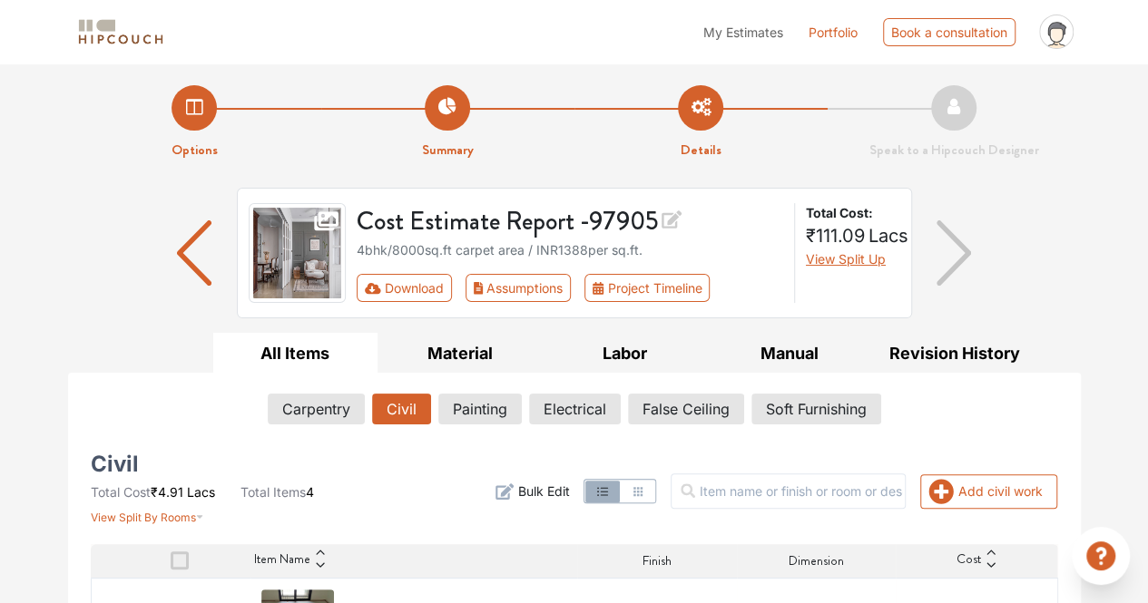
click at [137, 322] on div "Cost Estimate Report - 97905 4bhk / 8000 sq.ft carpet area / INR 1388 per sq.ft…" at bounding box center [574, 260] width 1012 height 145
click at [1089, 146] on div "Options Summary Details Speak to a Hipcouch Designer" at bounding box center [574, 111] width 1034 height 97
